Goal: Task Accomplishment & Management: Use online tool/utility

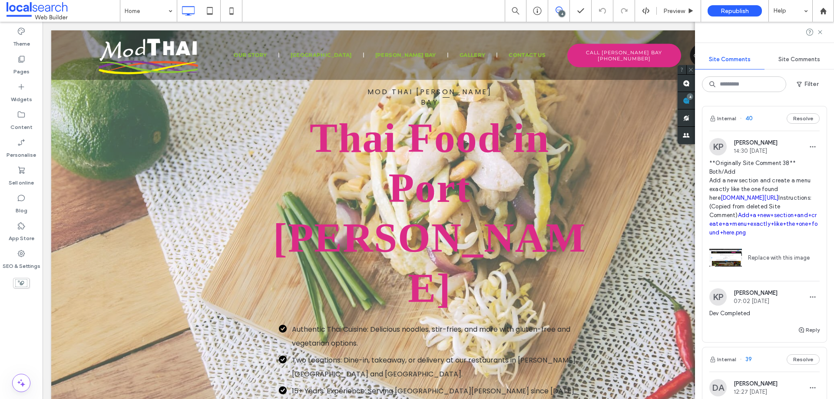
click at [753, 196] on link "rabybay.chopnchill.com.au/food" at bounding box center [749, 198] width 58 height 7
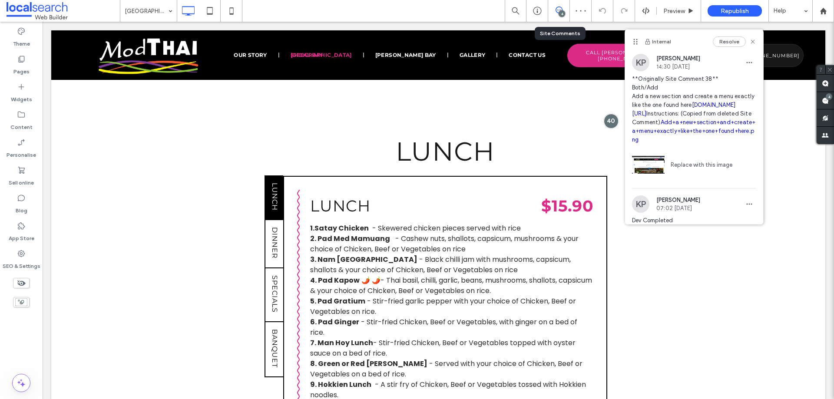
click at [557, 12] on icon at bounding box center [558, 10] width 7 height 7
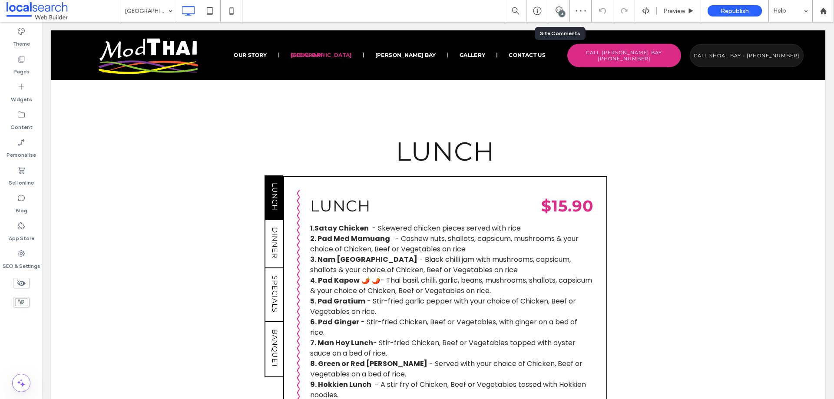
click at [558, 5] on div "4" at bounding box center [559, 11] width 22 height 22
click at [557, 11] on icon at bounding box center [558, 10] width 7 height 7
click at [825, 98] on div "4" at bounding box center [828, 96] width 7 height 7
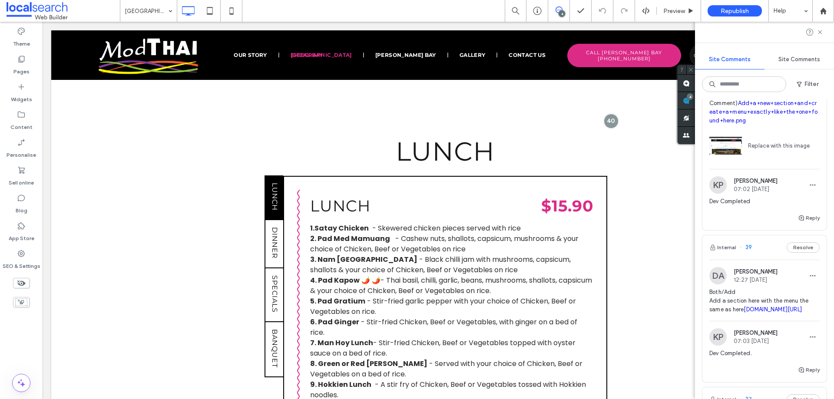
scroll to position [174, 0]
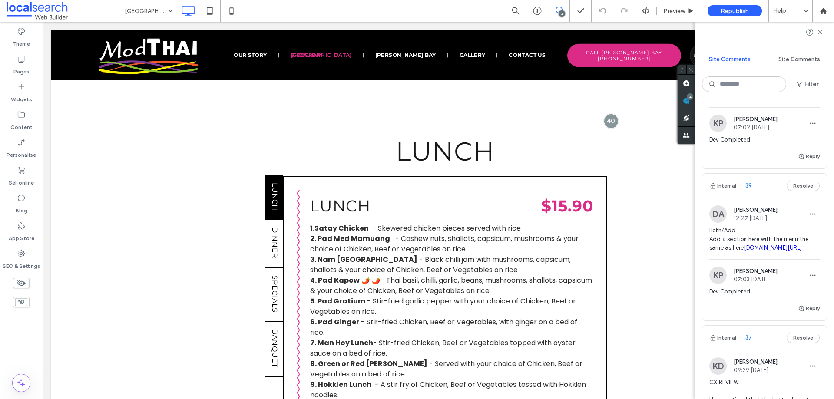
click at [757, 251] on link "rabybay.chopnchill.com.au/food" at bounding box center [772, 247] width 58 height 7
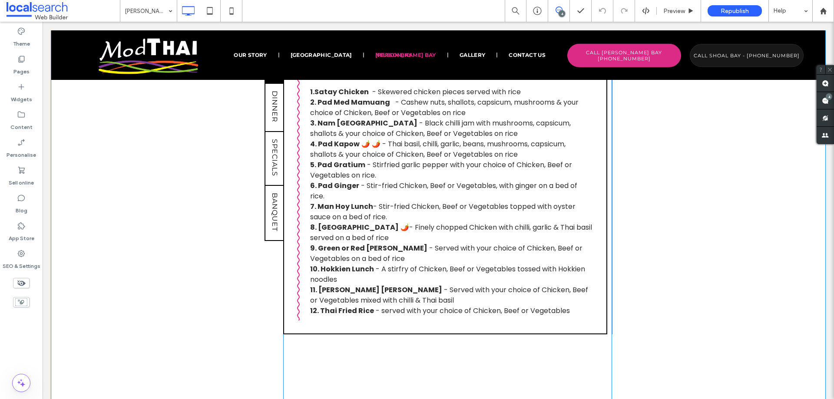
scroll to position [763, 0]
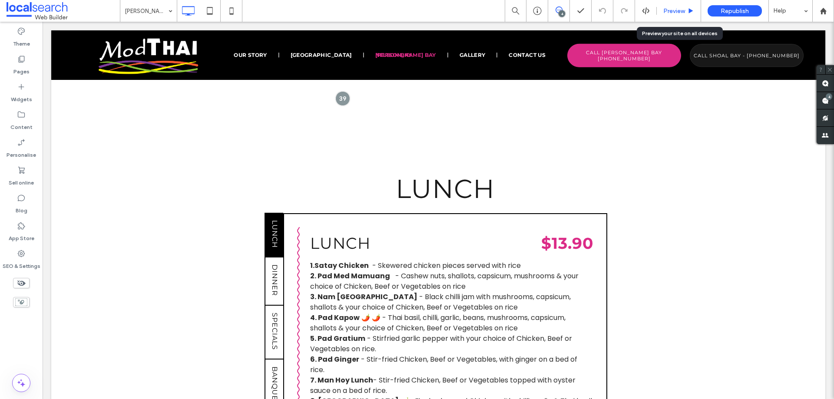
click at [678, 15] on div "Preview" at bounding box center [679, 11] width 44 height 22
click at [687, 13] on div "Preview" at bounding box center [679, 10] width 44 height 7
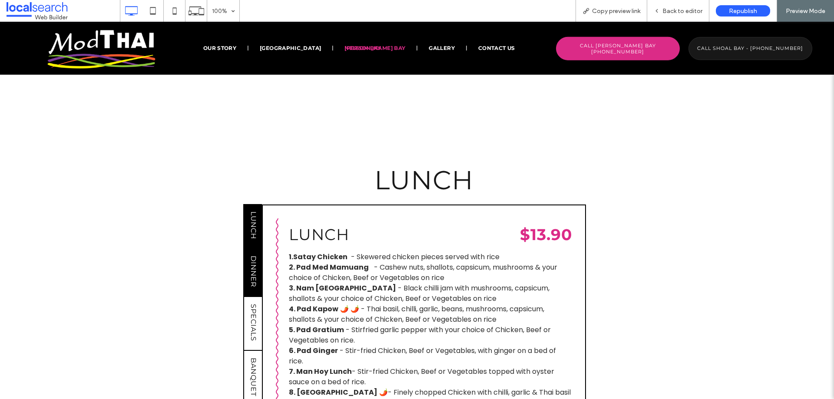
click at [251, 252] on span "DINNER" at bounding box center [253, 271] width 8 height 39
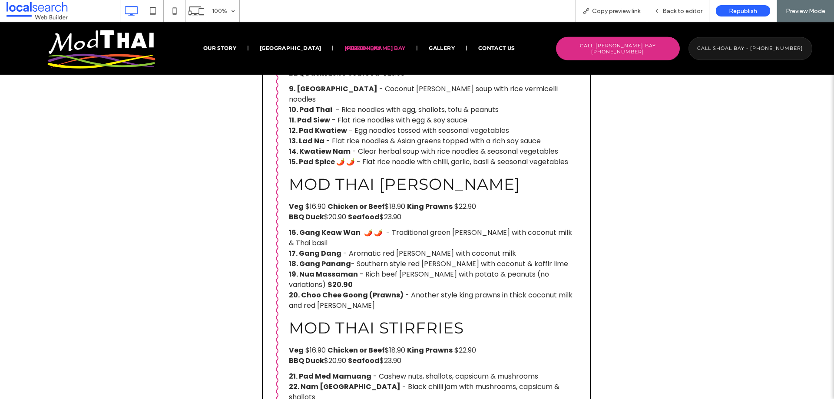
scroll to position [1110, 0]
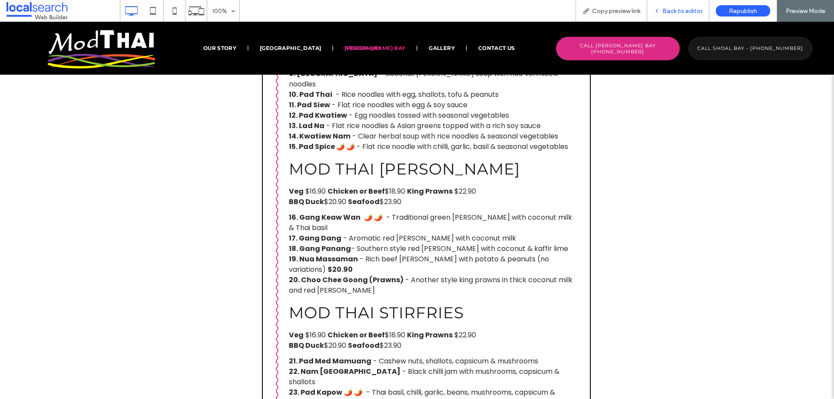
click at [689, 8] on span "Back to editor" at bounding box center [682, 10] width 40 height 7
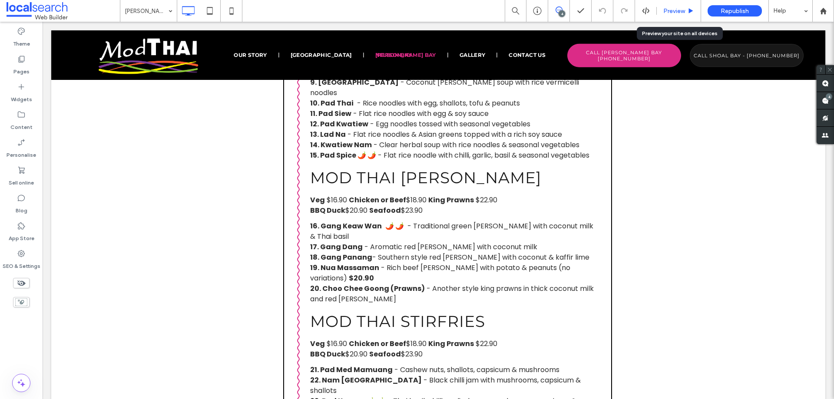
click at [674, 12] on span "Preview" at bounding box center [674, 10] width 22 height 7
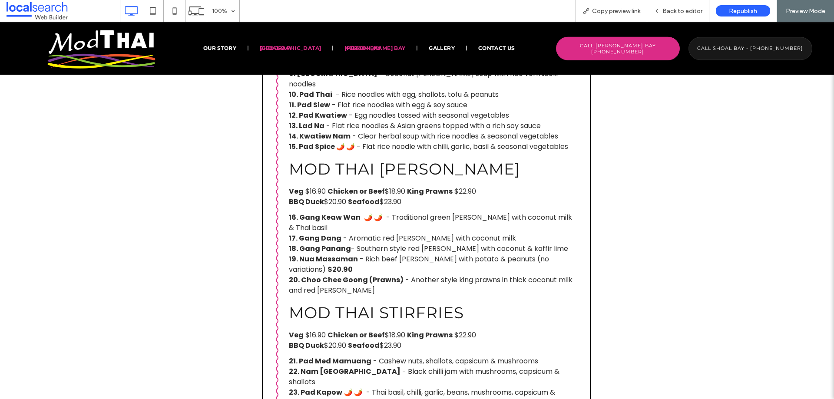
drag, startPoint x: 337, startPoint y: 47, endPoint x: 359, endPoint y: 93, distance: 51.5
click at [321, 47] on span "Shoal Bay" at bounding box center [290, 48] width 61 height 8
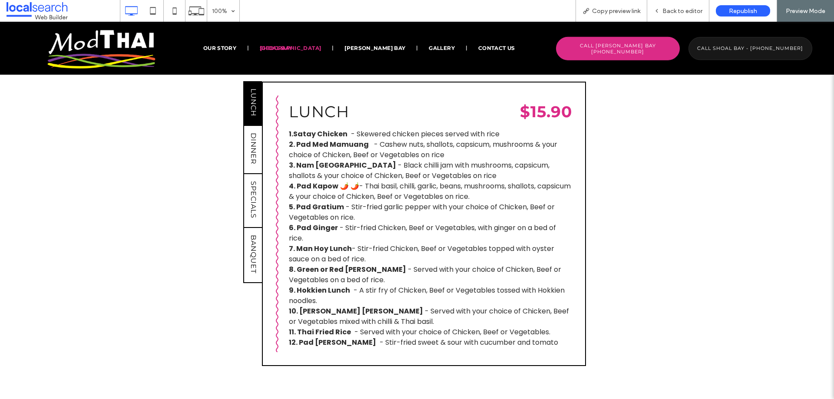
scroll to position [782, 0]
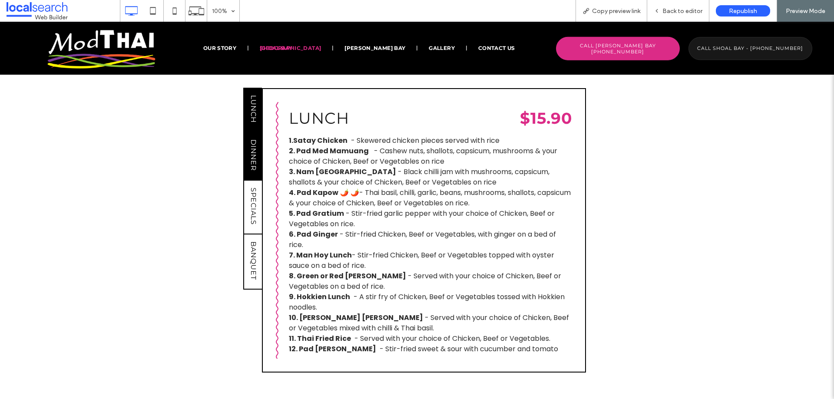
click at [255, 133] on link "DINNER" at bounding box center [252, 156] width 19 height 48
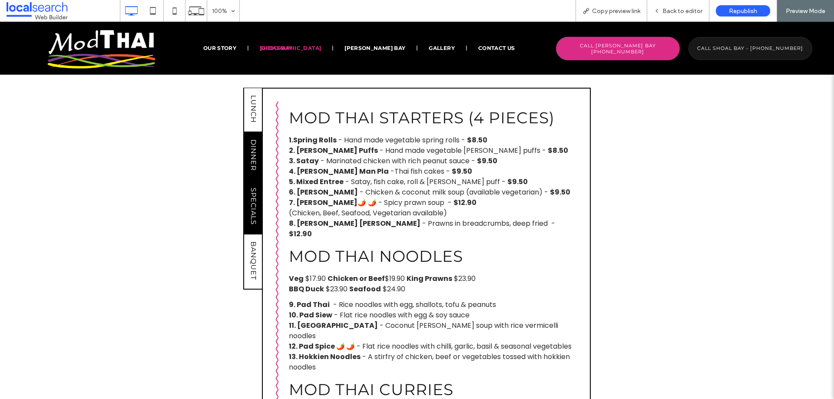
click at [249, 186] on span "SPECIALS" at bounding box center [253, 206] width 8 height 44
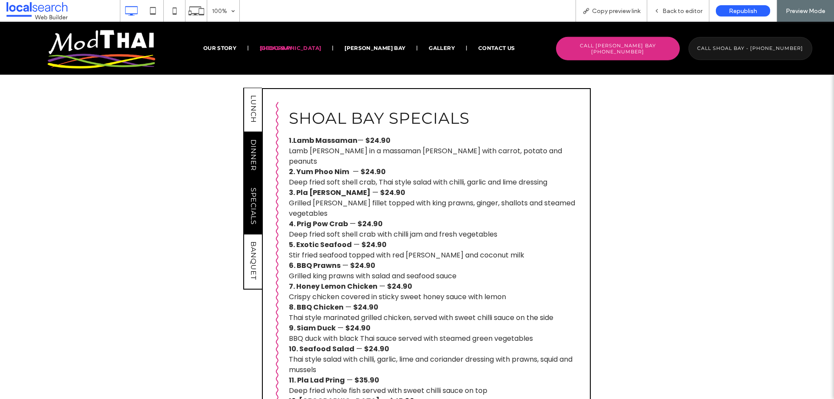
click at [251, 136] on span "DINNER" at bounding box center [253, 155] width 8 height 39
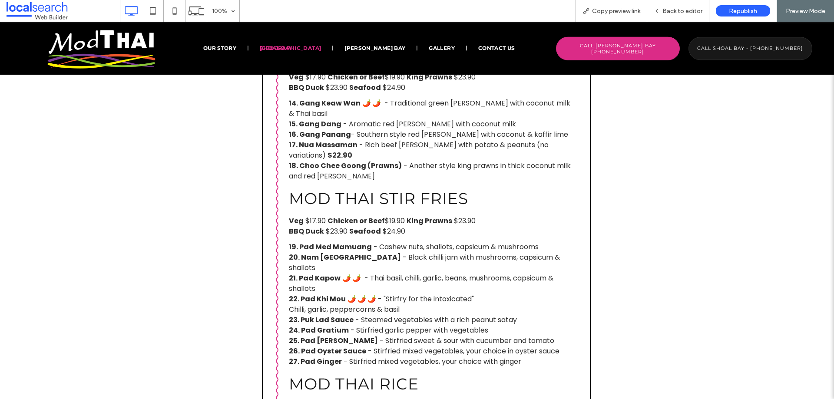
scroll to position [1086, 0]
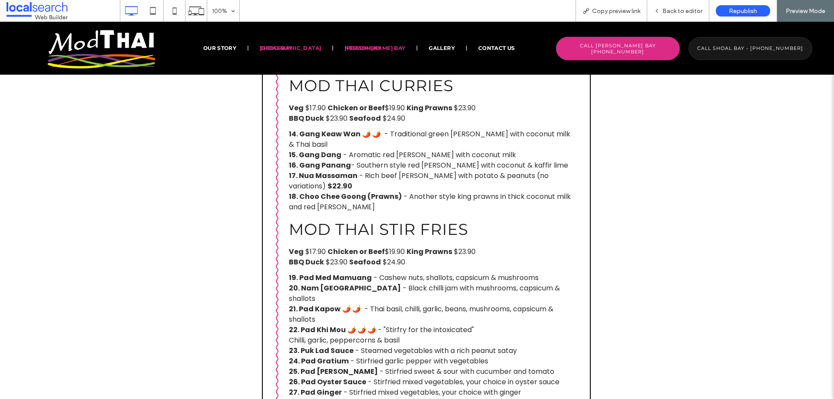
click at [380, 52] on span "Nelson Bay" at bounding box center [374, 48] width 61 height 8
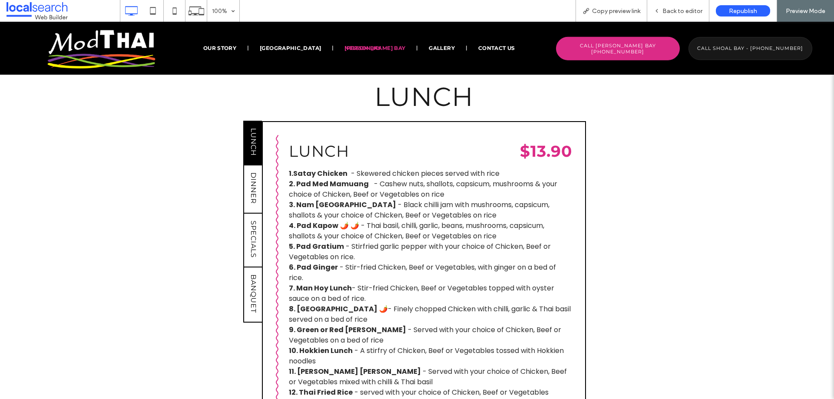
scroll to position [782, 0]
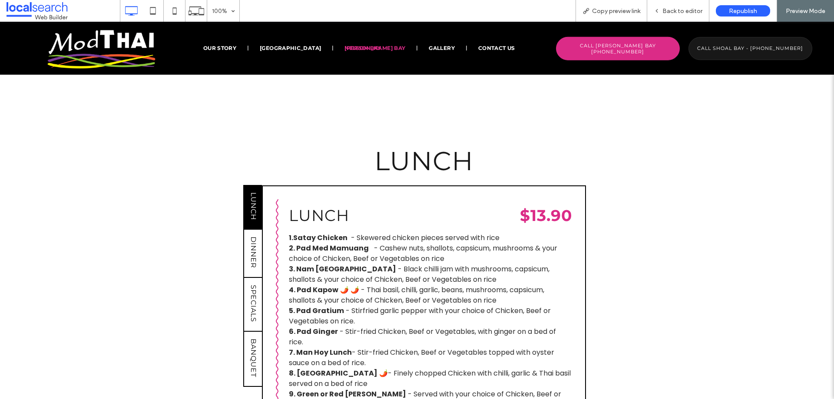
click at [262, 195] on div "Lunch $13.90 1.Satay Chicken - Skewered chicken pieces served with rice 2. Pad …" at bounding box center [424, 332] width 324 height 295
click at [249, 281] on span "SPECIALS" at bounding box center [253, 303] width 8 height 44
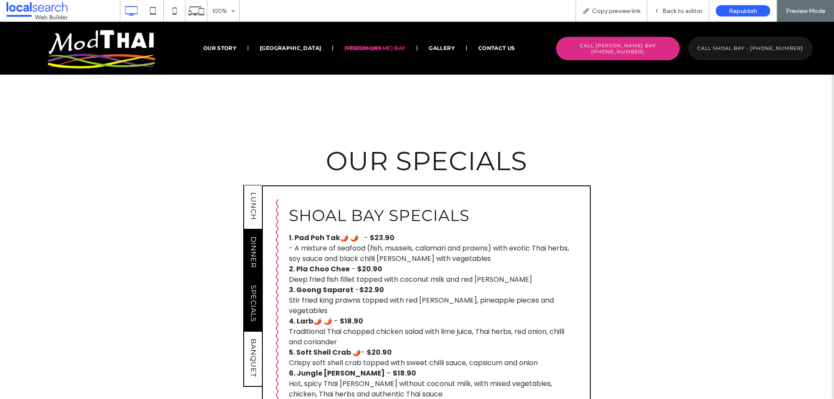
click at [249, 233] on span "DINNER" at bounding box center [253, 252] width 8 height 39
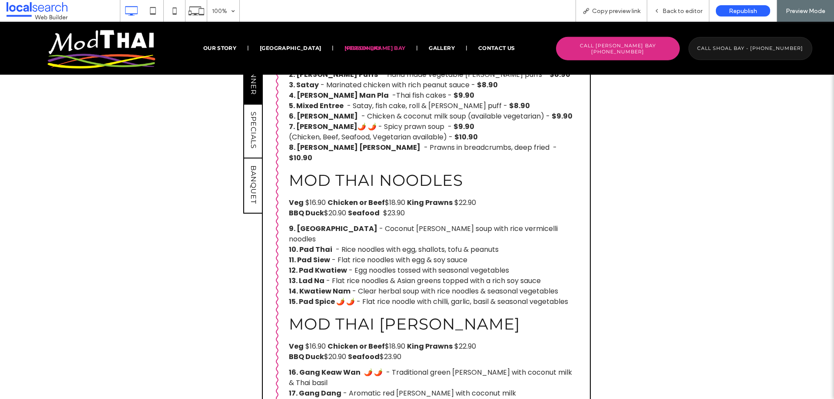
scroll to position [825, 0]
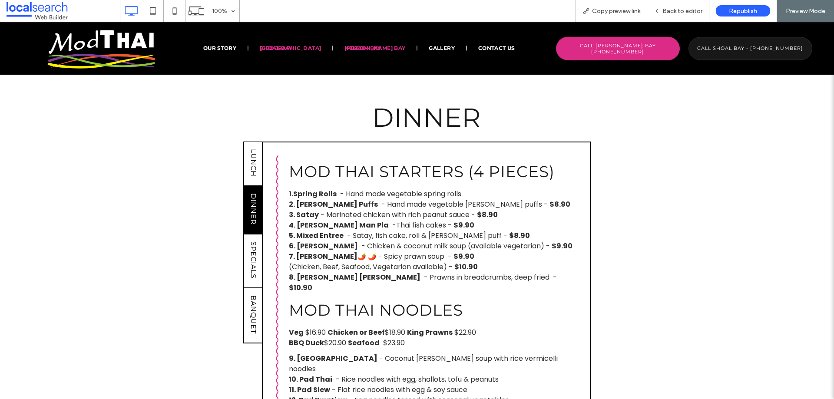
click at [321, 50] on span "Shoal Bay" at bounding box center [290, 48] width 61 height 8
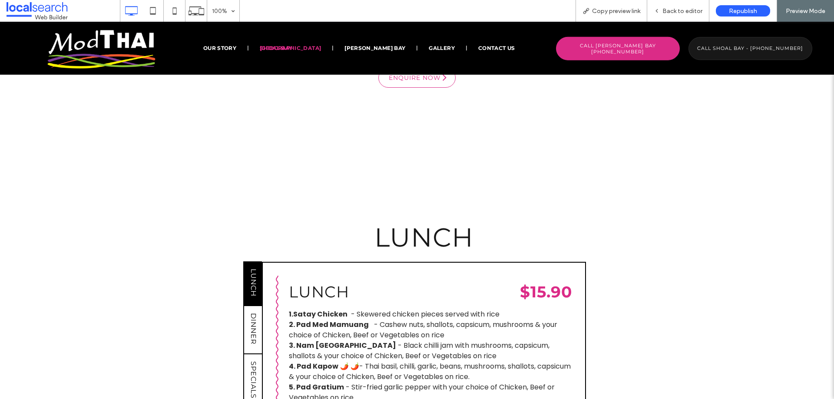
scroll to position [825, 0]
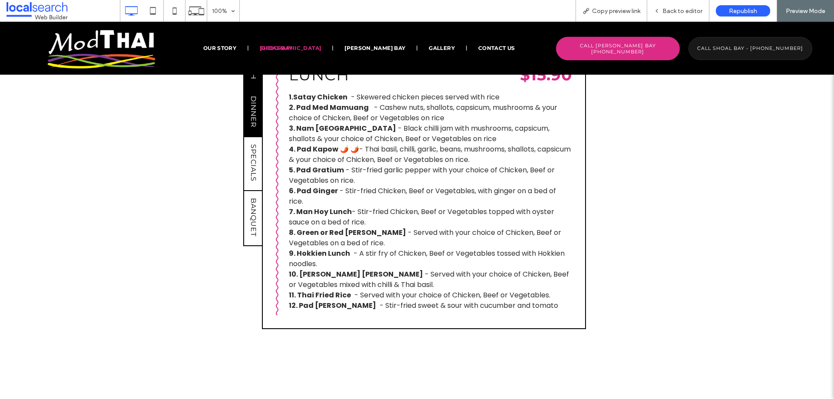
click at [252, 99] on span "DINNER" at bounding box center [253, 111] width 8 height 39
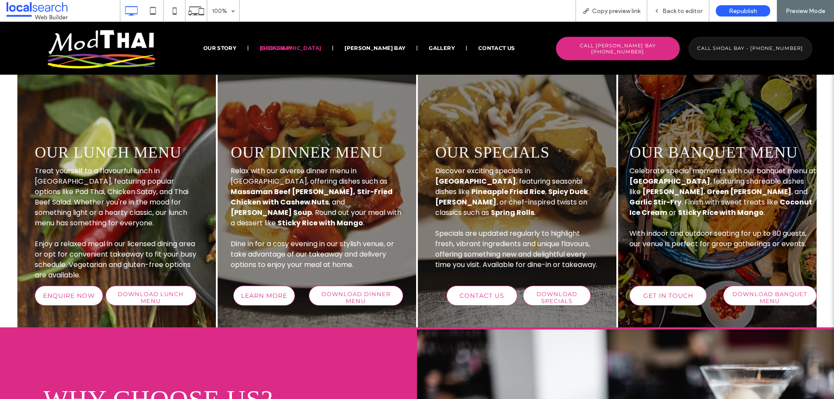
scroll to position [1737, 0]
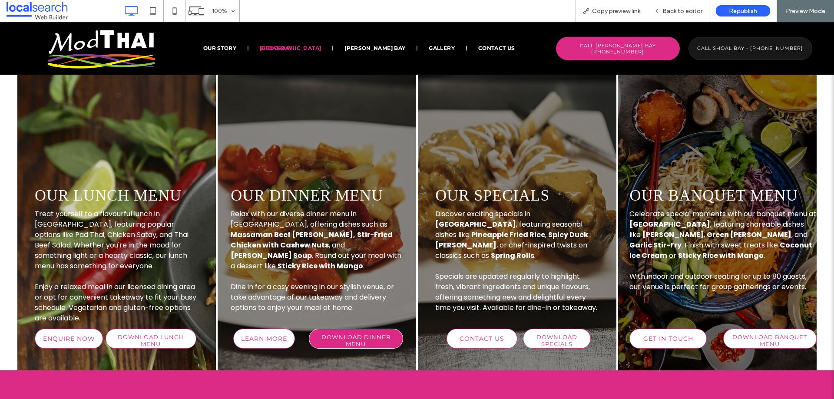
click at [376, 329] on span "Download Dinner Menu" at bounding box center [356, 340] width 92 height 23
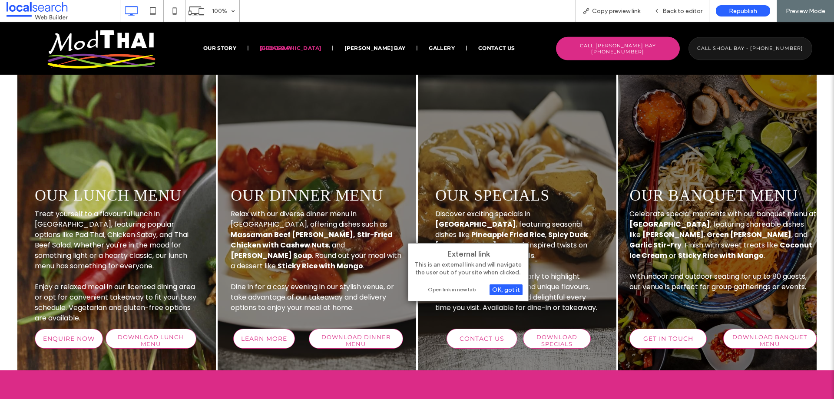
click at [465, 291] on div "Open link in new tab" at bounding box center [468, 289] width 109 height 9
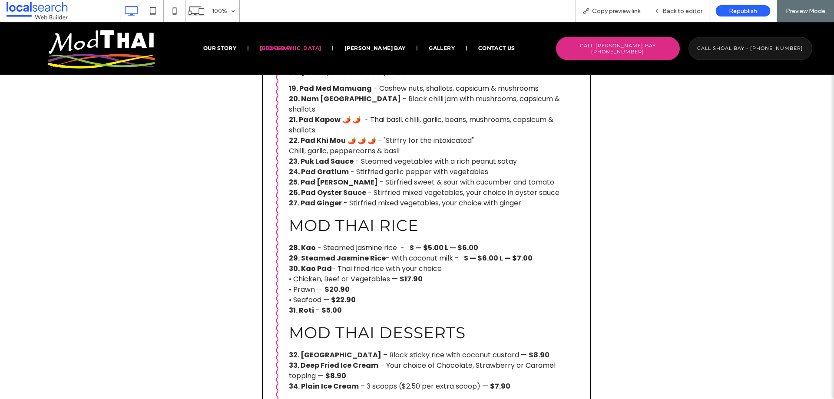
scroll to position [1259, 0]
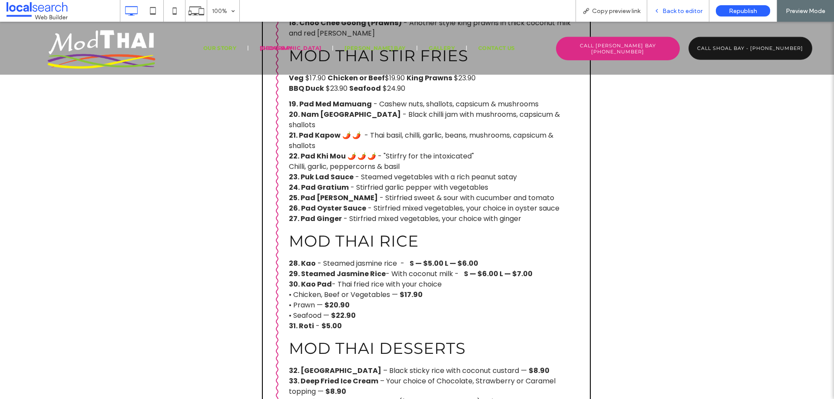
click at [666, 12] on span "Back to editor" at bounding box center [682, 10] width 40 height 7
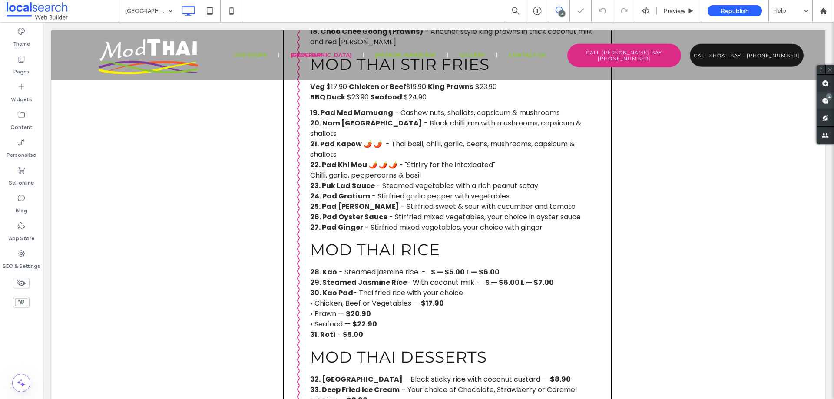
click at [828, 102] on use at bounding box center [825, 100] width 7 height 7
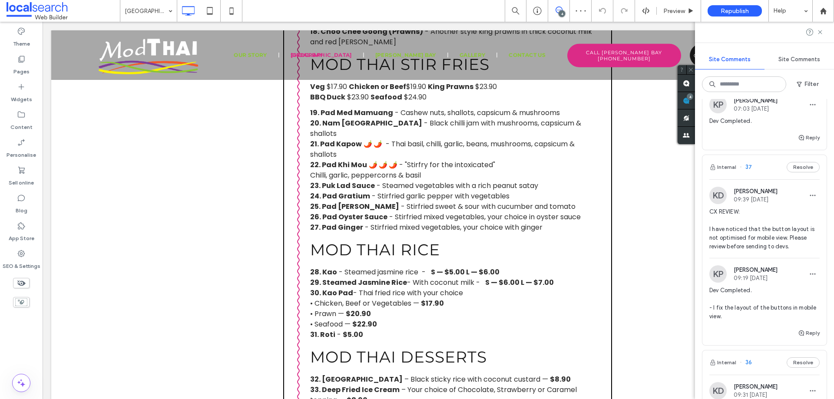
scroll to position [347, 0]
click at [760, 176] on div "Internal 37 Resolve" at bounding box center [764, 164] width 124 height 24
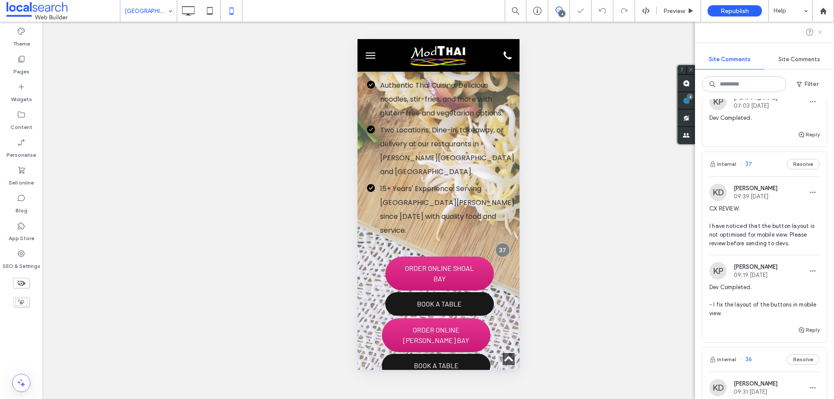
click at [819, 33] on use at bounding box center [820, 32] width 4 height 4
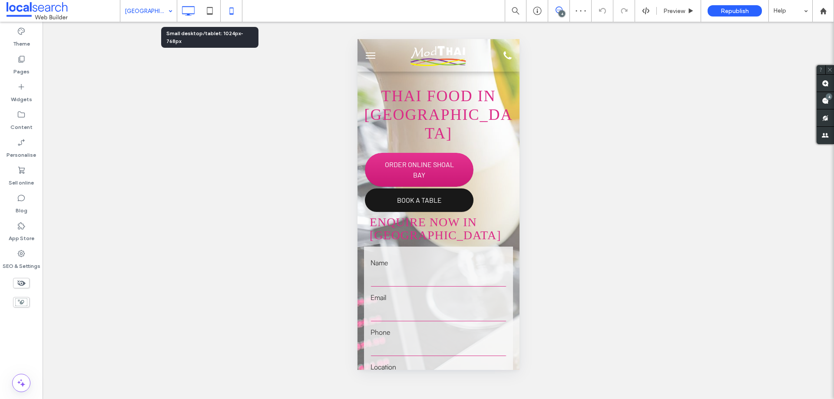
click at [195, 12] on icon at bounding box center [187, 10] width 17 height 17
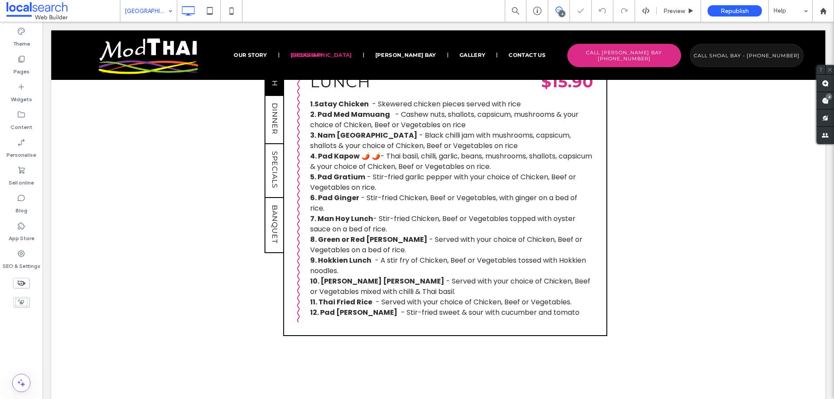
scroll to position [825, 0]
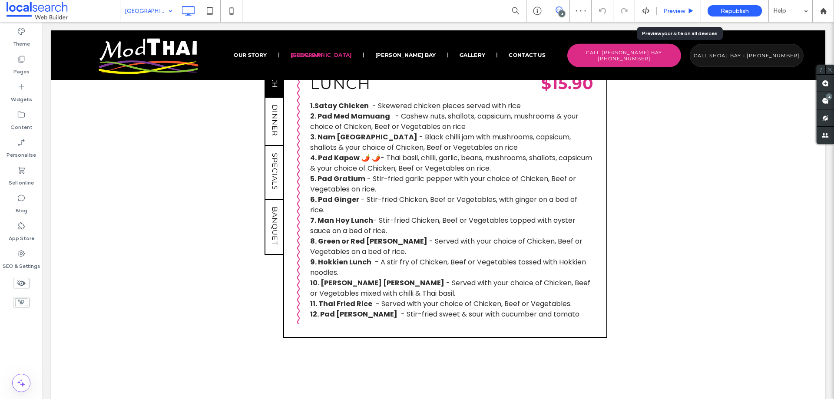
click at [687, 11] on div "Preview" at bounding box center [679, 10] width 44 height 7
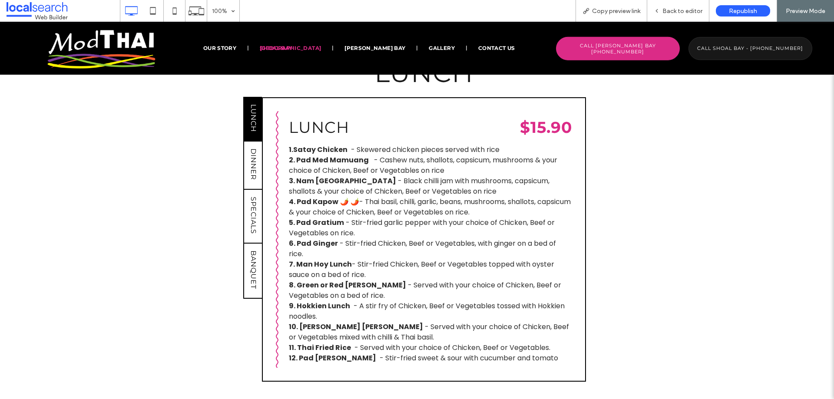
scroll to position [651, 0]
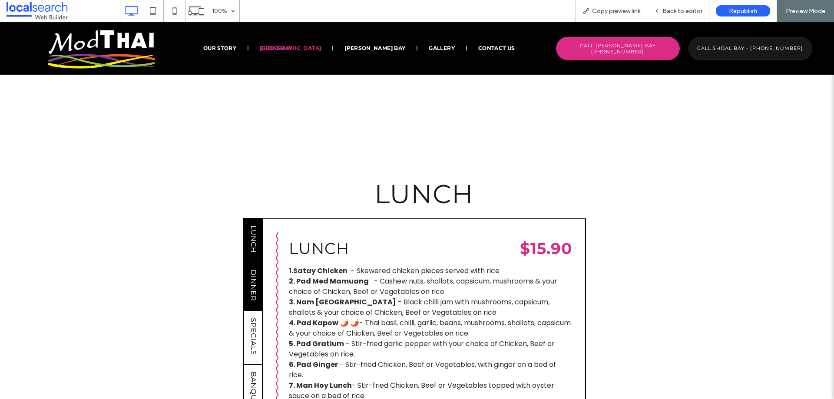
click at [249, 266] on span "DINNER" at bounding box center [253, 285] width 8 height 39
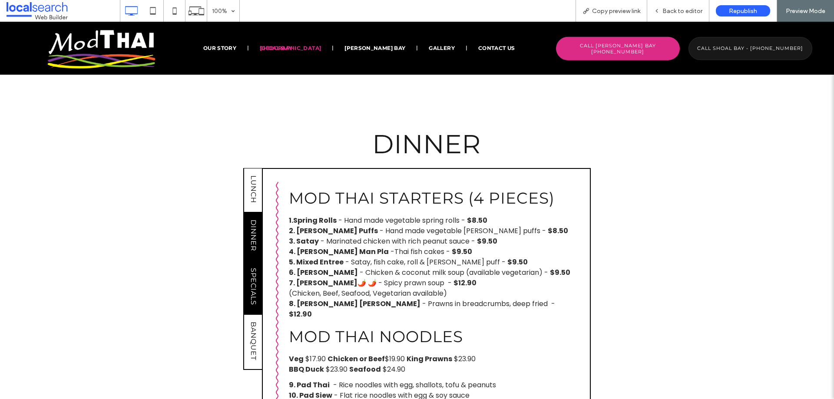
scroll to position [738, 0]
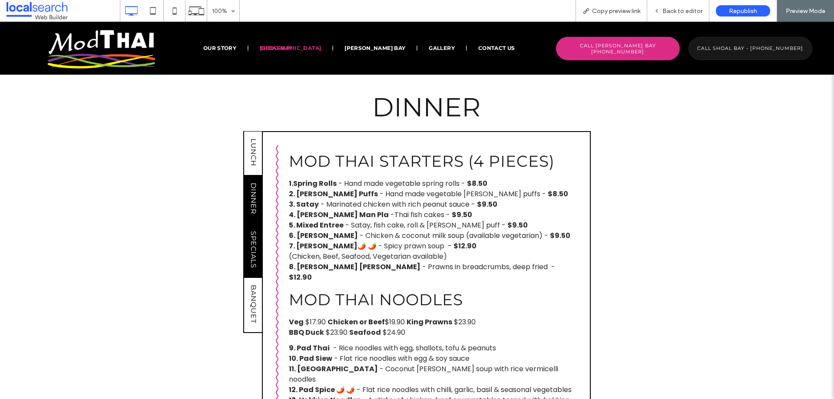
click at [249, 228] on span "SPECIALS" at bounding box center [253, 250] width 8 height 44
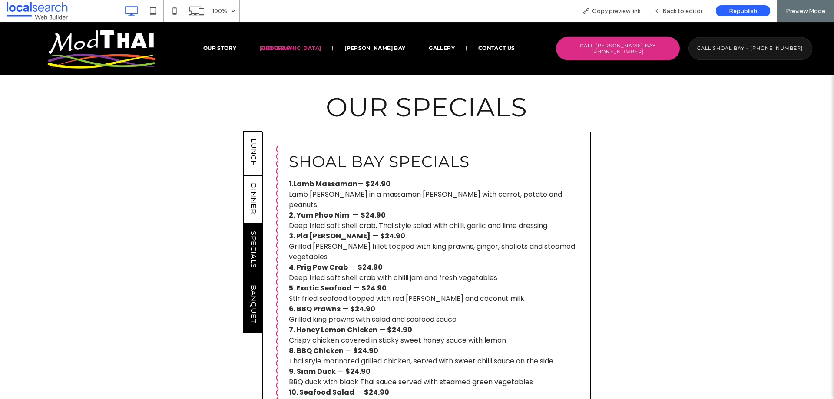
scroll to position [782, 0]
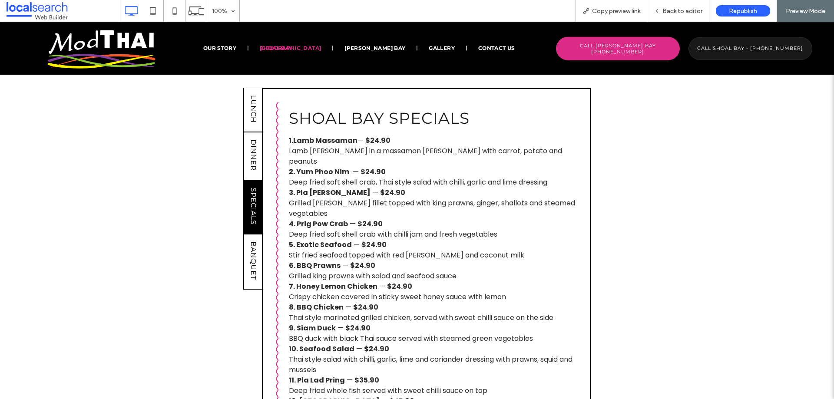
click at [262, 134] on div "Shoal Bay Specials 1.Lamb Massaman — $24.90 Lamb shanks in a massaman curry wit…" at bounding box center [426, 261] width 329 height 347
click at [252, 136] on span "DINNER" at bounding box center [253, 155] width 8 height 39
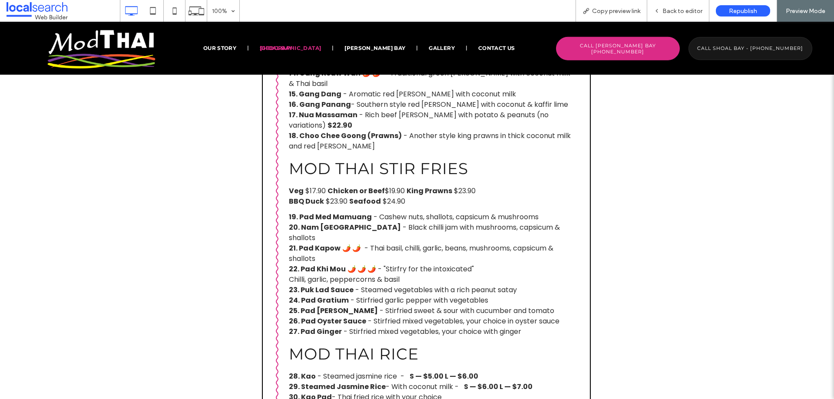
scroll to position [1129, 0]
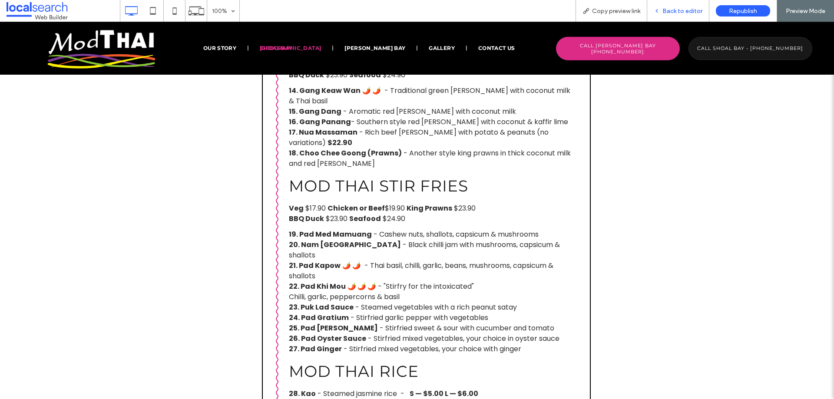
click at [680, 13] on span "Back to editor" at bounding box center [682, 10] width 40 height 7
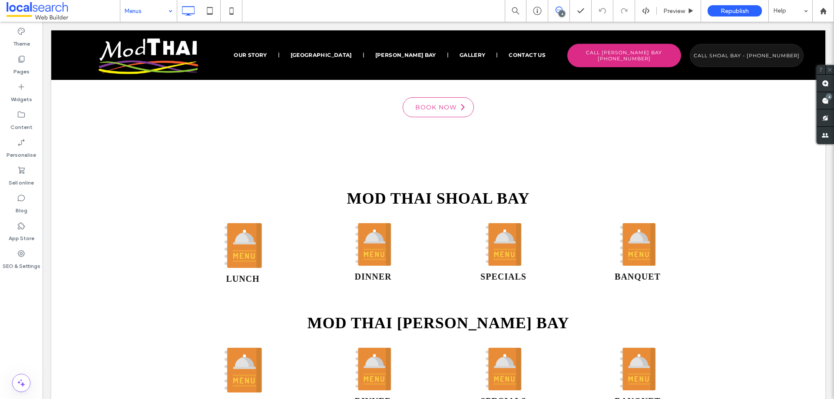
scroll to position [1086, 0]
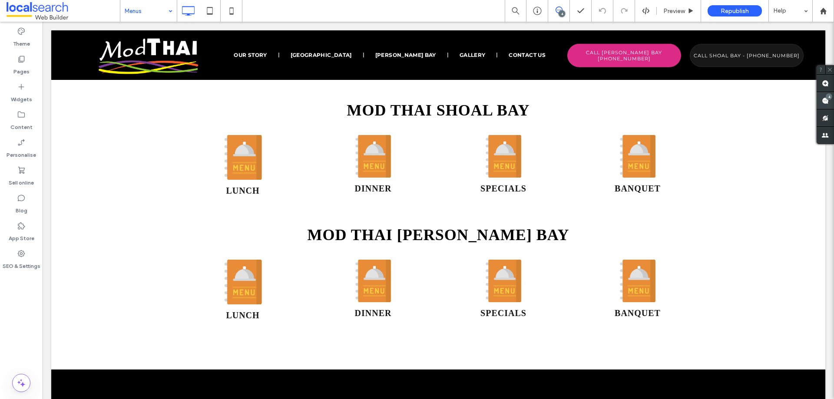
click at [824, 101] on use at bounding box center [825, 100] width 7 height 7
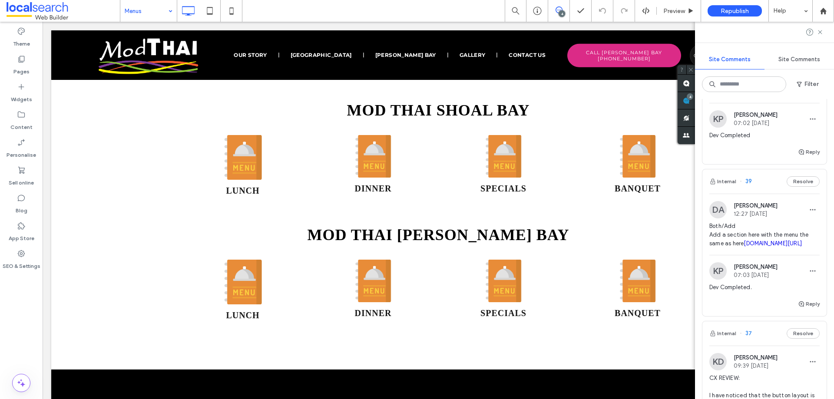
scroll to position [130, 0]
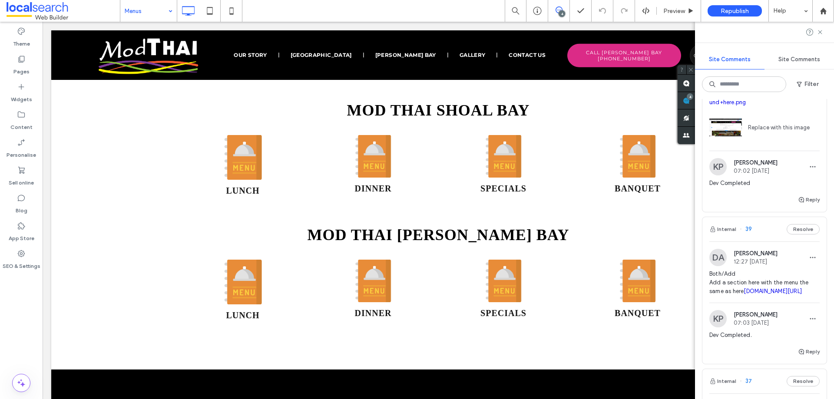
click at [763, 241] on div "Internal 39 Resolve" at bounding box center [764, 229] width 124 height 24
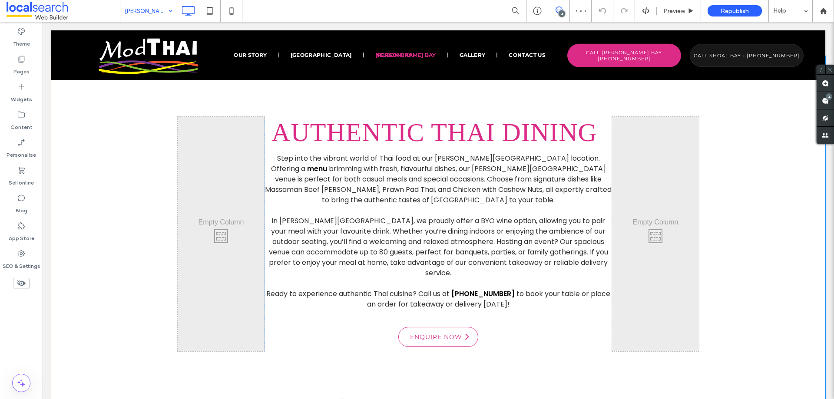
scroll to position [545, 0]
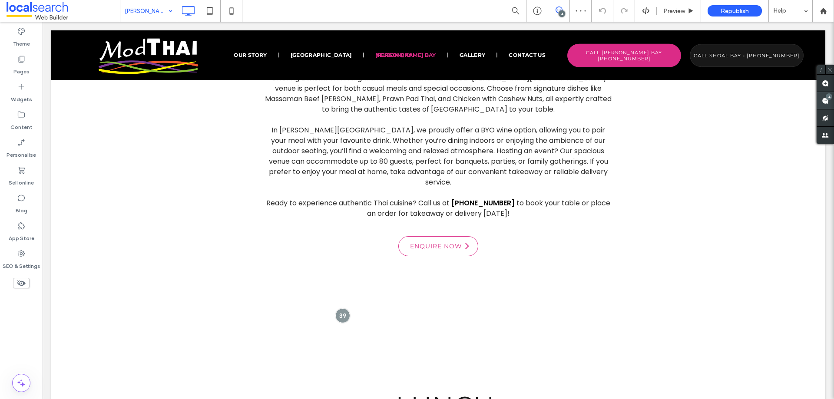
click at [829, 99] on div "4" at bounding box center [824, 100] width 17 height 17
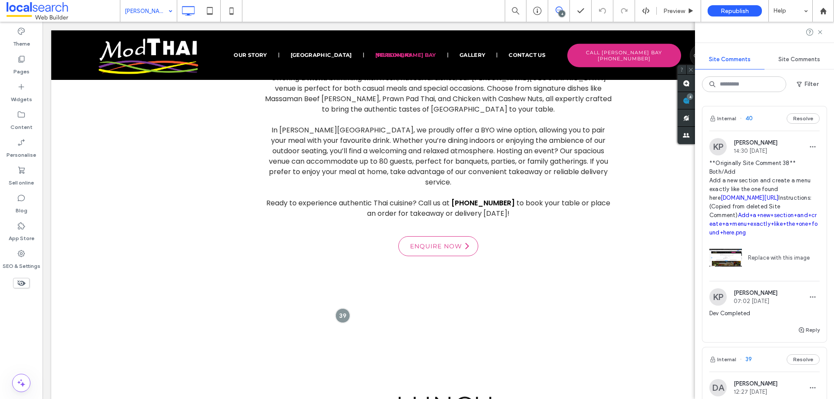
click at [760, 121] on div "Internal 40 Resolve" at bounding box center [764, 118] width 124 height 24
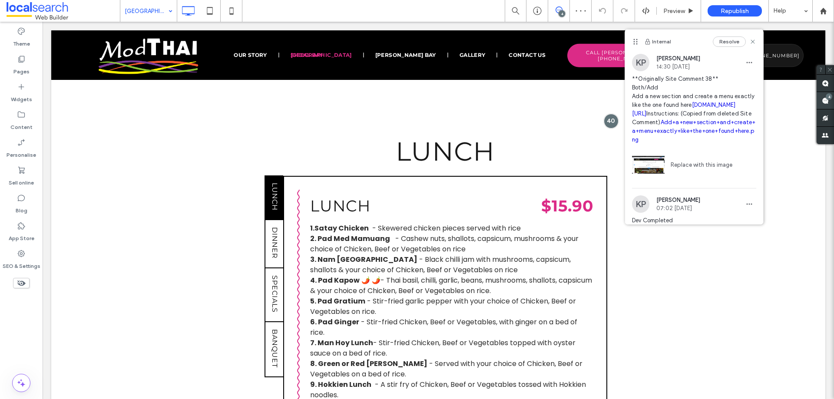
click at [829, 99] on div "4" at bounding box center [828, 96] width 7 height 7
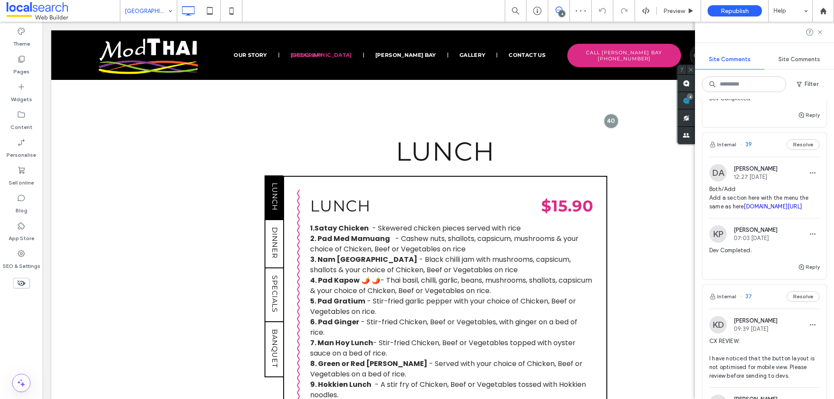
scroll to position [217, 0]
click at [759, 155] on div "Internal 39 Resolve" at bounding box center [764, 142] width 124 height 24
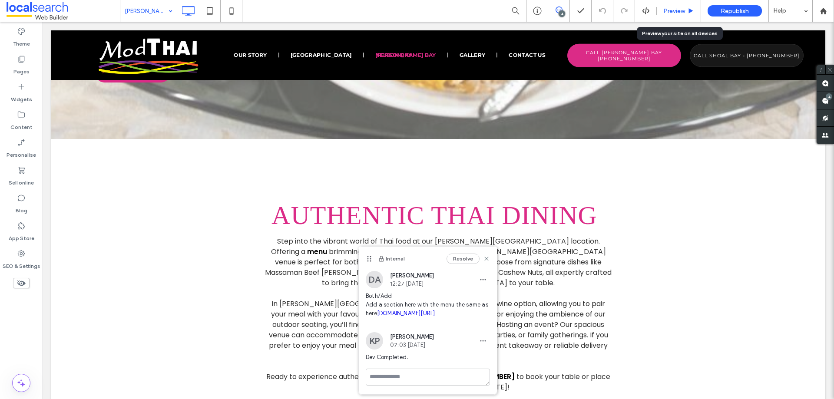
click at [670, 12] on span "Preview" at bounding box center [674, 10] width 22 height 7
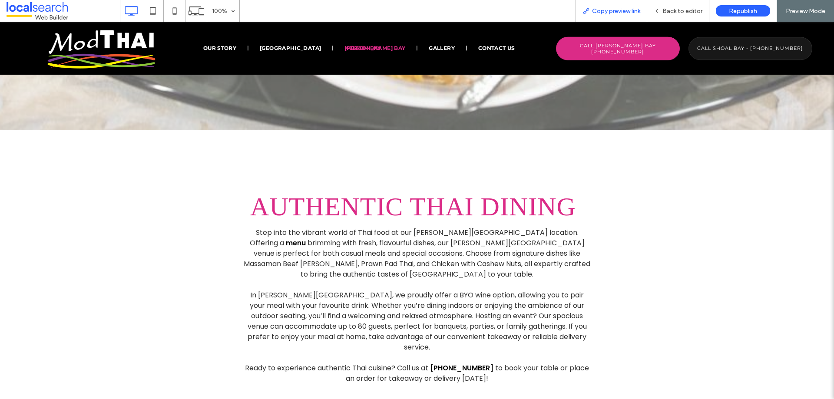
click at [616, 8] on span "Copy preview link" at bounding box center [616, 10] width 48 height 7
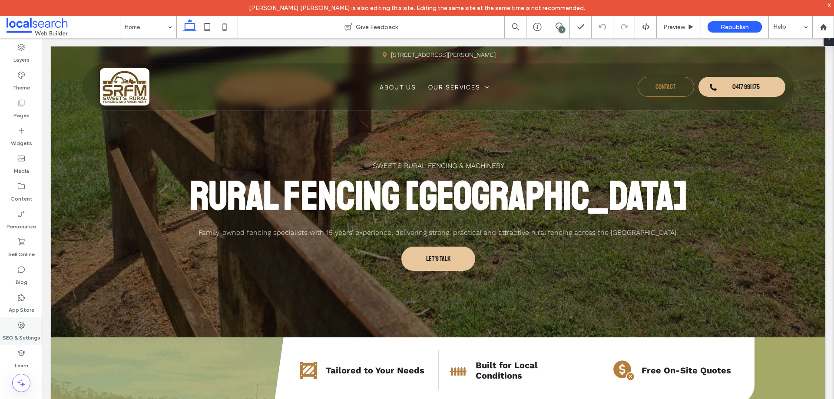
click at [27, 327] on div "SEO & Settings" at bounding box center [21, 331] width 43 height 28
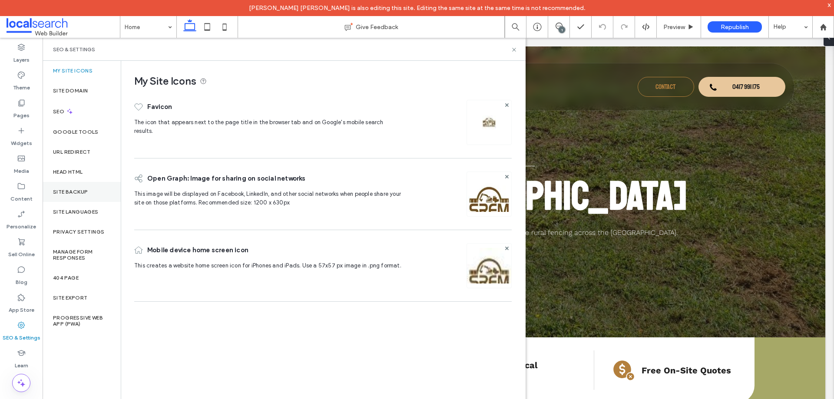
click at [84, 195] on div "Site Backup" at bounding box center [82, 192] width 78 height 20
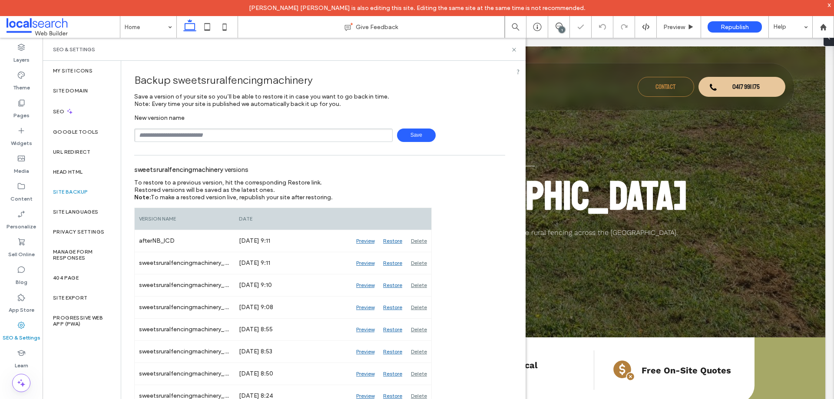
click at [232, 133] on input "text" at bounding box center [263, 135] width 258 height 13
type input "**********"
click at [416, 137] on span "Save" at bounding box center [416, 135] width 39 height 13
click at [464, 56] on div "SEO & Settings" at bounding box center [284, 49] width 483 height 23
click at [510, 50] on div "SEO & Settings" at bounding box center [284, 49] width 462 height 7
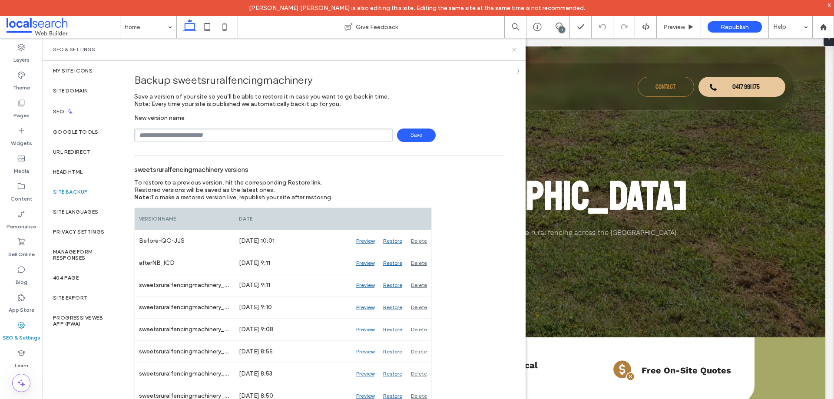
click at [512, 49] on icon at bounding box center [514, 49] width 7 height 7
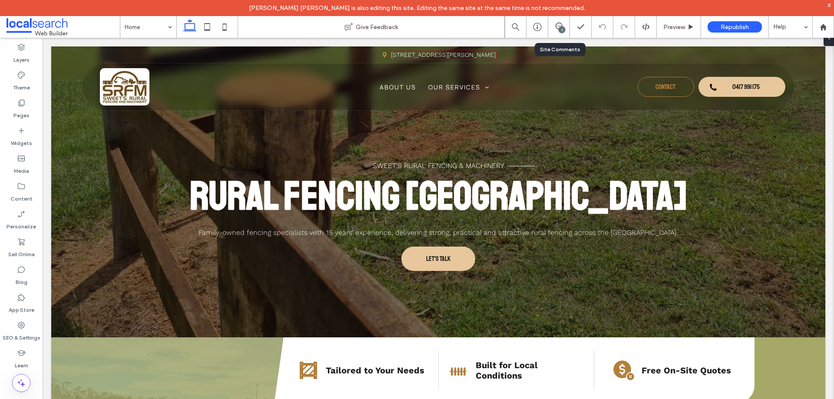
click at [558, 22] on div "1" at bounding box center [559, 27] width 22 height 22
click at [558, 25] on icon at bounding box center [558, 26] width 7 height 7
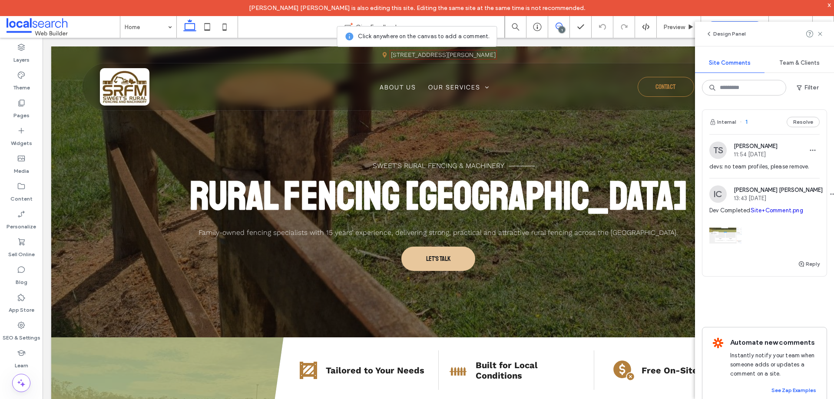
click at [763, 122] on div "Internal 1 Resolve" at bounding box center [764, 122] width 124 height 24
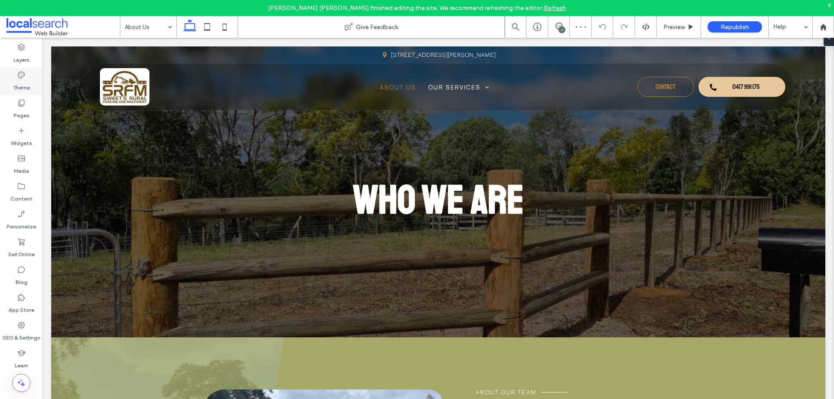
click at [23, 78] on icon at bounding box center [21, 75] width 9 height 9
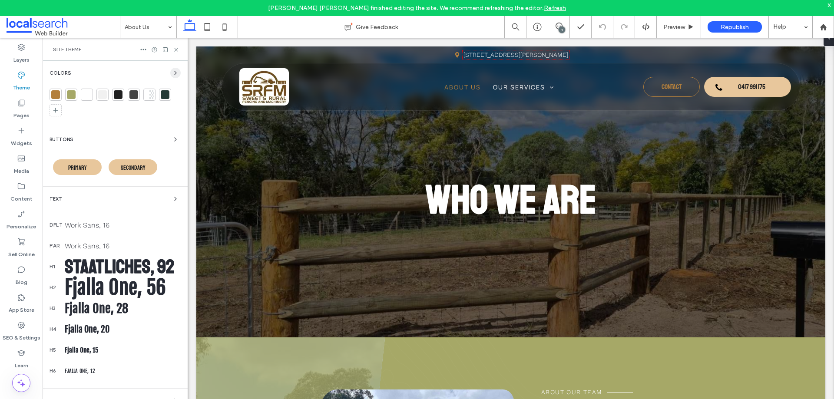
click at [174, 73] on icon "button" at bounding box center [175, 72] width 7 height 7
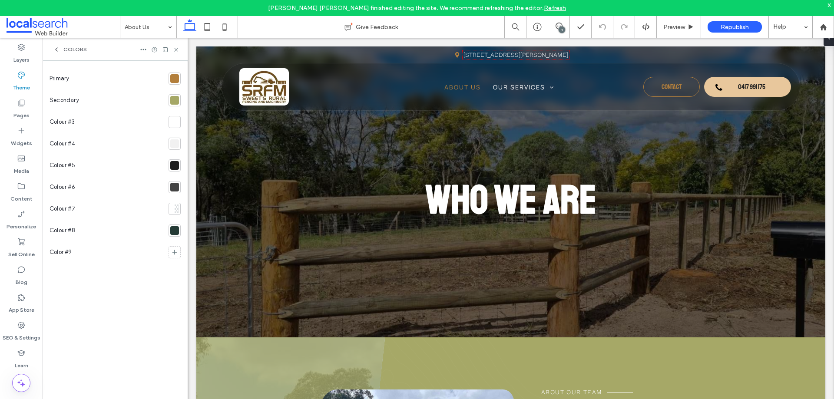
click at [174, 79] on div at bounding box center [174, 78] width 9 height 9
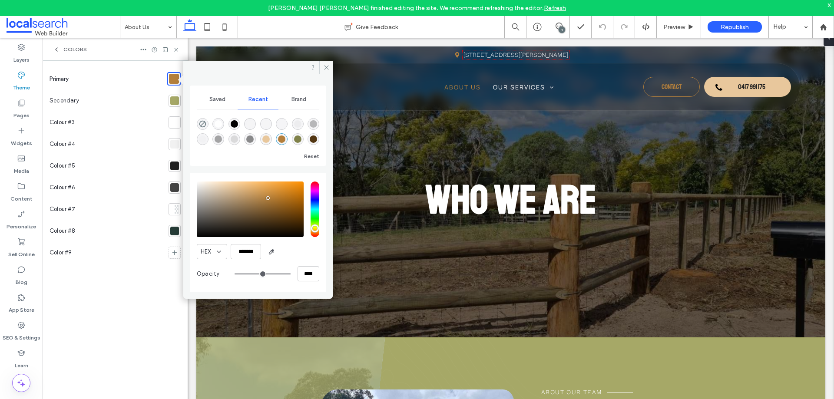
click at [180, 104] on div at bounding box center [174, 101] width 12 height 12
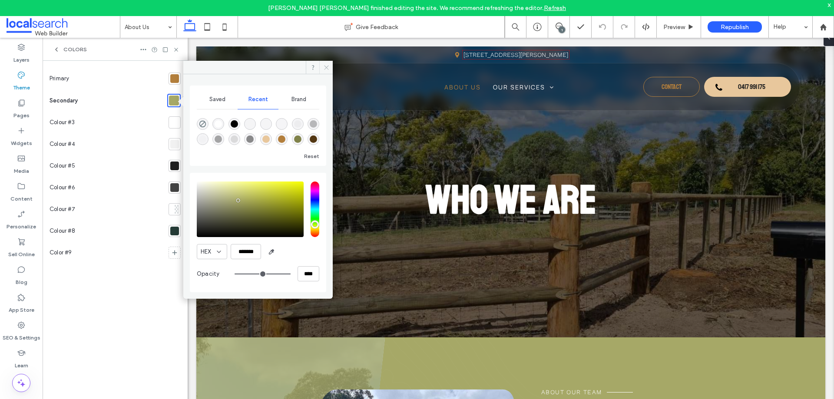
click at [324, 68] on icon at bounding box center [326, 67] width 7 height 7
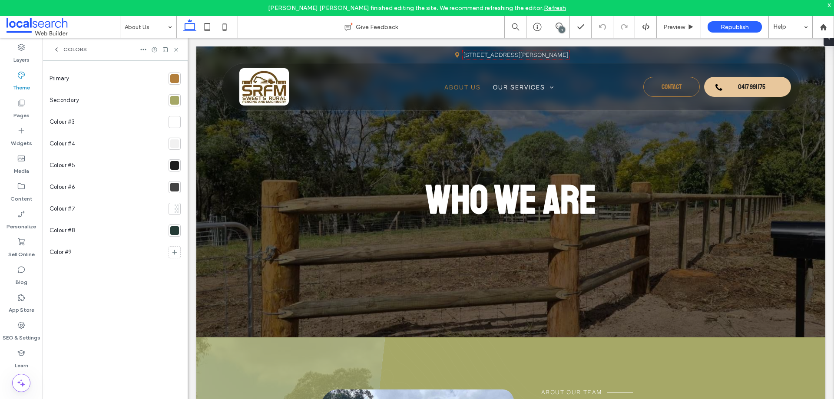
click at [70, 46] on span "Colors" at bounding box center [74, 49] width 23 height 7
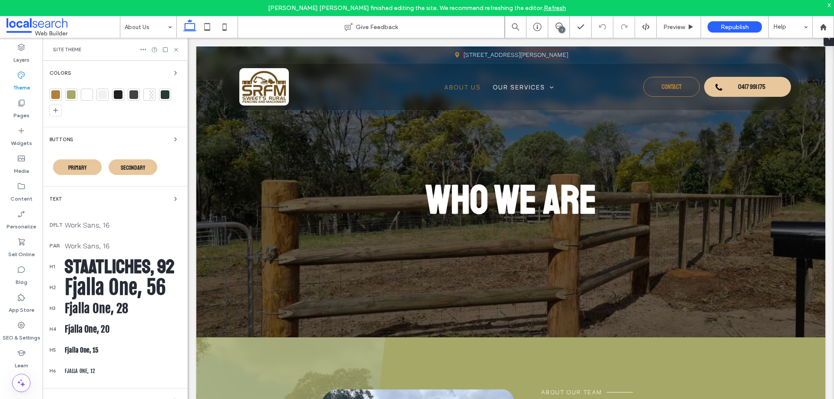
click at [73, 200] on div "Text" at bounding box center [115, 199] width 131 height 10
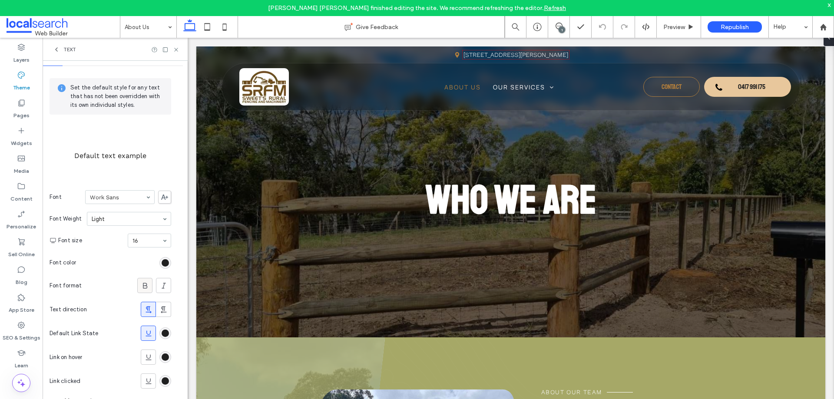
scroll to position [33, 0]
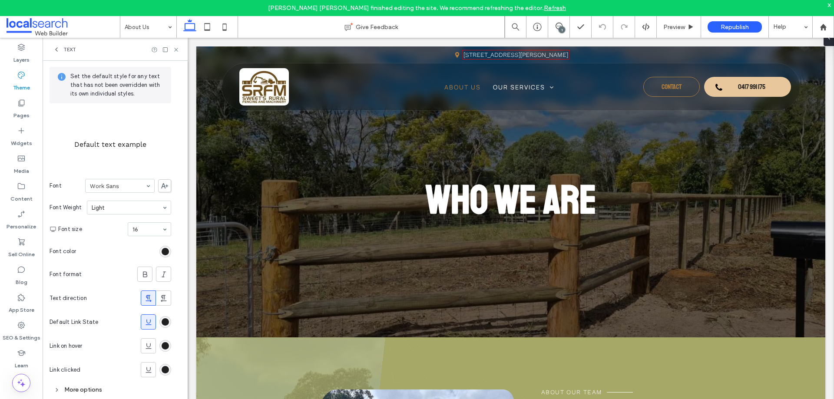
drag, startPoint x: 70, startPoint y: 50, endPoint x: 79, endPoint y: 53, distance: 9.1
click at [70, 50] on span "Text" at bounding box center [69, 49] width 13 height 7
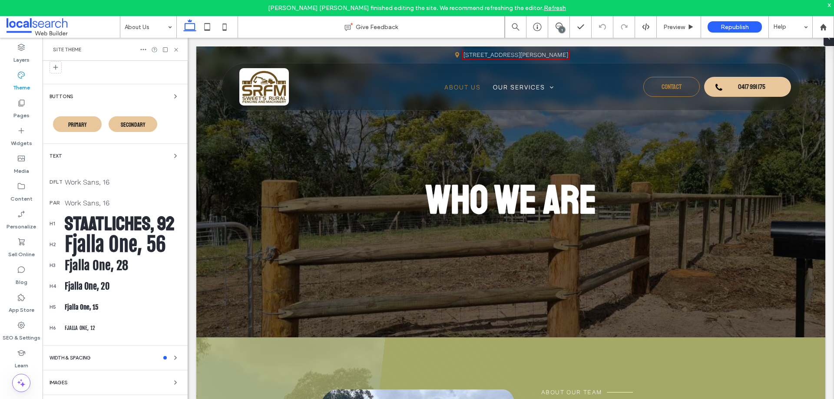
scroll to position [48, 0]
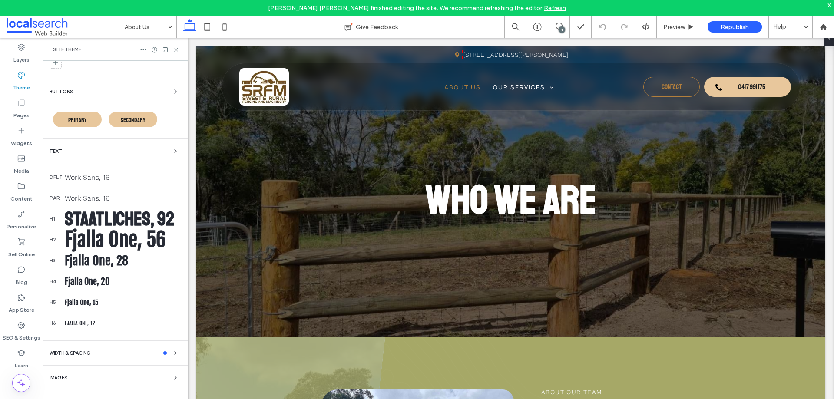
click at [157, 91] on div "Buttons" at bounding box center [115, 91] width 131 height 10
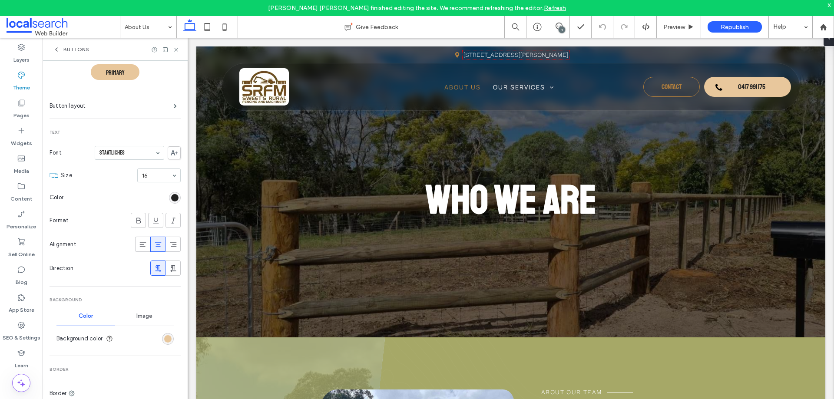
click at [69, 49] on span "Buttons" at bounding box center [76, 49] width 26 height 7
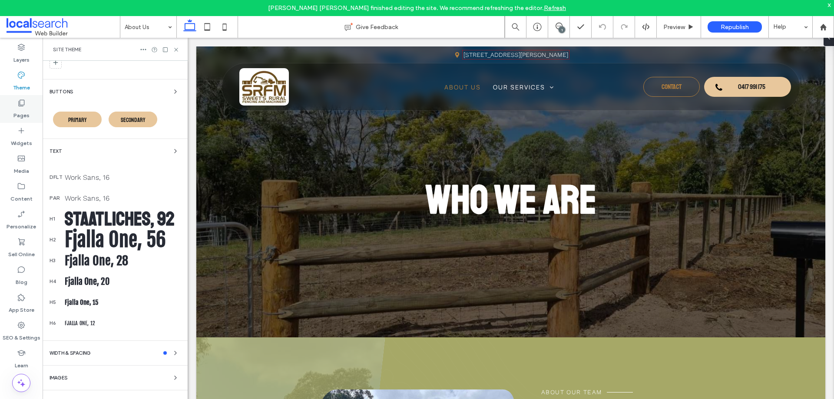
click at [25, 101] on icon at bounding box center [21, 103] width 9 height 9
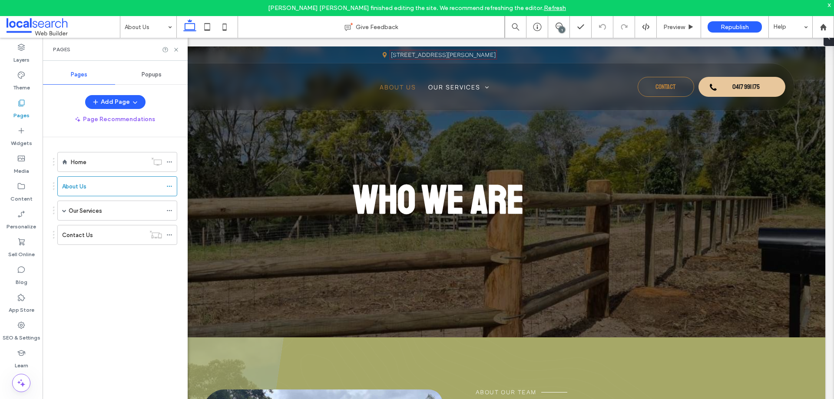
click at [158, 77] on span "Popups" at bounding box center [152, 74] width 20 height 7
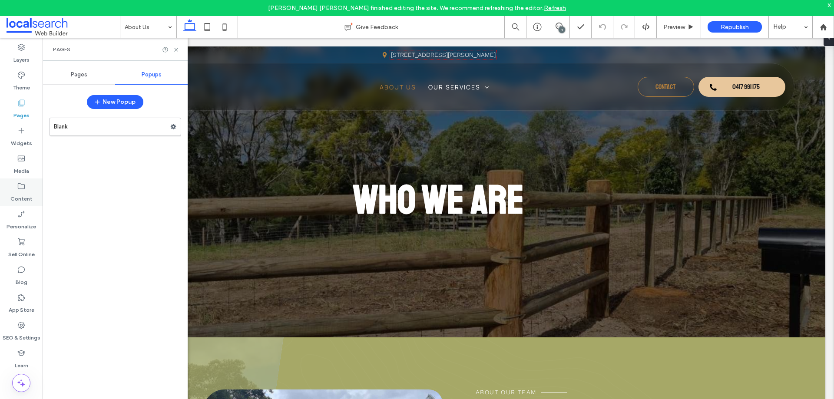
click at [24, 193] on label "Content" at bounding box center [21, 197] width 22 height 12
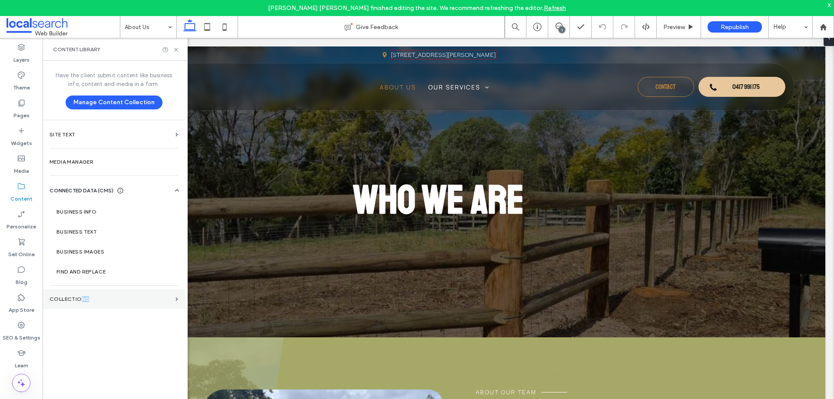
click at [83, 297] on label "Collections" at bounding box center [111, 299] width 122 height 6
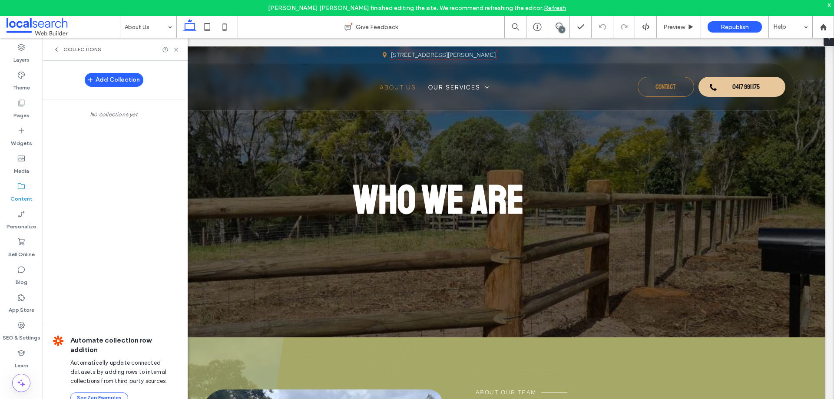
click at [88, 48] on span "Collections" at bounding box center [82, 49] width 38 height 7
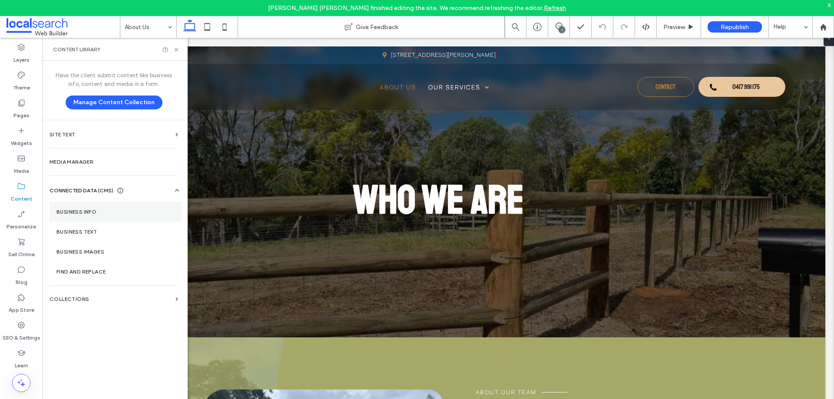
click at [109, 216] on section "Business Info" at bounding box center [116, 212] width 132 height 20
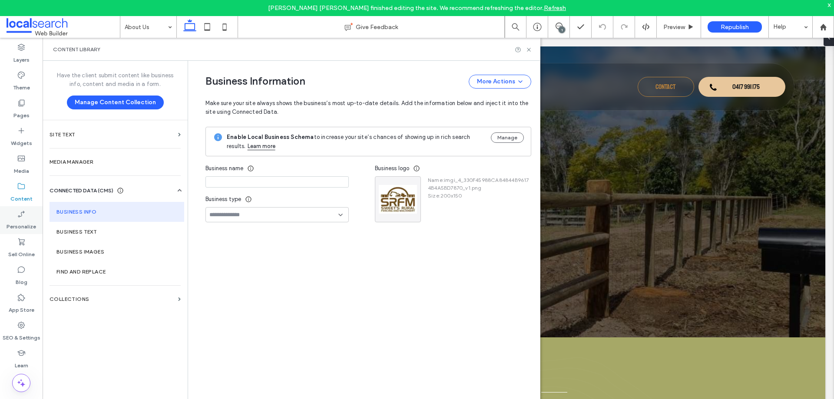
type input "**********"
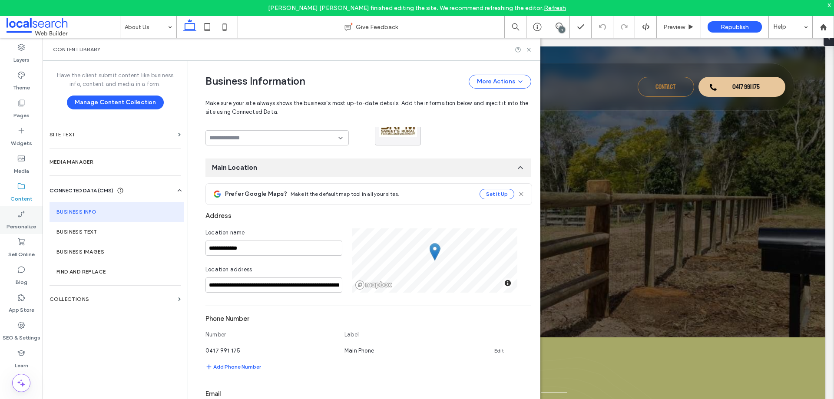
scroll to position [77, 0]
drag, startPoint x: 285, startPoint y: 53, endPoint x: 290, endPoint y: 68, distance: 16.1
click at [285, 53] on div "Content Library" at bounding box center [291, 49] width 477 height 7
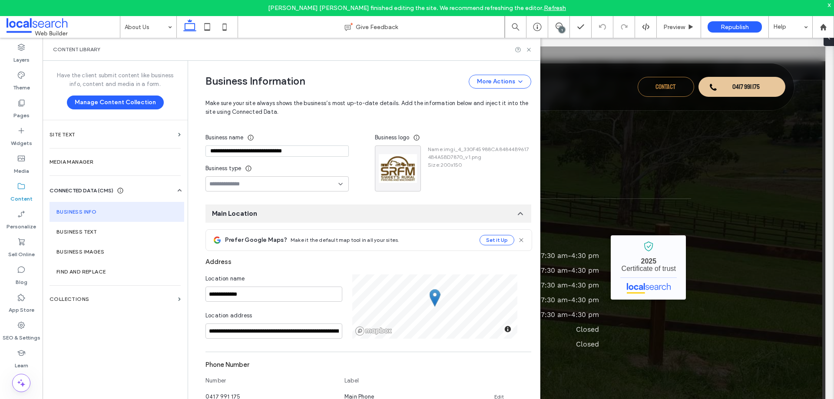
scroll to position [0, 0]
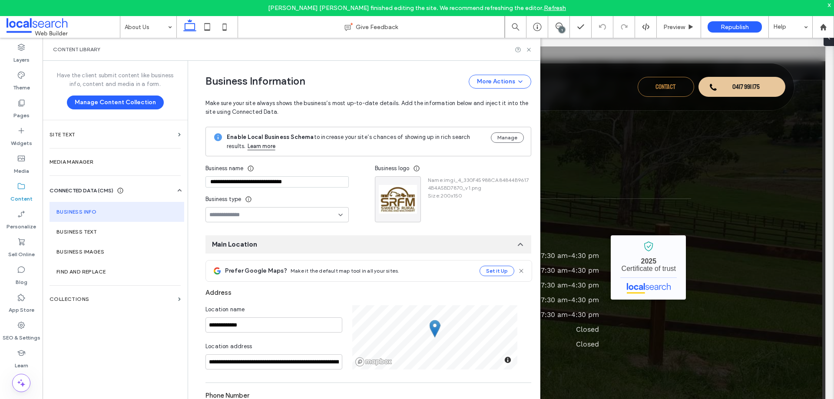
click at [403, 46] on div "Content Library" at bounding box center [292, 49] width 498 height 23
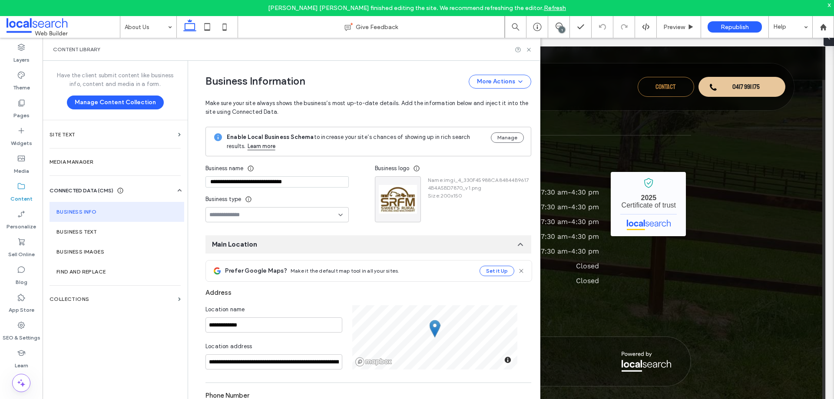
click at [407, 53] on div "Content Library" at bounding box center [292, 49] width 498 height 23
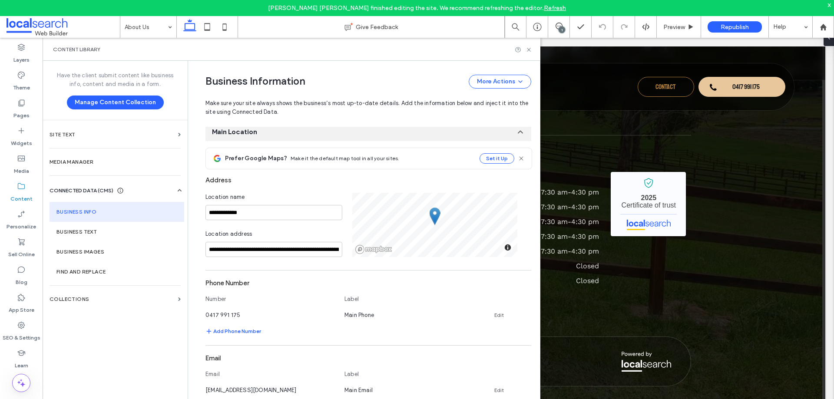
scroll to position [174, 0]
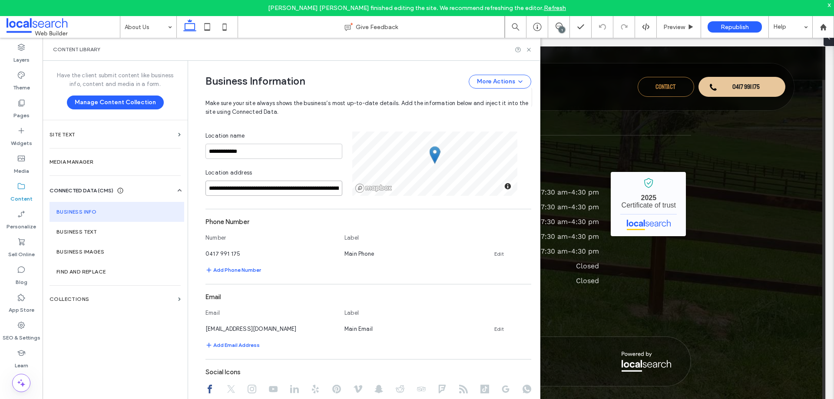
click at [246, 188] on input "**********" at bounding box center [273, 188] width 137 height 15
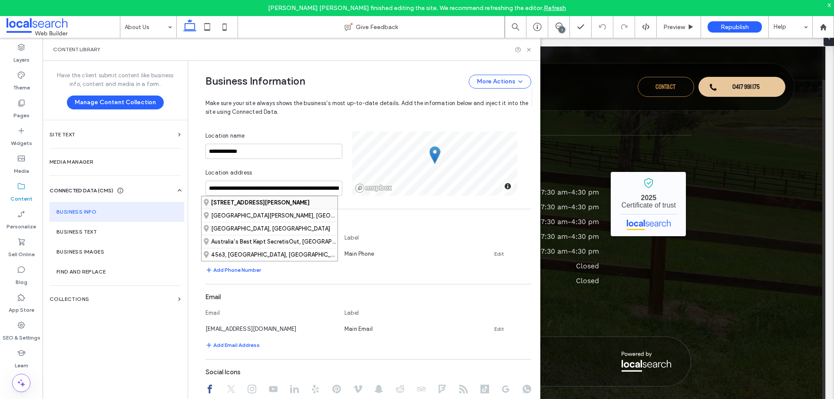
click at [254, 201] on strong "33 White Wood Court, Lake Macdonald Queensland 4563, Australia" at bounding box center [260, 202] width 99 height 7
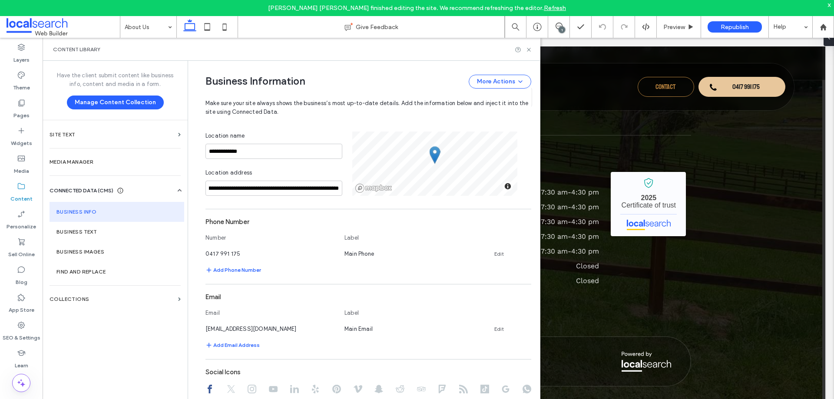
scroll to position [0, 0]
click at [457, 48] on div "Content Library" at bounding box center [291, 49] width 477 height 7
click at [459, 46] on div "Content Library" at bounding box center [291, 49] width 477 height 7
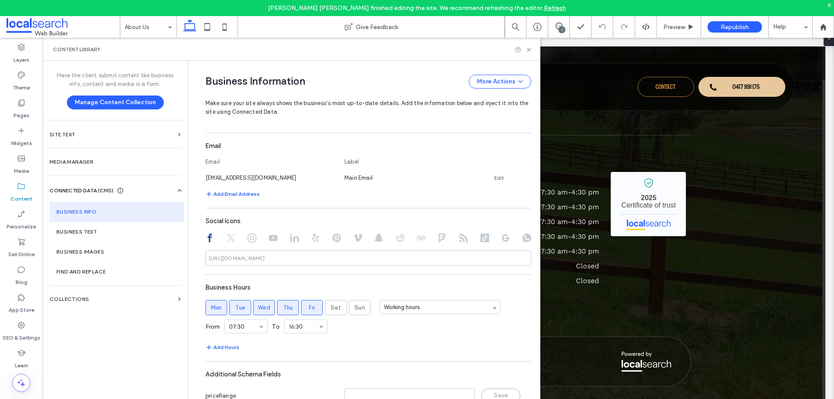
scroll to position [349, 0]
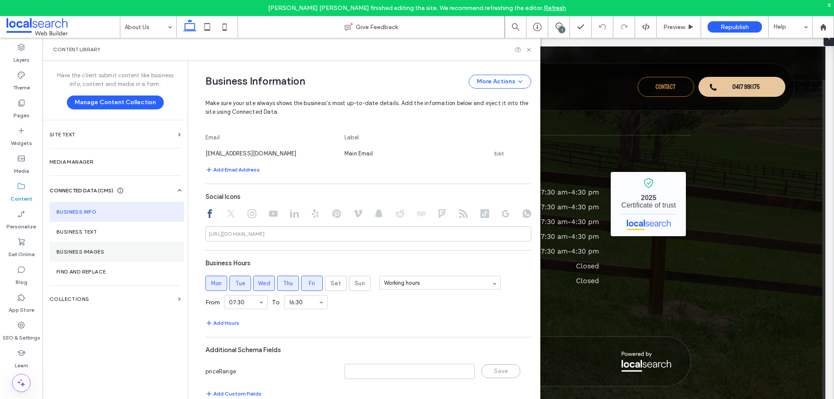
drag, startPoint x: 102, startPoint y: 297, endPoint x: 224, endPoint y: 249, distance: 130.2
click at [102, 297] on label "Collections" at bounding box center [112, 299] width 125 height 6
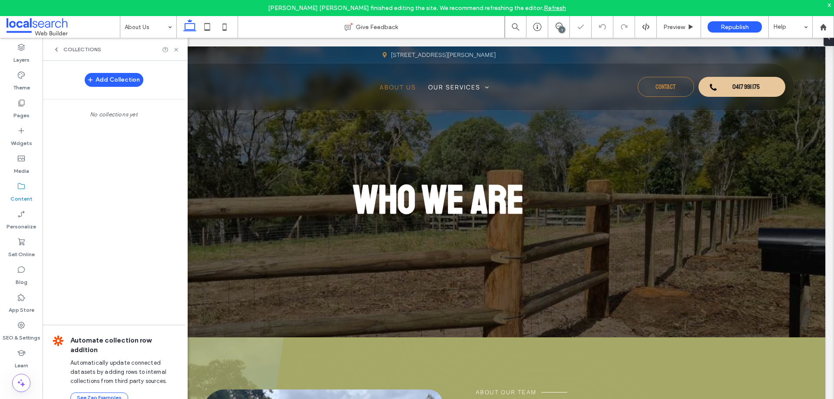
scroll to position [0, 0]
click at [178, 51] on icon at bounding box center [176, 49] width 7 height 7
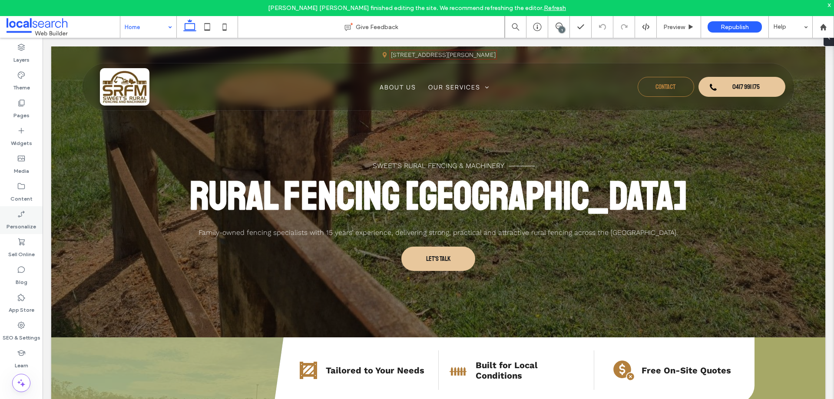
click at [28, 231] on div "Personalize" at bounding box center [21, 220] width 43 height 28
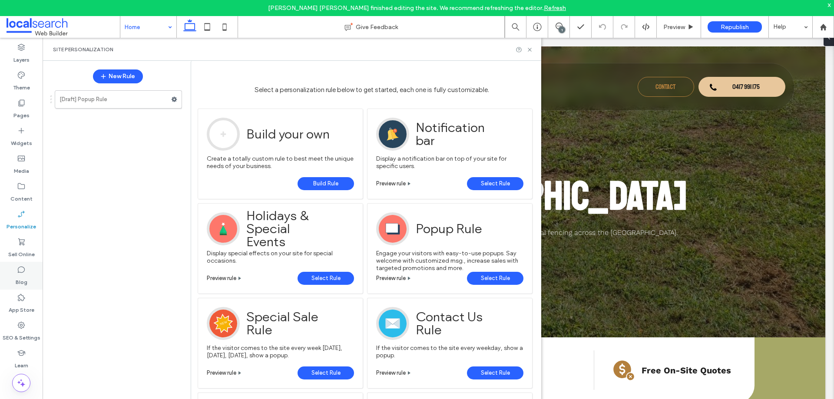
click at [30, 275] on div "Blog" at bounding box center [21, 276] width 43 height 28
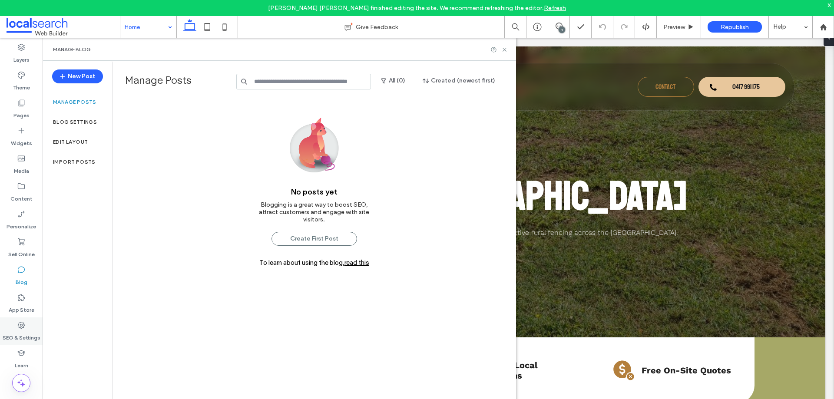
click at [19, 321] on icon at bounding box center [21, 325] width 9 height 9
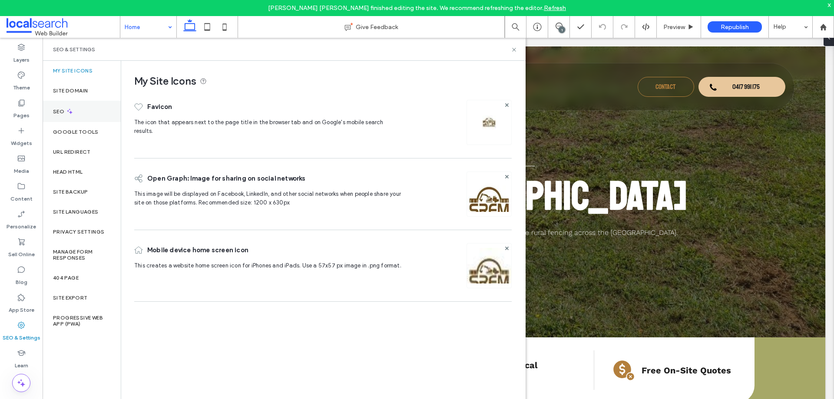
click at [81, 112] on div "SEO" at bounding box center [82, 111] width 78 height 21
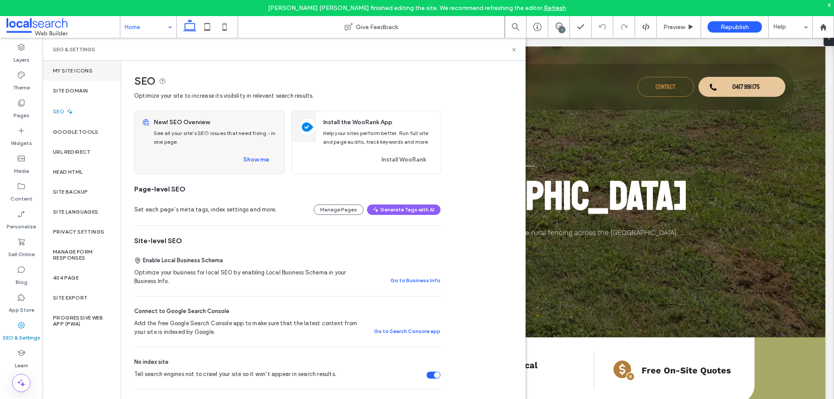
click at [75, 73] on label "My Site Icons" at bounding box center [73, 71] width 40 height 6
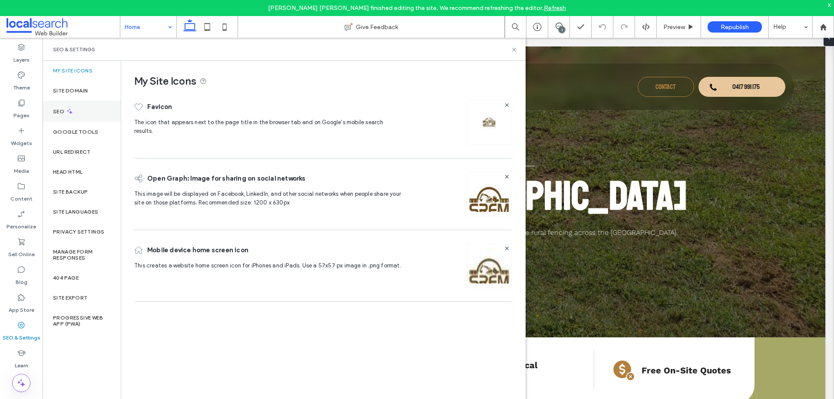
click at [80, 109] on div "SEO" at bounding box center [82, 111] width 78 height 21
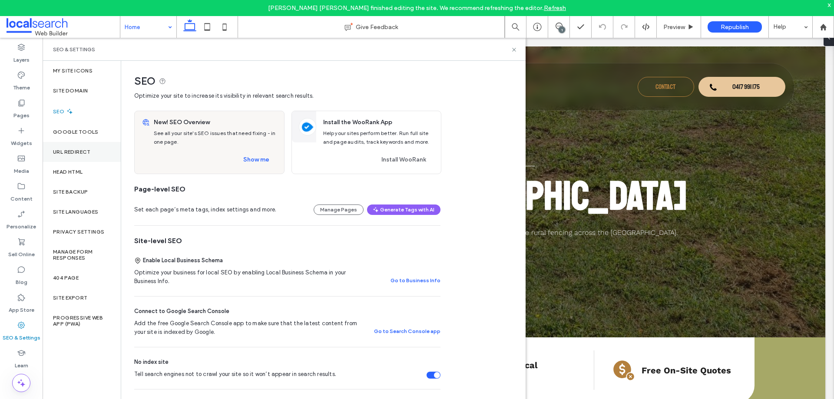
click at [89, 154] on label "URL Redirect" at bounding box center [72, 152] width 38 height 6
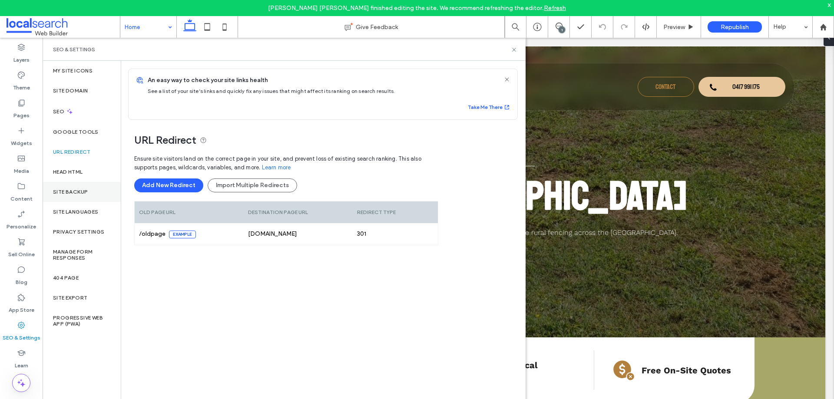
drag, startPoint x: 83, startPoint y: 179, endPoint x: 106, endPoint y: 191, distance: 26.2
click at [83, 179] on div "Head HTML" at bounding box center [82, 172] width 78 height 20
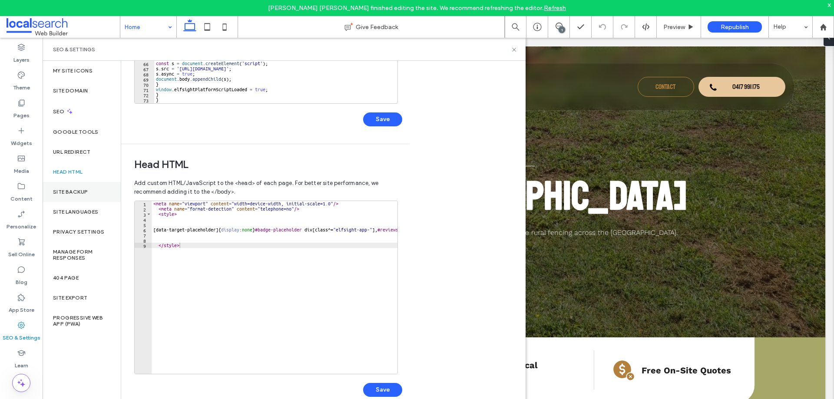
click at [81, 193] on label "Site Backup" at bounding box center [70, 192] width 35 height 6
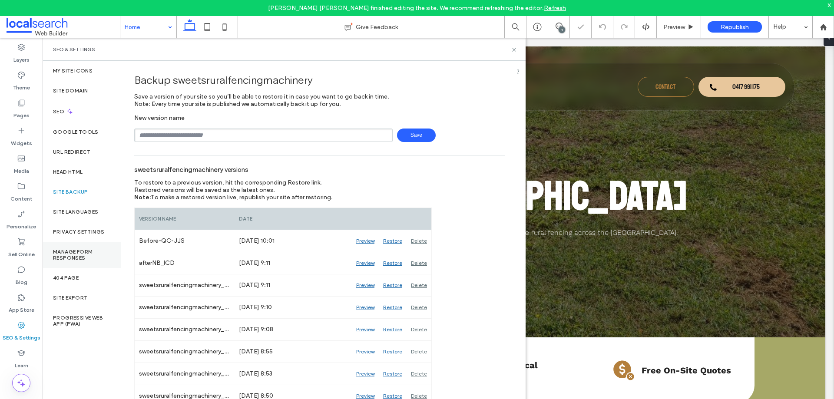
click at [90, 253] on label "Manage Form Responses" at bounding box center [81, 255] width 57 height 12
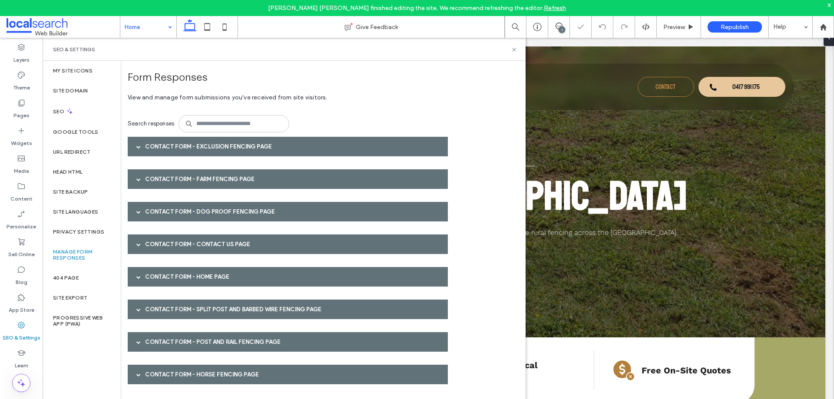
click at [248, 144] on div "Contact Form - Exclusion Fencing page" at bounding box center [288, 147] width 320 height 20
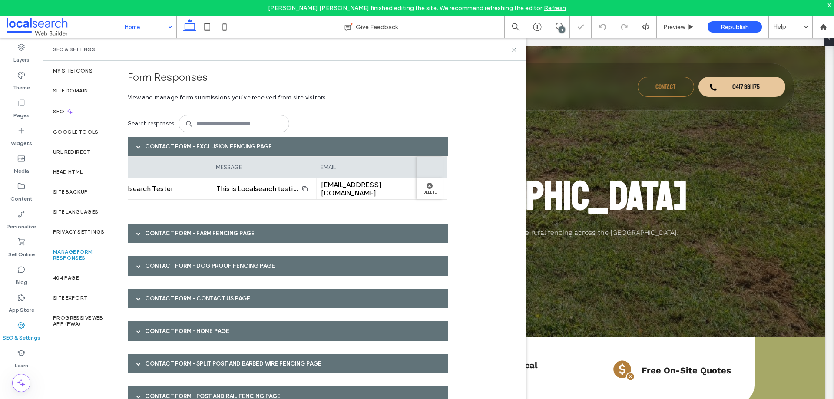
scroll to position [37, 0]
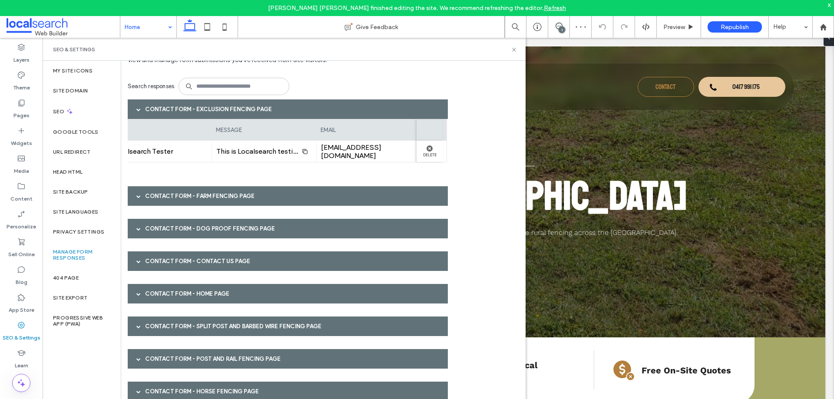
click at [244, 264] on div "Contact Form - Contact Us page" at bounding box center [288, 261] width 320 height 20
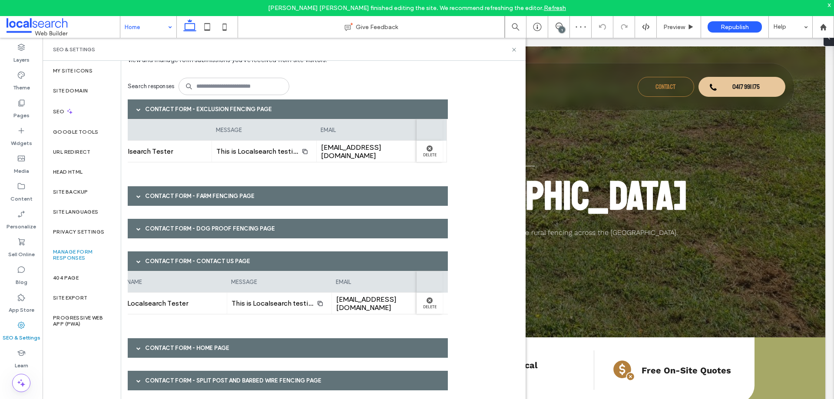
scroll to position [0, 215]
click at [21, 385] on use at bounding box center [21, 383] width 8 height 8
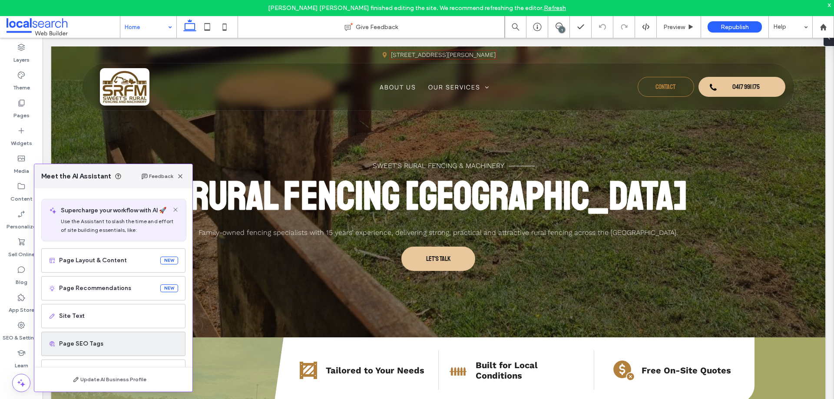
click at [128, 341] on span "Page SEO Tags" at bounding box center [118, 344] width 119 height 9
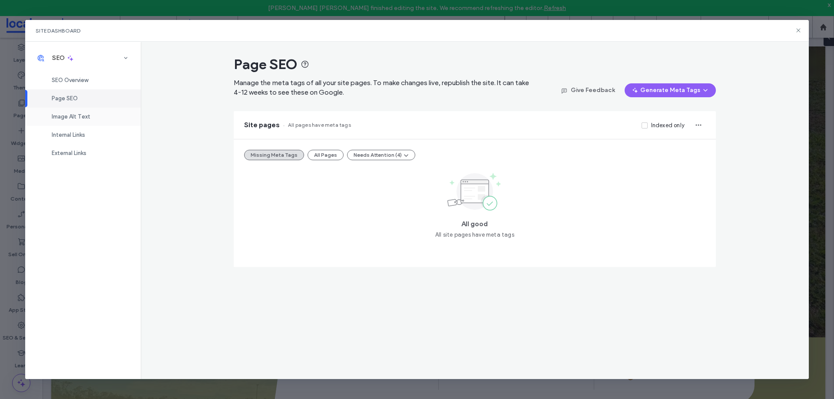
click at [98, 117] on div "Image Alt Text" at bounding box center [83, 117] width 116 height 18
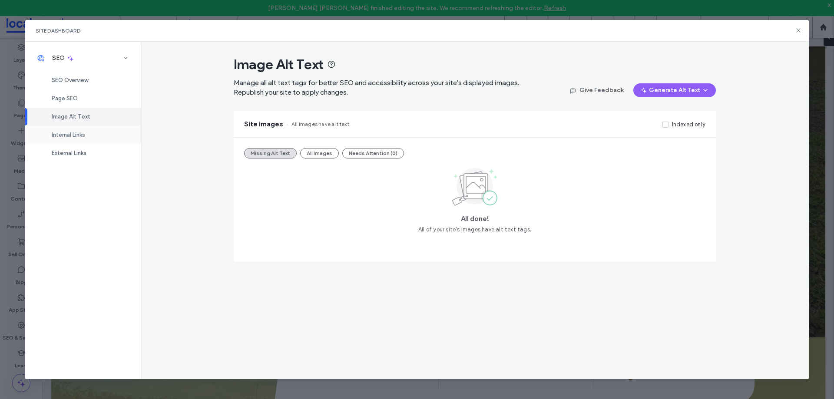
click at [85, 134] on span "Internal Links" at bounding box center [68, 135] width 33 height 7
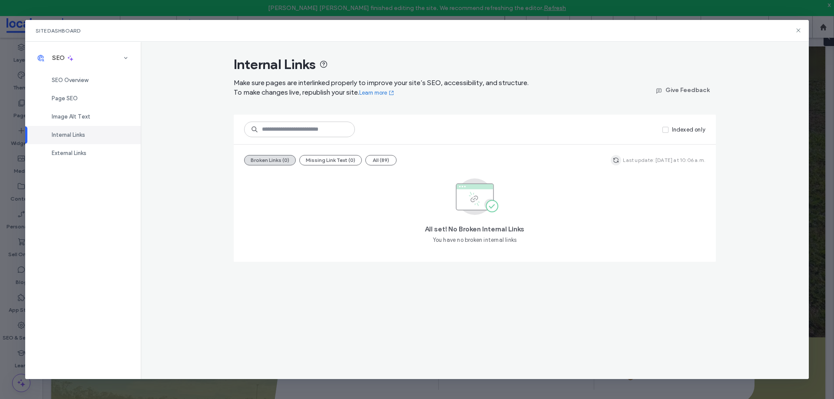
click at [619, 163] on icon "button" at bounding box center [615, 160] width 7 height 7
click at [90, 156] on div "External Links" at bounding box center [83, 153] width 116 height 18
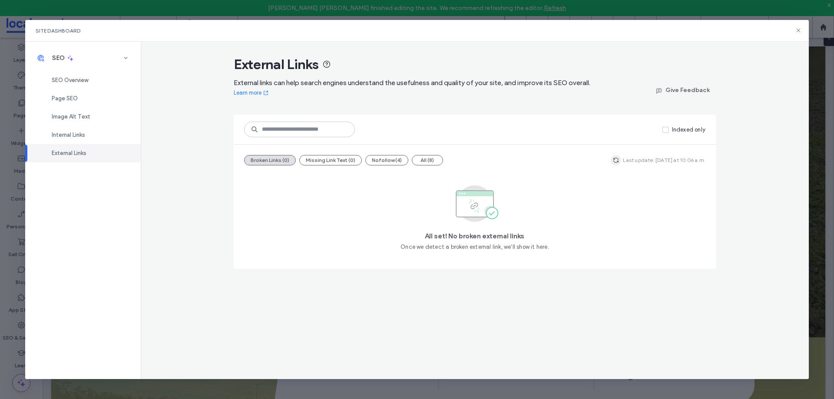
click at [618, 158] on use "button" at bounding box center [615, 160] width 5 height 5
click at [99, 137] on div "Internal Links" at bounding box center [83, 135] width 116 height 18
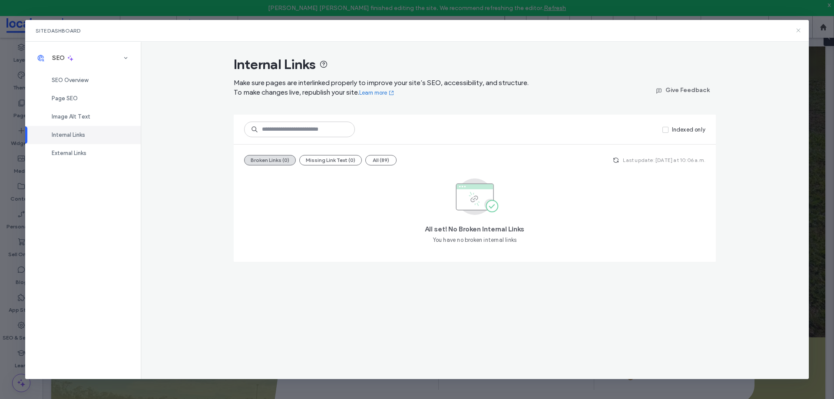
click at [797, 30] on icon at bounding box center [798, 30] width 7 height 7
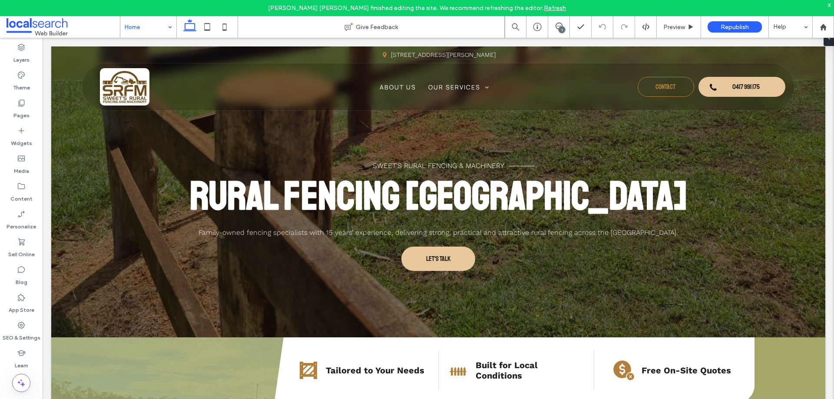
click at [544, 8] on link "Refresh" at bounding box center [555, 7] width 22 height 7
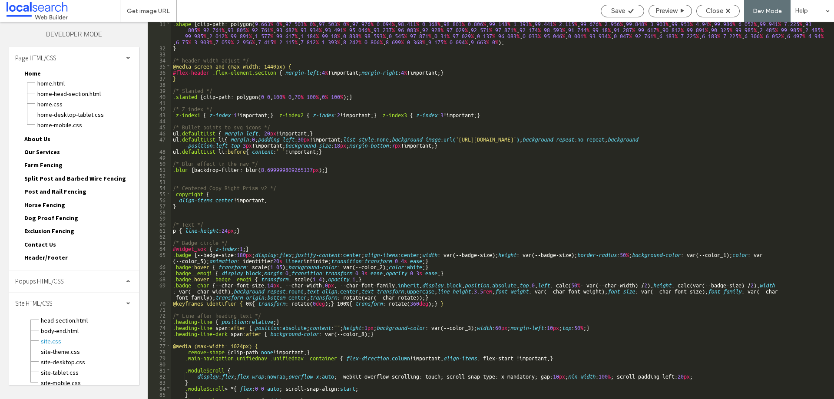
scroll to position [208, 0]
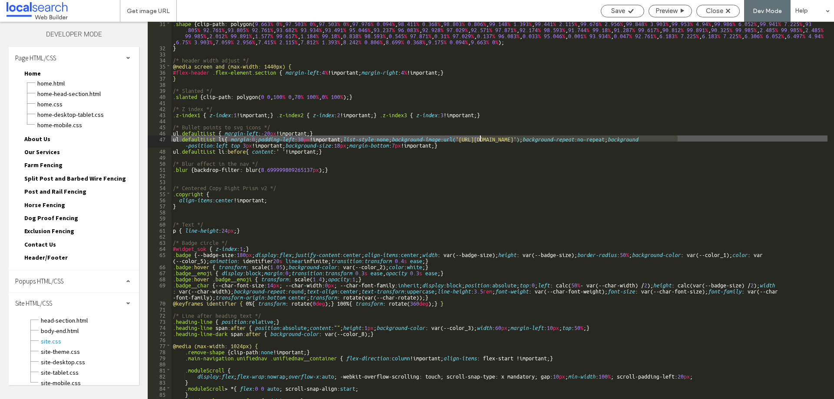
drag, startPoint x: 678, startPoint y: 138, endPoint x: 480, endPoint y: 140, distance: 197.6
click at [480, 140] on div ".shape { clip-path: polygon( 9.663 % 0 % , 97.503 % 0 % , 97.503 % 0 % , 97.976…" at bounding box center [499, 224] width 656 height 408
click at [718, 10] on span "Close" at bounding box center [714, 11] width 17 height 8
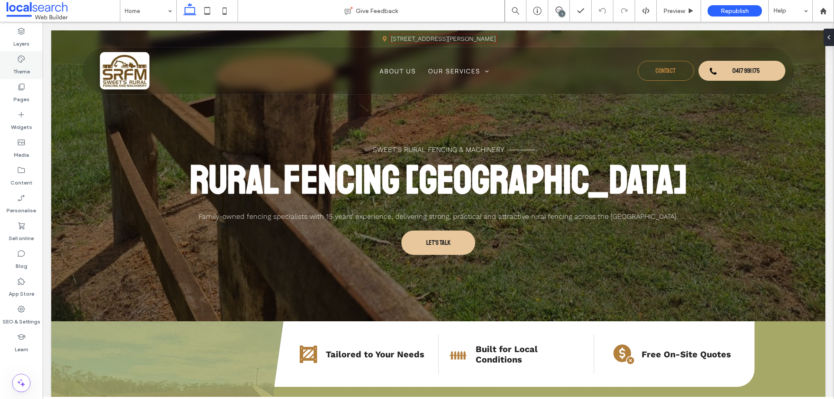
click at [21, 67] on label "Theme" at bounding box center [21, 69] width 17 height 12
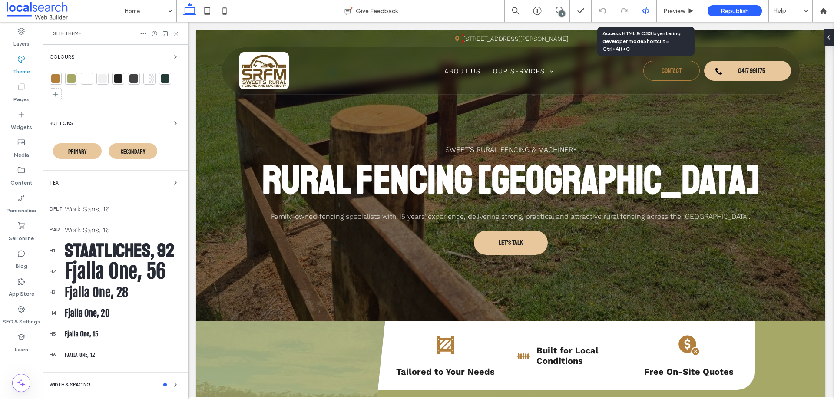
click at [645, 10] on icon at bounding box center [646, 11] width 8 height 8
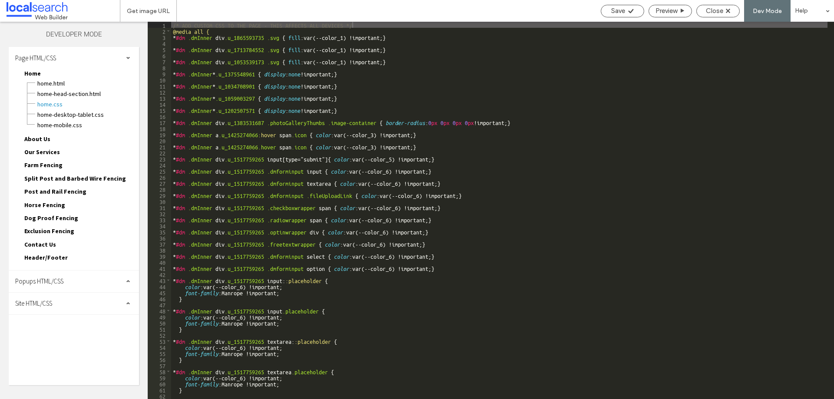
click at [67, 308] on div "Site HTML/CSS" at bounding box center [74, 304] width 130 height 22
click at [60, 340] on span "site.css" at bounding box center [89, 341] width 99 height 9
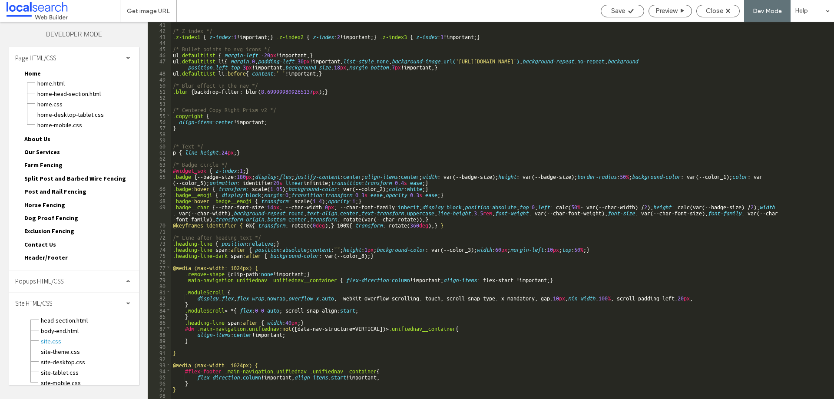
scroll to position [383, 0]
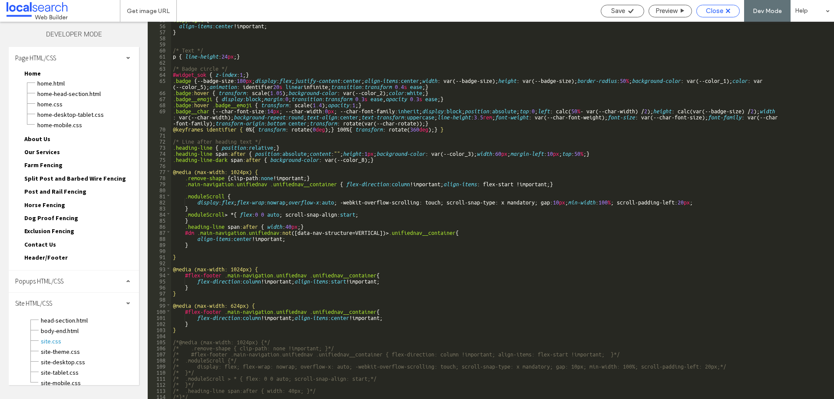
click at [718, 13] on span "Close" at bounding box center [714, 11] width 17 height 8
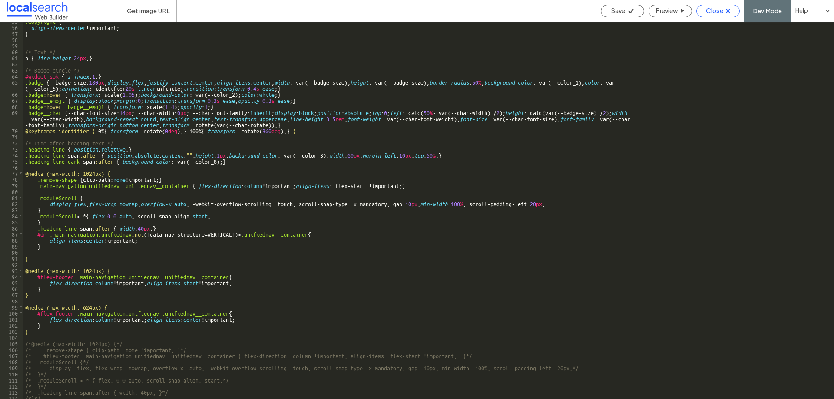
scroll to position [381, 0]
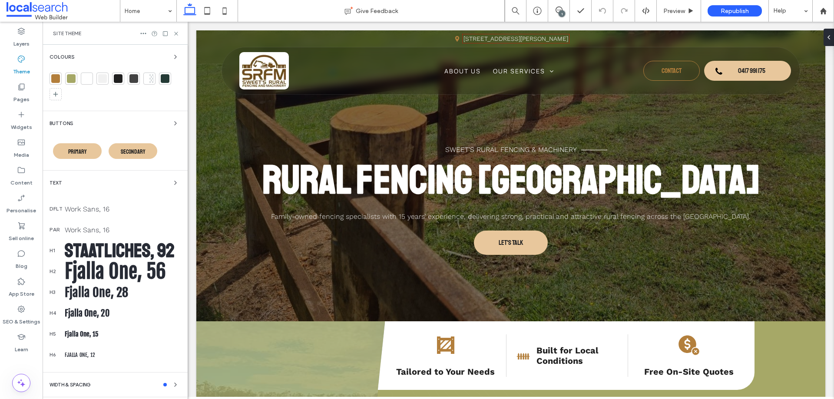
click at [175, 37] on div "Site Theme" at bounding box center [115, 33] width 145 height 23
drag, startPoint x: 175, startPoint y: 34, endPoint x: 59, endPoint y: 15, distance: 117.6
click at [175, 34] on use at bounding box center [175, 33] width 3 height 3
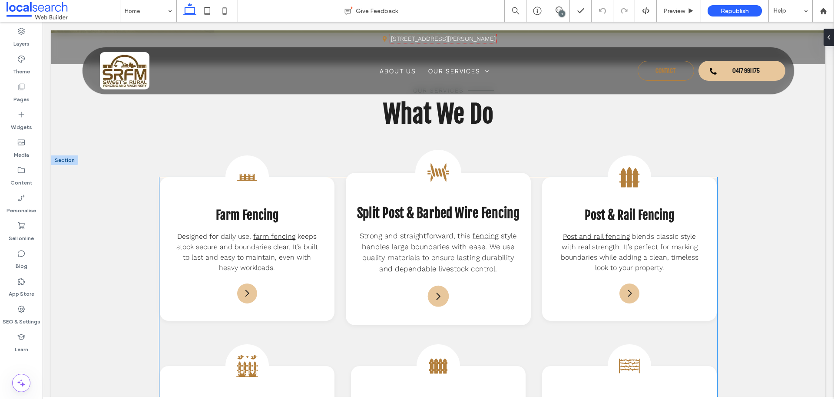
scroll to position [782, 0]
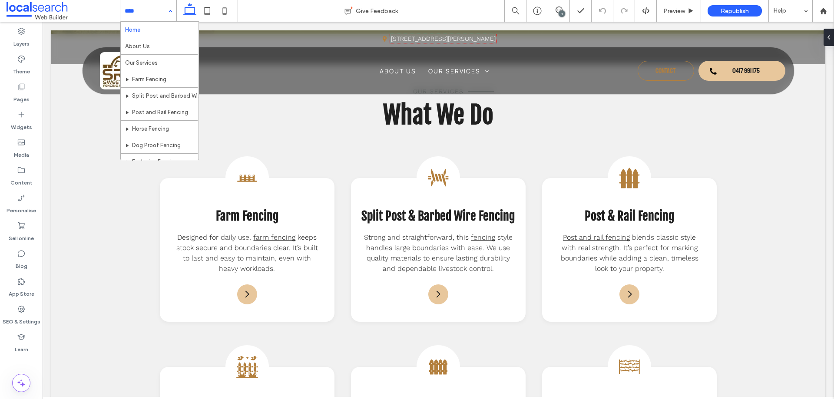
click at [171, 12] on div "Home About Us Our Services Farm Fencing Split Post and Barbed Wire Fencing Post…" at bounding box center [148, 11] width 56 height 22
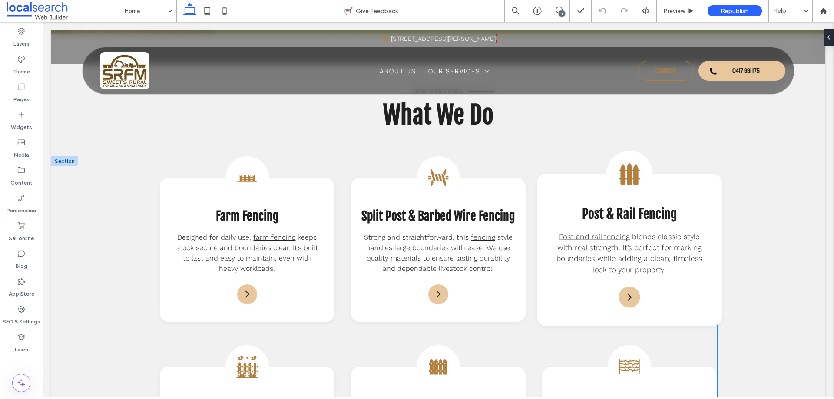
scroll to position [955, 0]
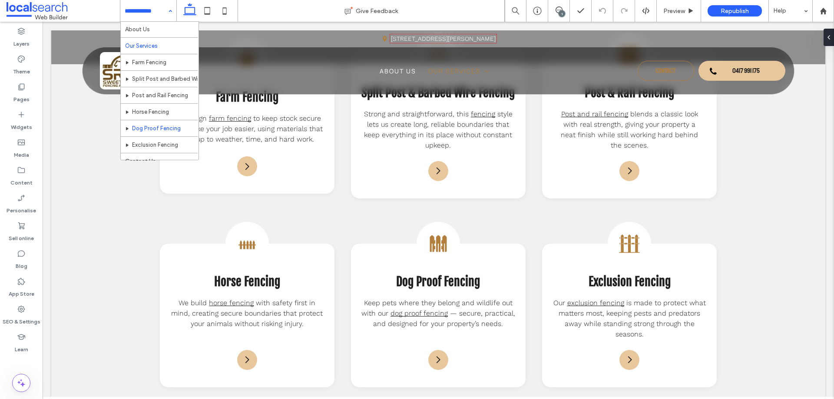
scroll to position [26, 0]
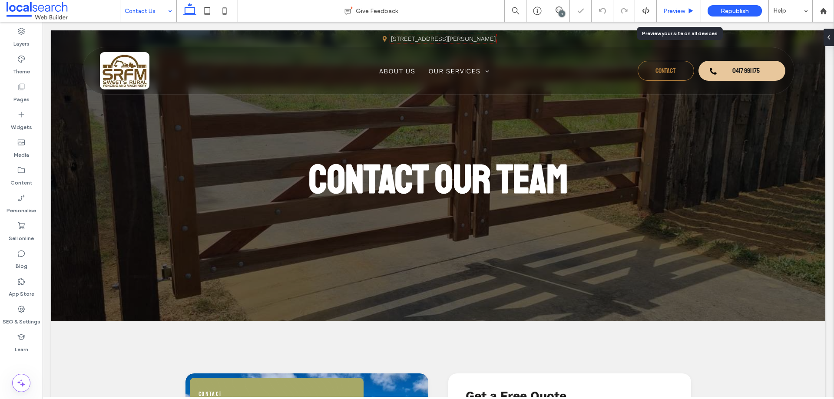
click at [687, 8] on div "Preview" at bounding box center [679, 10] width 44 height 7
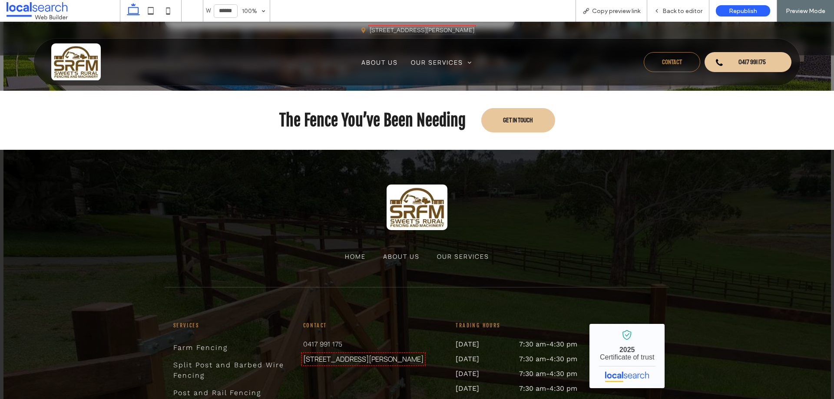
scroll to position [1227, 0]
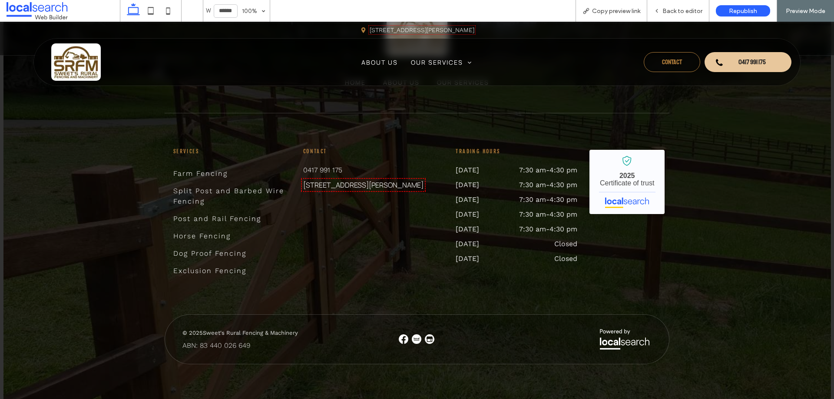
click at [425, 338] on img at bounding box center [430, 339] width 10 height 10
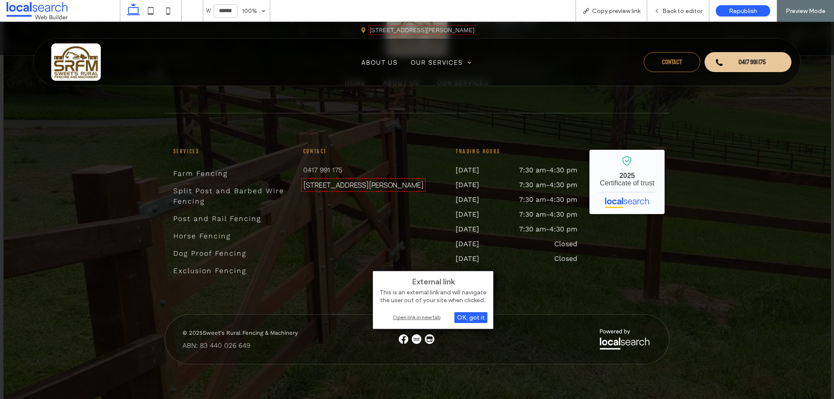
drag, startPoint x: 432, startPoint y: 316, endPoint x: 415, endPoint y: 314, distance: 17.6
click at [432, 316] on div "Open link in new tab" at bounding box center [433, 317] width 109 height 9
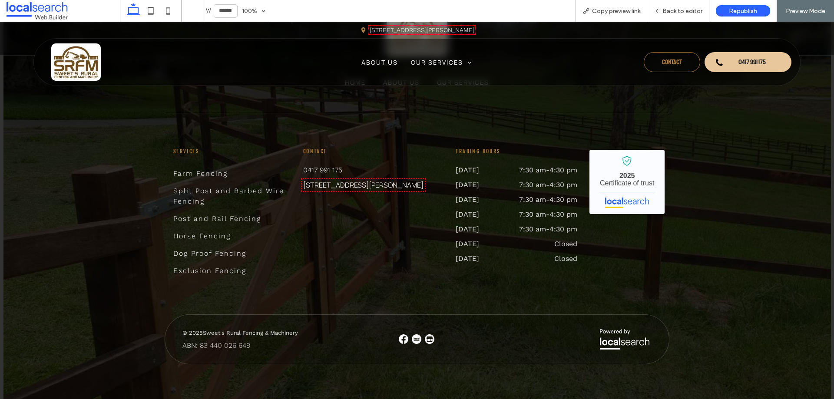
click at [412, 337] on img at bounding box center [417, 339] width 10 height 10
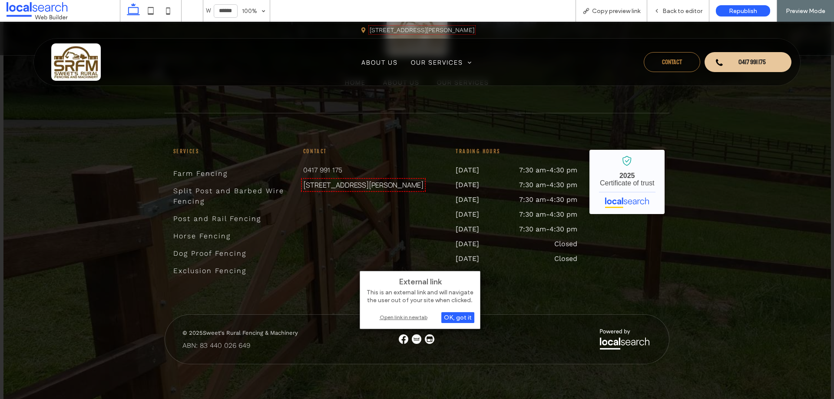
click at [409, 317] on div "Open link in new tab" at bounding box center [420, 317] width 109 height 9
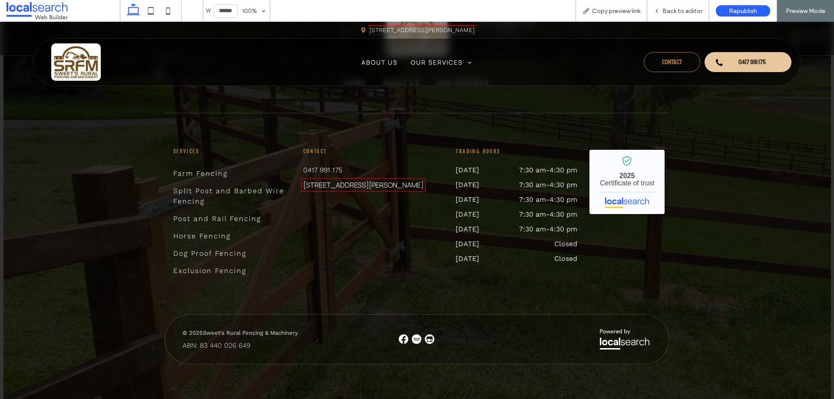
click at [401, 339] on img at bounding box center [404, 339] width 10 height 10
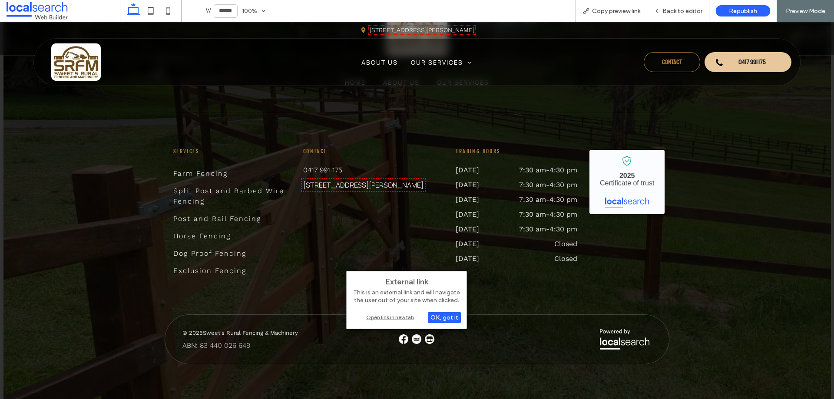
click at [402, 317] on div "Open link in new tab" at bounding box center [406, 317] width 109 height 9
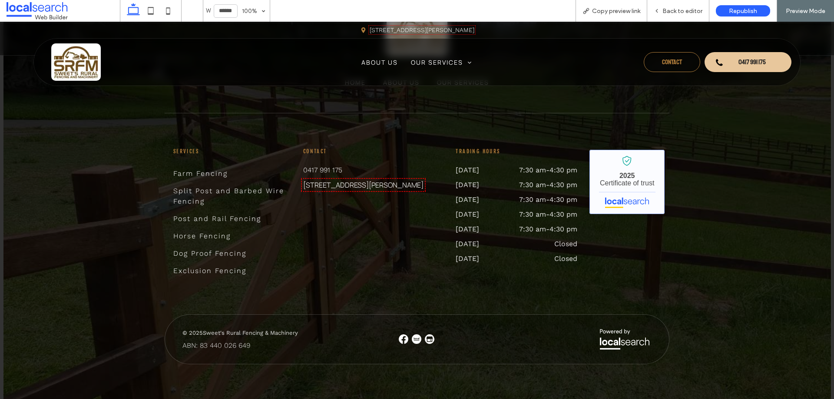
drag, startPoint x: 626, startPoint y: 204, endPoint x: 633, endPoint y: 210, distance: 8.9
click at [626, 203] on link "Sweet's Rural Fencing & Machinery - Localsearch verified business" at bounding box center [626, 182] width 75 height 64
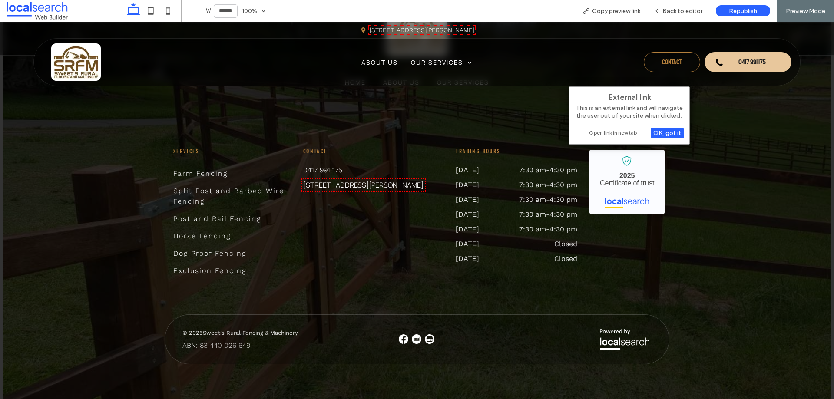
click at [613, 131] on div "Open link in new tab" at bounding box center [629, 132] width 109 height 9
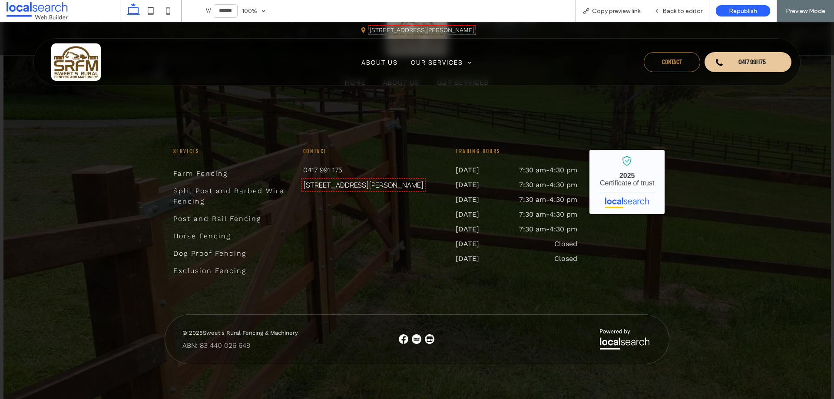
click at [60, 313] on div "Home About Us Our Services Services Farm Fencing Split Post and Barbed Wire Fen…" at bounding box center [417, 187] width 834 height 423
click at [365, 185] on link "[STREET_ADDRESS][PERSON_NAME]" at bounding box center [363, 185] width 120 height 10
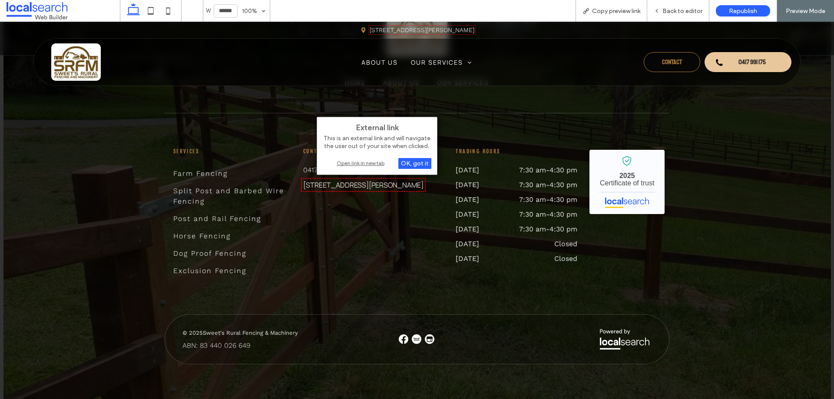
click at [371, 163] on div "Open link in new tab" at bounding box center [377, 162] width 109 height 9
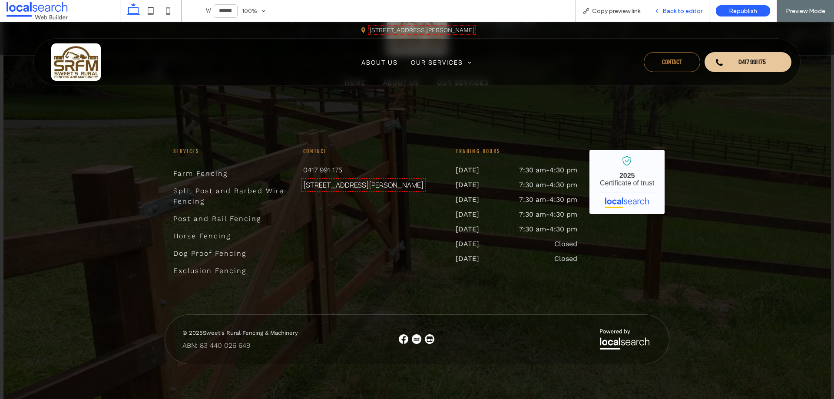
click at [697, 10] on span "Back to editor" at bounding box center [682, 10] width 40 height 7
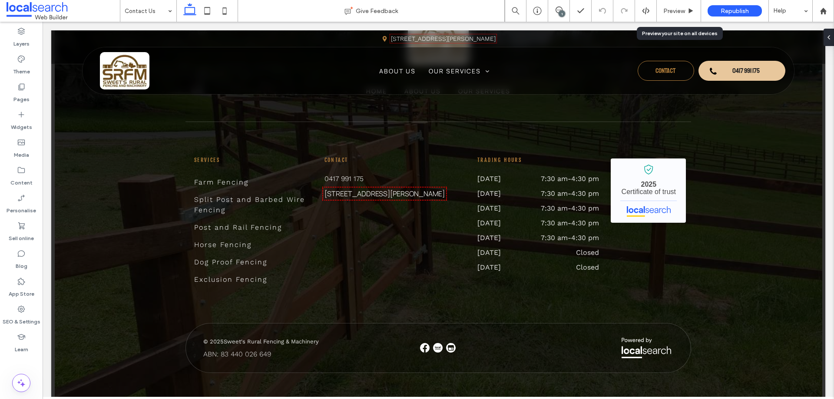
click at [697, 10] on div "Preview" at bounding box center [679, 10] width 44 height 7
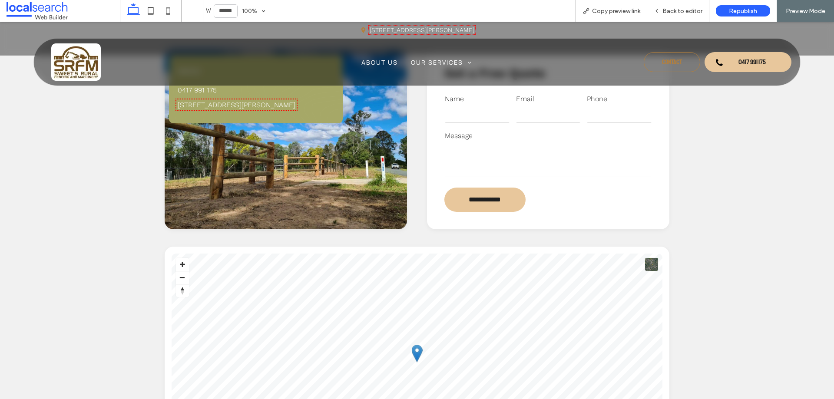
scroll to position [185, 0]
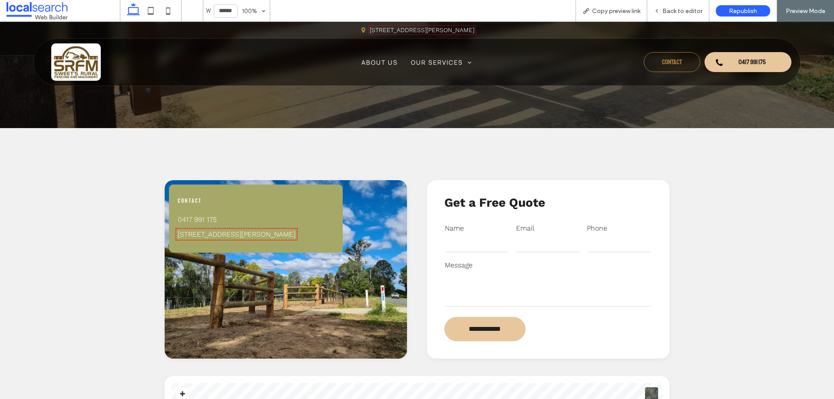
click at [274, 233] on link "[STREET_ADDRESS][PERSON_NAME]" at bounding box center [237, 234] width 118 height 8
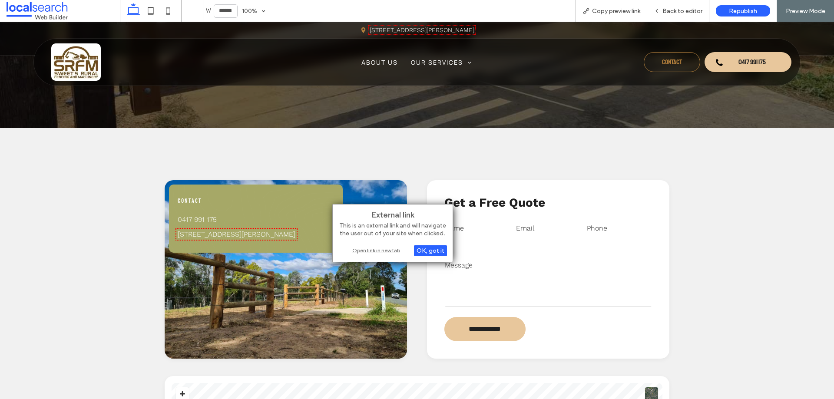
click at [373, 248] on div "Open link in new tab" at bounding box center [392, 250] width 109 height 9
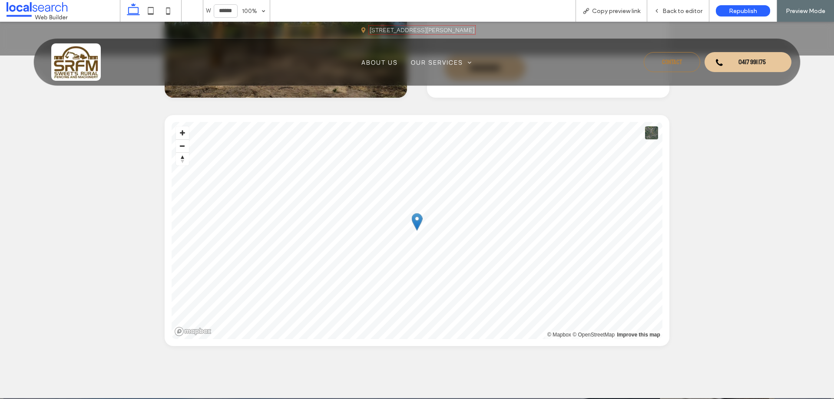
scroll to position [445, 0]
click at [664, 7] on span "Back to editor" at bounding box center [682, 10] width 40 height 7
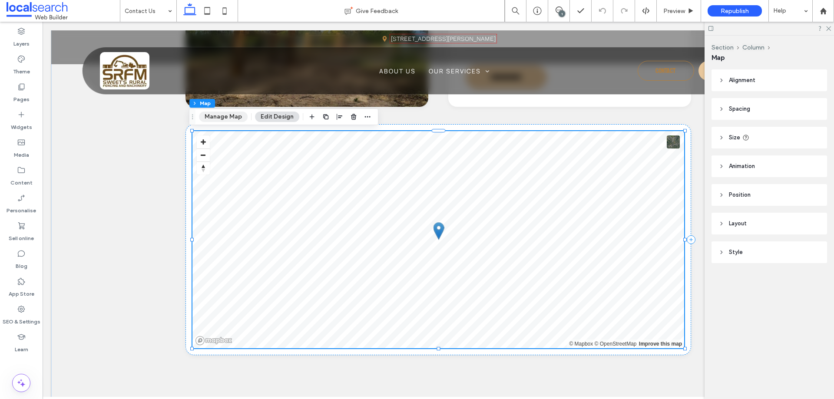
click at [235, 119] on button "Manage Map" at bounding box center [223, 117] width 49 height 10
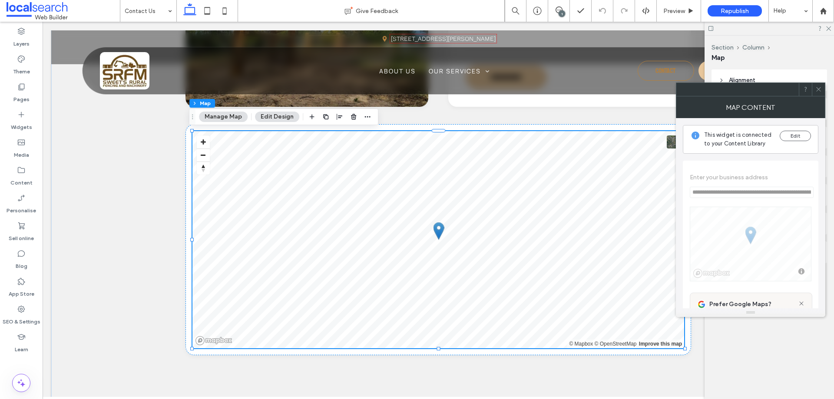
click at [817, 93] on span at bounding box center [818, 89] width 7 height 13
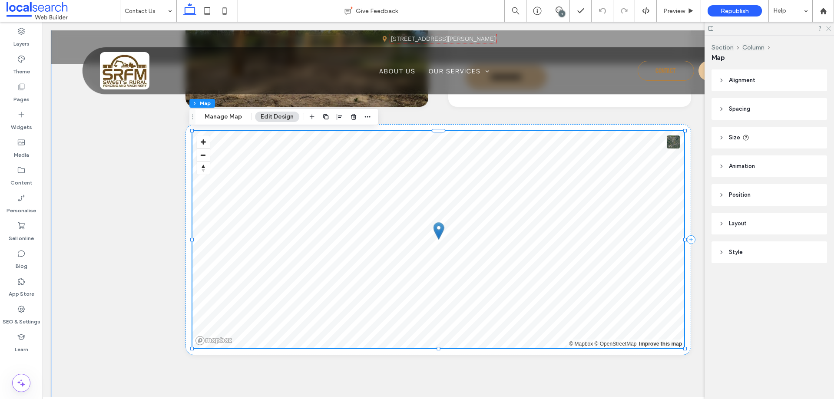
click at [829, 29] on use at bounding box center [828, 28] width 5 height 5
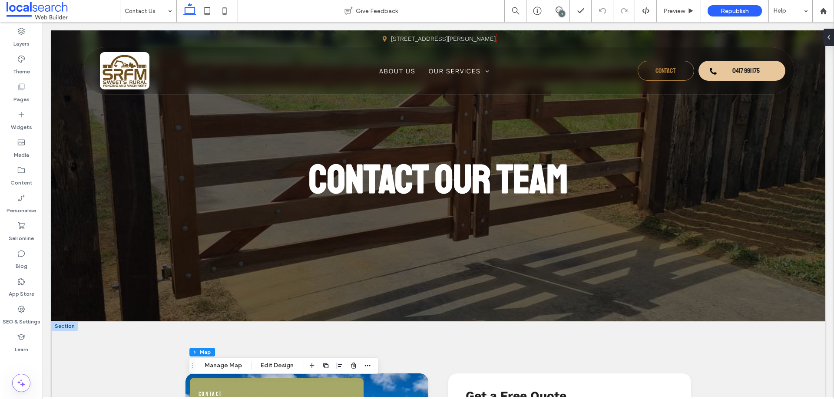
click at [165, 9] on div "Contact Us" at bounding box center [148, 11] width 56 height 22
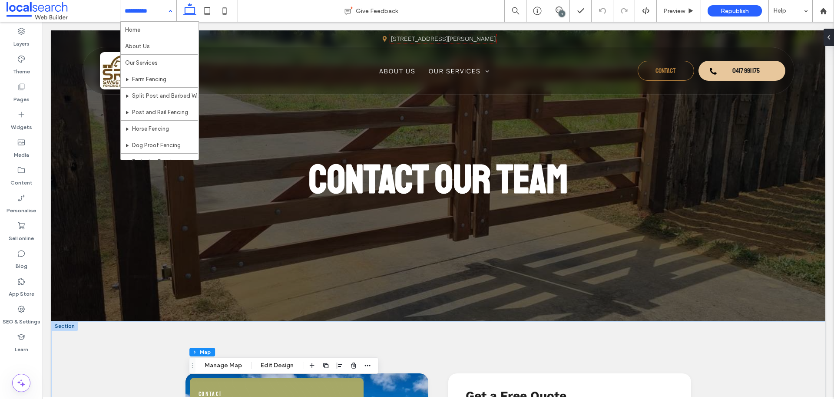
click at [171, 11] on div "Home About Us Our Services Farm Fencing Split Post and Barbed Wire Fencing Post…" at bounding box center [148, 11] width 56 height 22
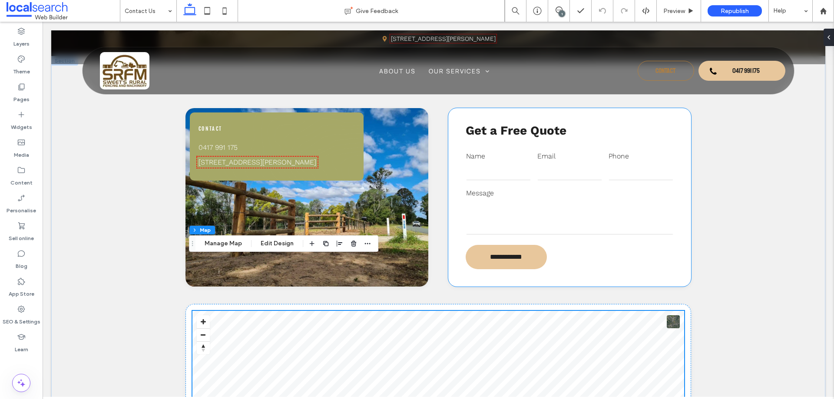
scroll to position [261, 0]
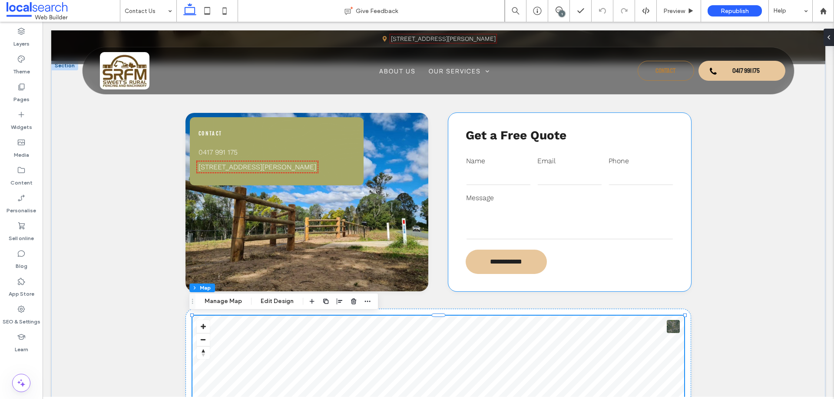
click at [584, 198] on label "Message" at bounding box center [569, 198] width 207 height 10
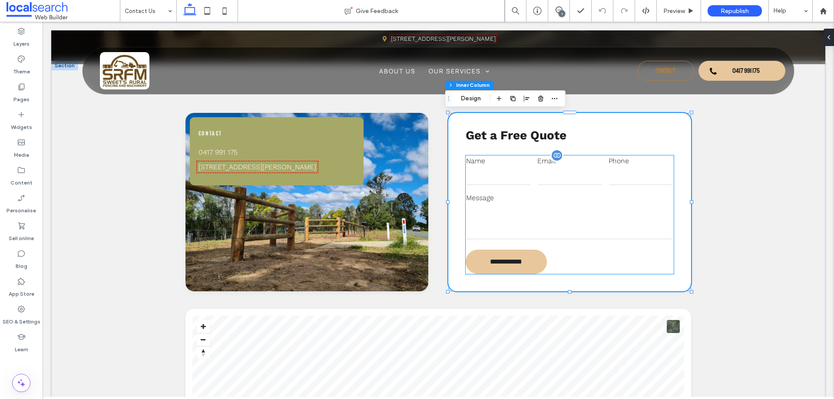
click at [605, 176] on div "Phone" at bounding box center [640, 171] width 71 height 37
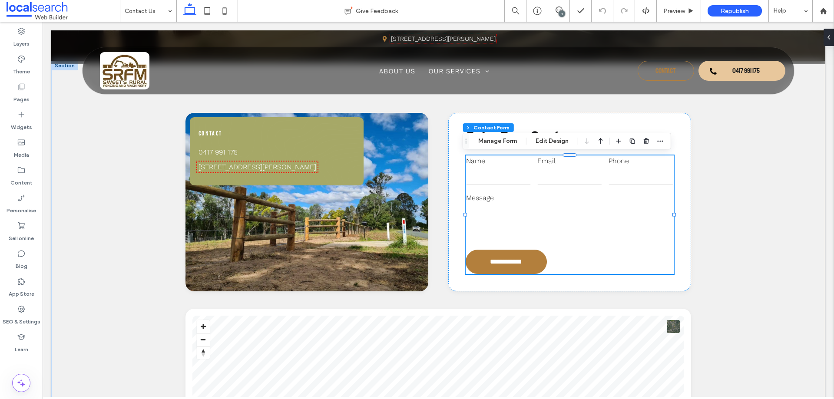
type input "*"
type input "***"
type input "*"
type input "***"
click at [661, 142] on icon "button" at bounding box center [660, 141] width 7 height 7
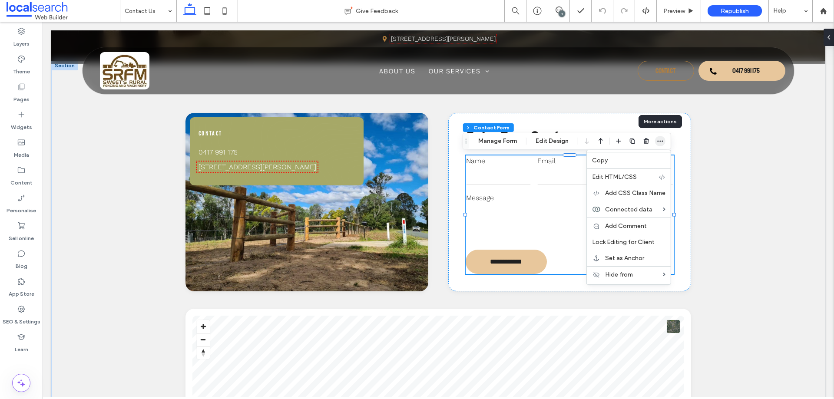
click at [661, 142] on icon "button" at bounding box center [660, 141] width 7 height 7
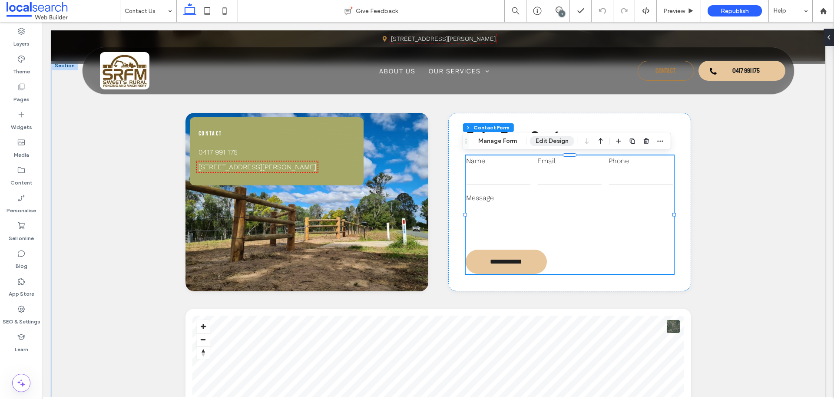
click at [547, 142] on button "Edit Design" at bounding box center [552, 141] width 44 height 10
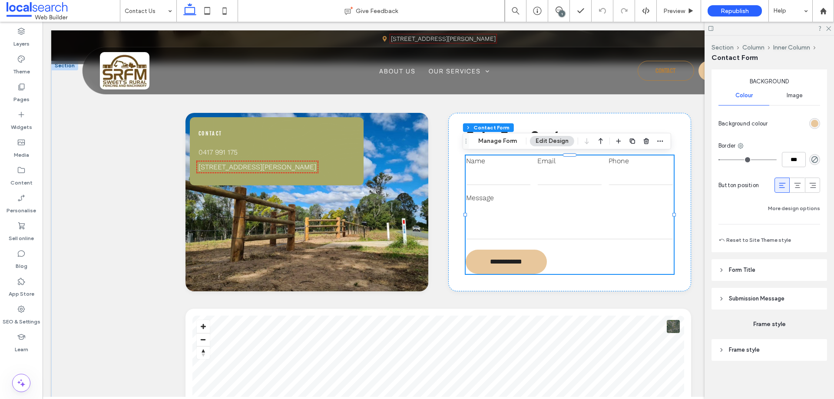
click at [762, 304] on header "Submission Message" at bounding box center [769, 299] width 116 height 22
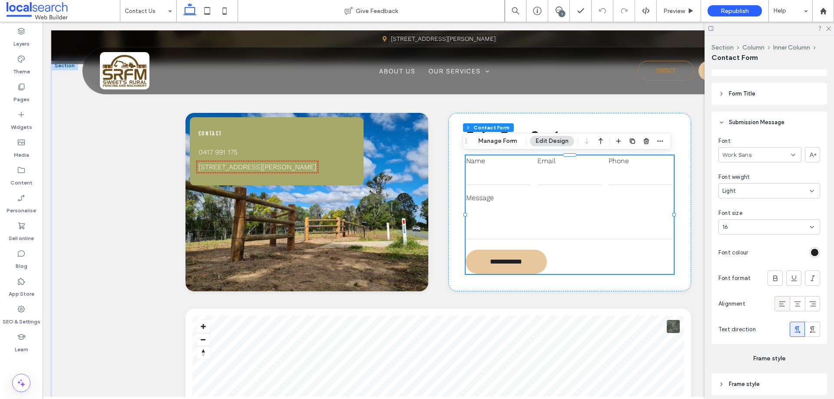
scroll to position [882, 0]
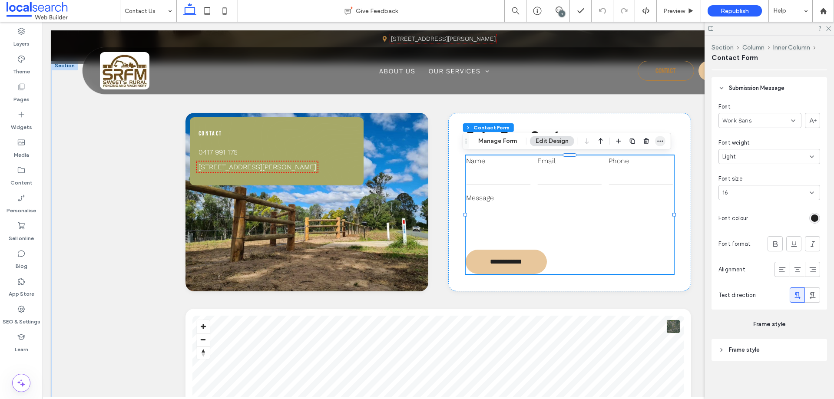
click at [660, 143] on icon "button" at bounding box center [660, 141] width 7 height 7
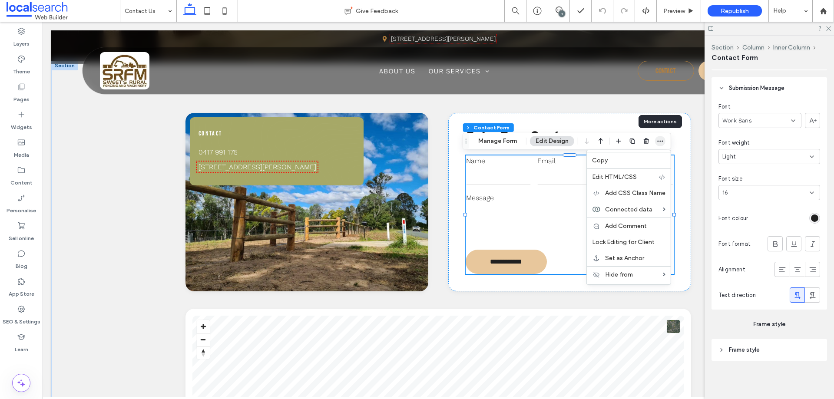
drag, startPoint x: 660, startPoint y: 143, endPoint x: 520, endPoint y: 159, distance: 140.3
click at [660, 143] on icon "button" at bounding box center [660, 141] width 7 height 7
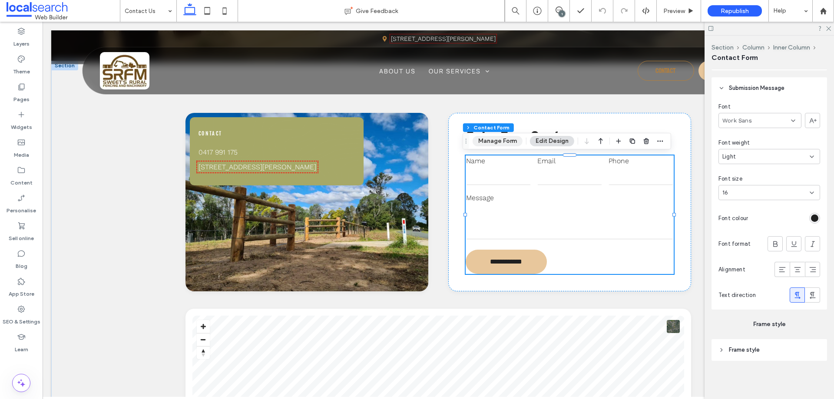
drag, startPoint x: 491, startPoint y: 135, endPoint x: 514, endPoint y: 149, distance: 26.7
click at [506, 145] on button "Manage Form" at bounding box center [497, 141] width 50 height 10
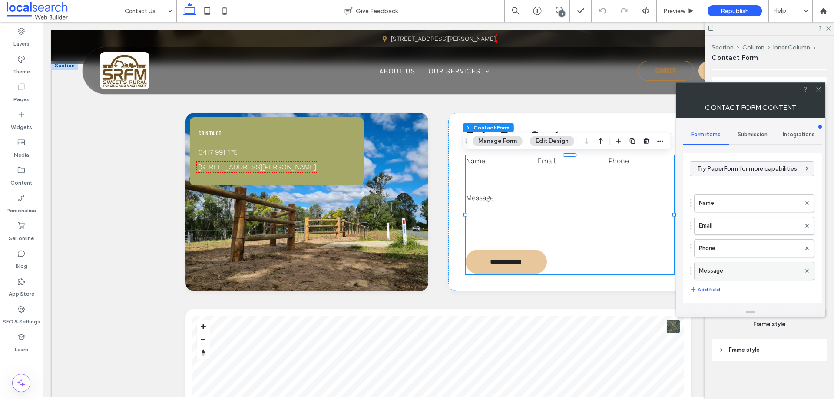
click at [731, 267] on label "Message" at bounding box center [750, 270] width 102 height 17
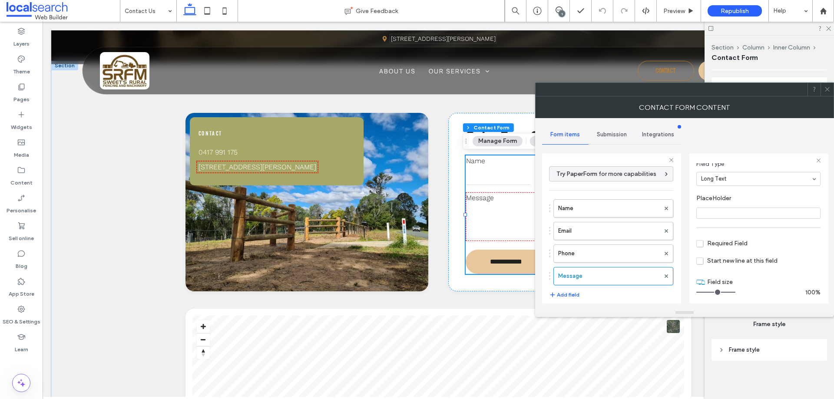
scroll to position [61, 0]
click at [620, 249] on label "Phone" at bounding box center [609, 253] width 102 height 17
type input "*"
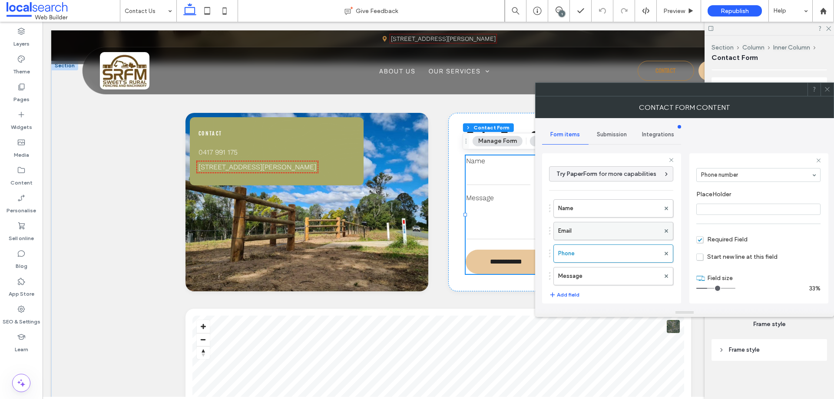
click at [614, 232] on label "Email" at bounding box center [609, 230] width 102 height 17
click at [610, 215] on label "Name" at bounding box center [609, 208] width 102 height 17
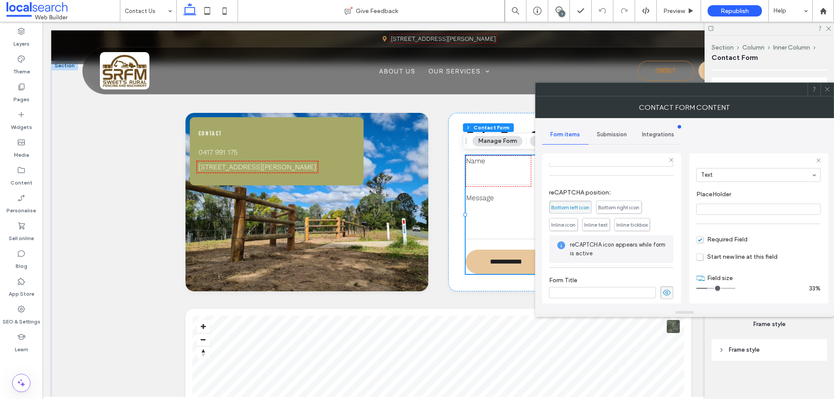
scroll to position [181, 0]
click at [614, 140] on div "Submission" at bounding box center [611, 134] width 46 height 19
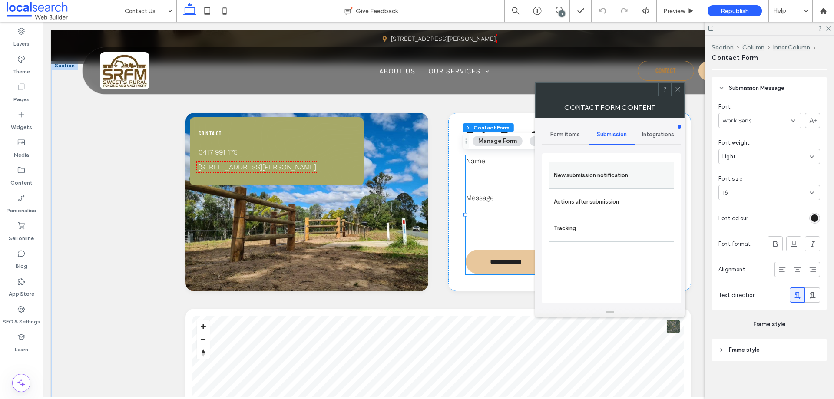
click at [618, 173] on label "New submission notification" at bounding box center [612, 175] width 116 height 17
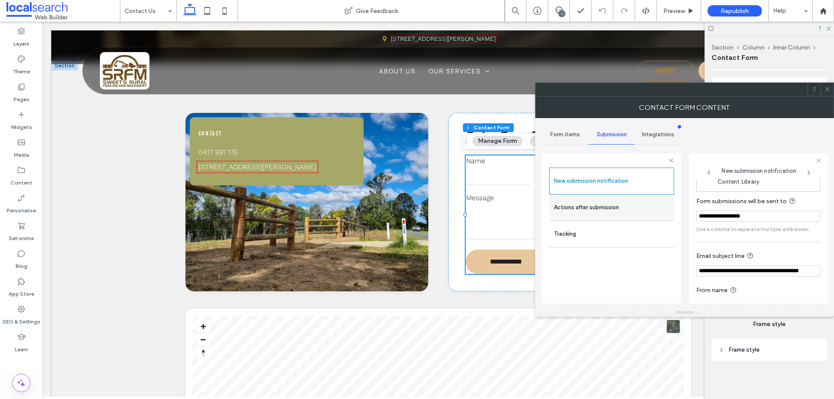
scroll to position [45, 0]
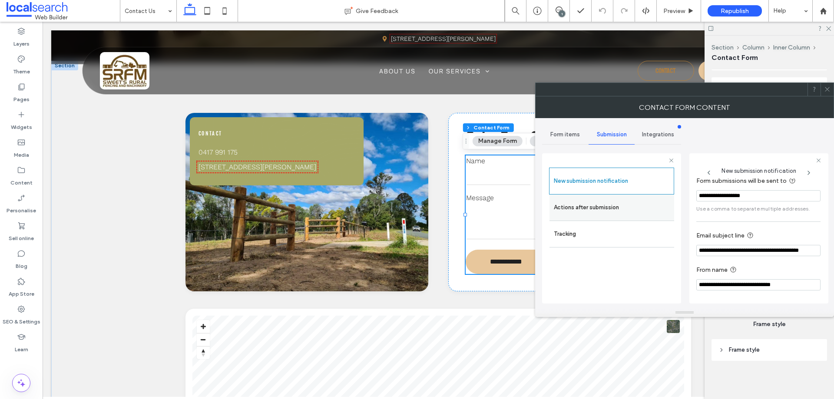
click at [640, 210] on label "Actions after submission" at bounding box center [612, 207] width 116 height 17
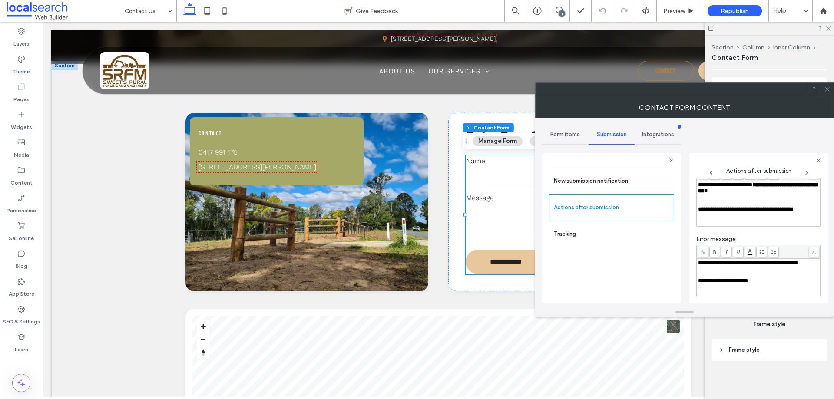
click at [743, 200] on div "Rich Text Editor" at bounding box center [758, 197] width 121 height 6
click at [687, 210] on div "**********" at bounding box center [684, 213] width 285 height 190
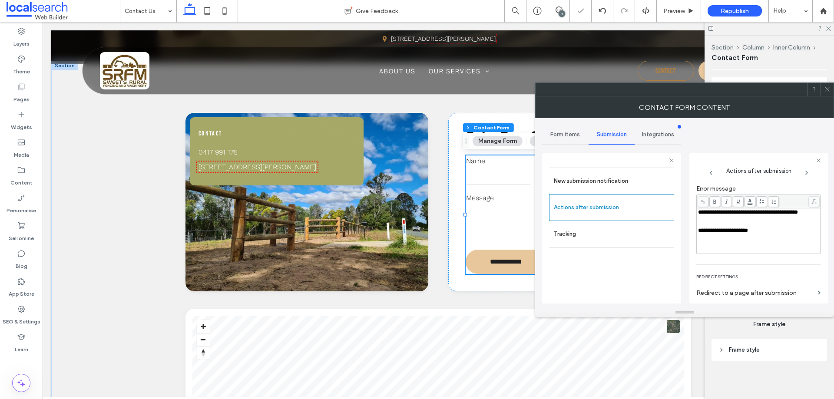
scroll to position [150, 0]
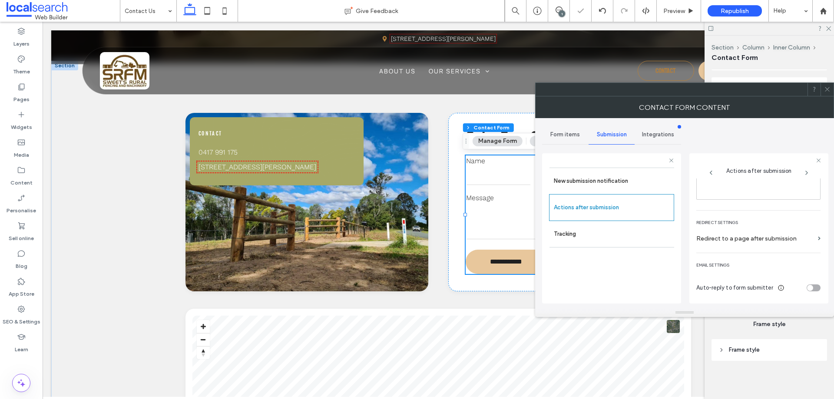
click at [825, 92] on icon at bounding box center [827, 89] width 7 height 7
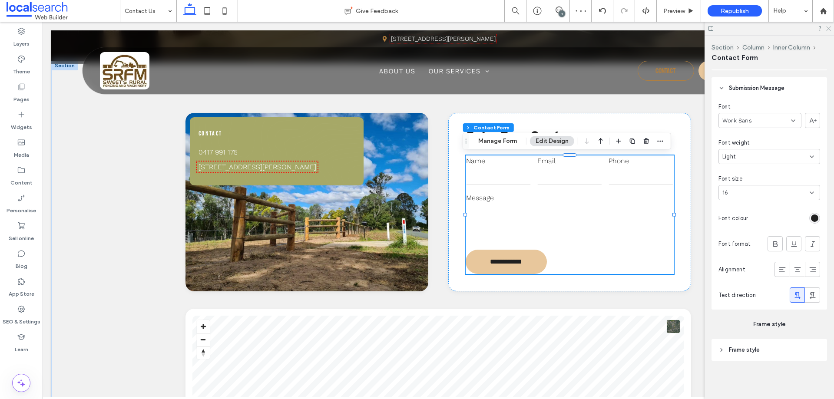
drag, startPoint x: 829, startPoint y: 30, endPoint x: 644, endPoint y: 9, distance: 186.1
click at [829, 30] on icon at bounding box center [828, 28] width 6 height 6
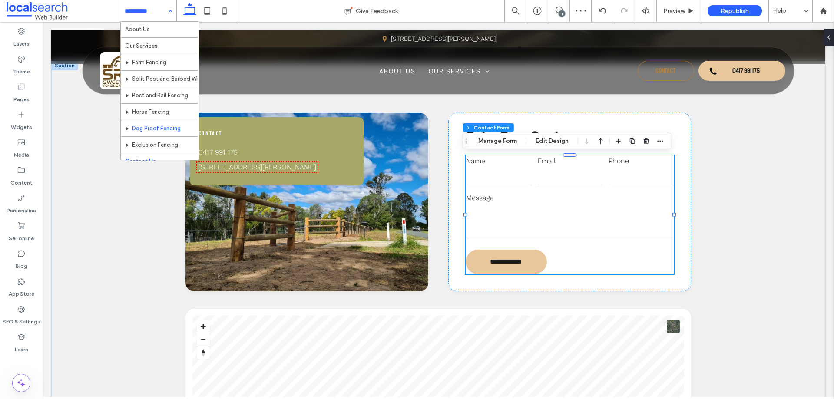
scroll to position [26, 0]
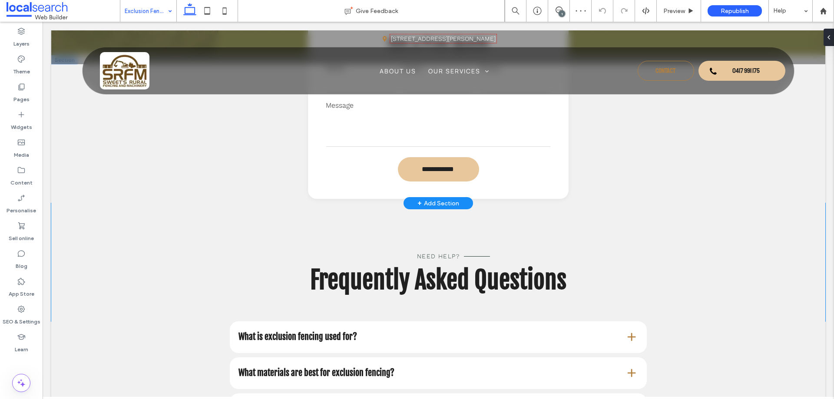
scroll to position [565, 0]
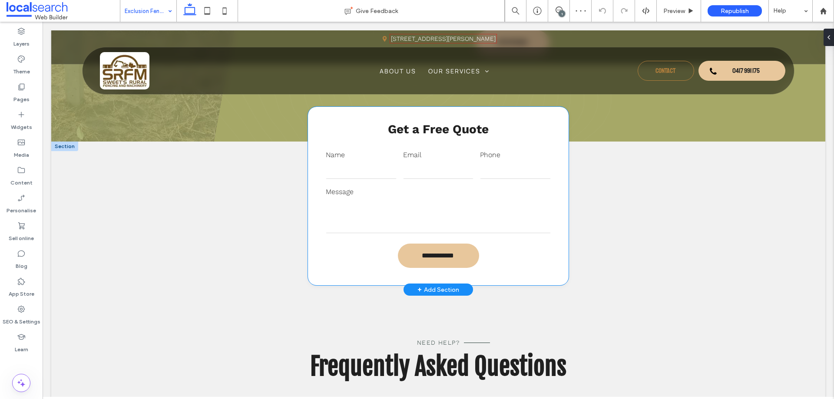
click at [472, 188] on label "Message" at bounding box center [438, 192] width 225 height 10
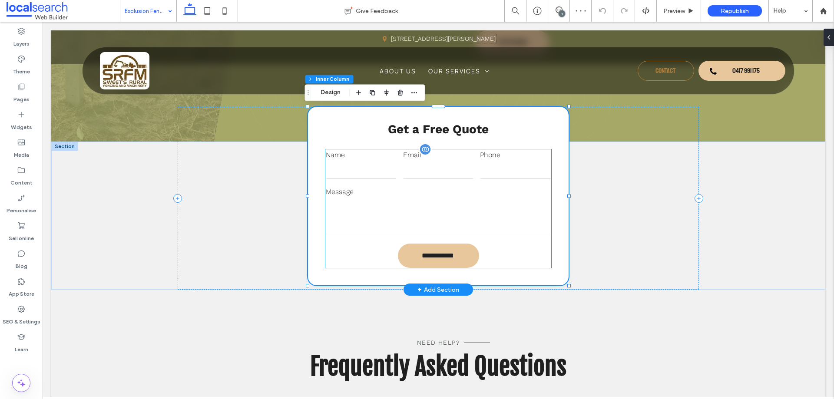
click at [480, 177] on input "tel" at bounding box center [515, 170] width 71 height 17
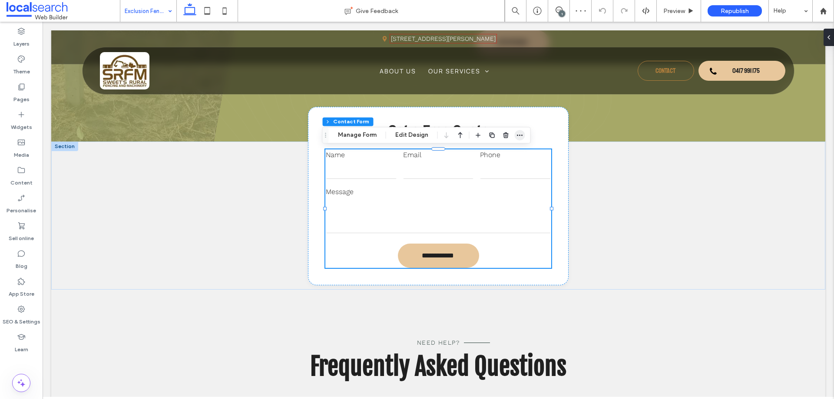
click at [515, 140] on span "button" at bounding box center [520, 135] width 10 height 10
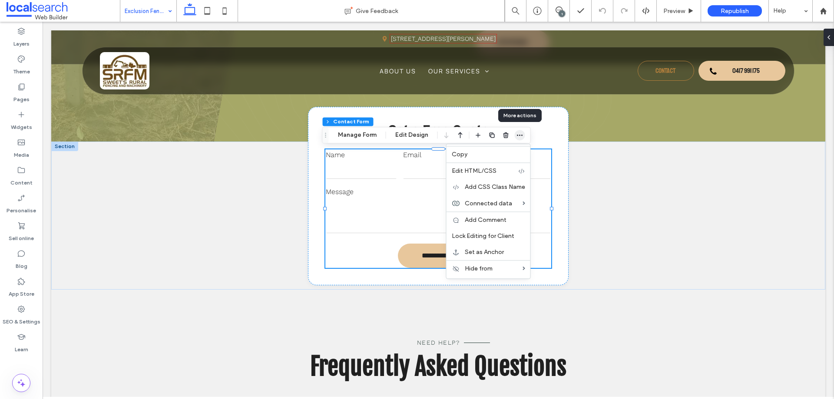
click at [516, 138] on icon "button" at bounding box center [519, 135] width 7 height 7
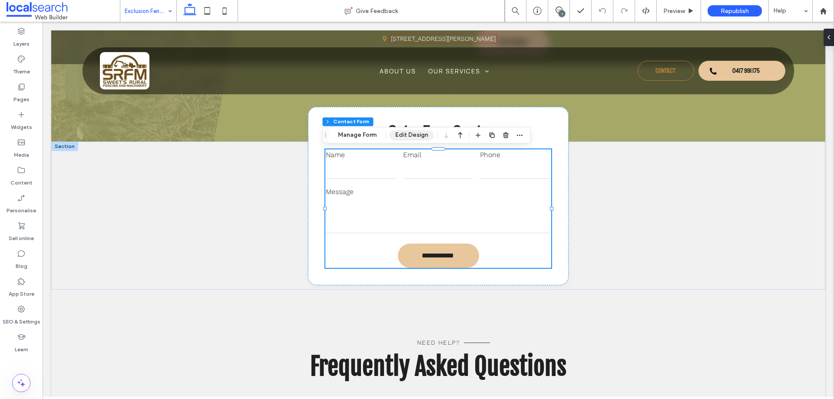
click at [418, 135] on button "Edit Design" at bounding box center [412, 135] width 44 height 10
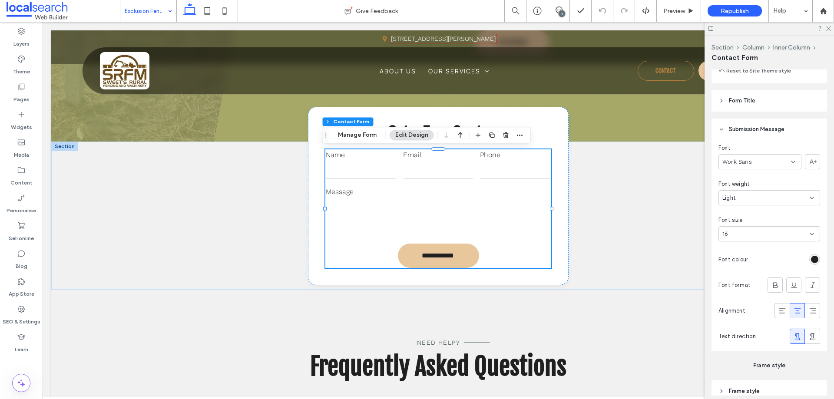
scroll to position [868, 0]
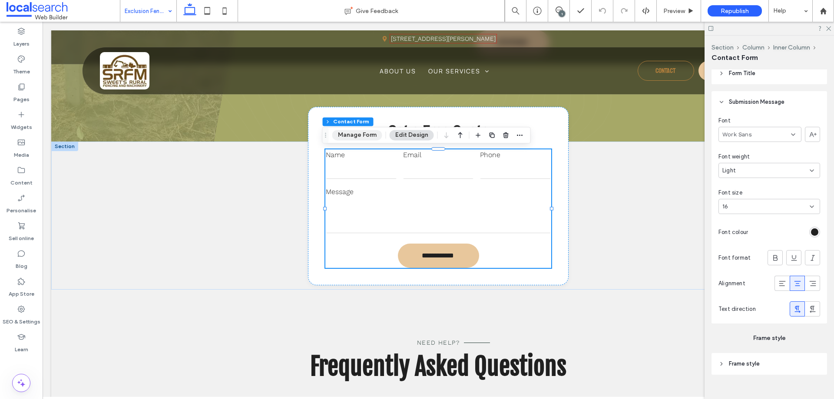
click at [368, 135] on button "Manage Form" at bounding box center [357, 135] width 50 height 10
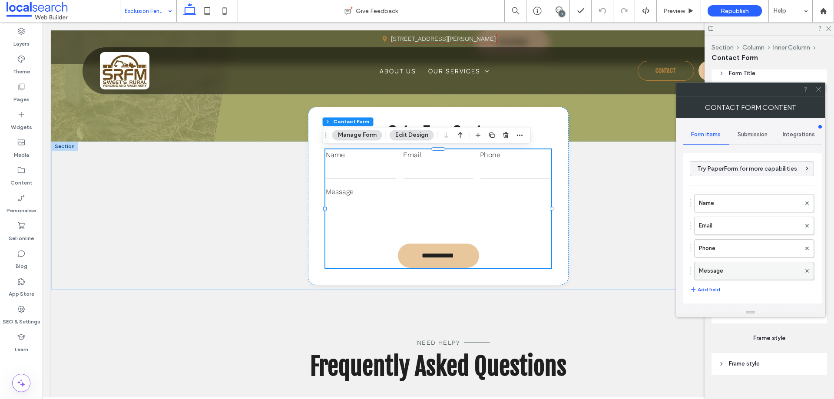
click at [737, 270] on label "Message" at bounding box center [750, 270] width 102 height 17
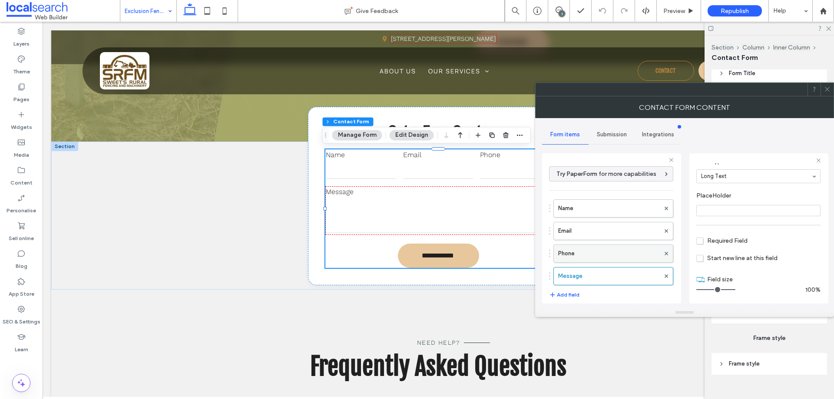
scroll to position [61, 0]
click at [604, 251] on label "Phone" at bounding box center [609, 253] width 102 height 17
type input "*"
click at [611, 233] on label "Email" at bounding box center [609, 230] width 102 height 17
click at [609, 210] on label "Name" at bounding box center [609, 208] width 102 height 17
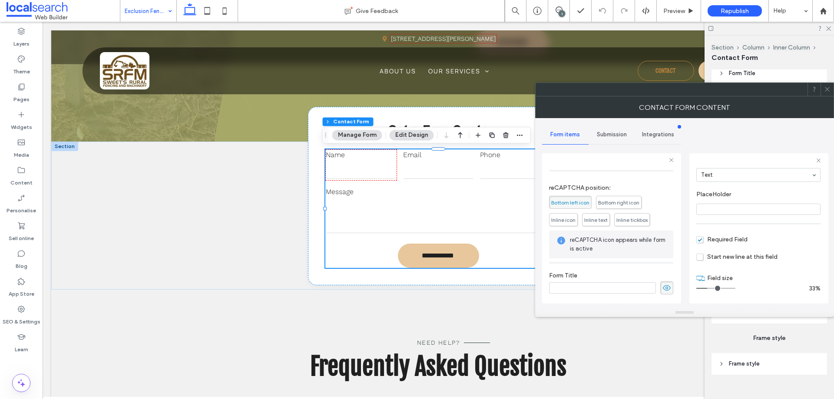
scroll to position [181, 0]
click at [611, 136] on span "Submission" at bounding box center [612, 134] width 30 height 7
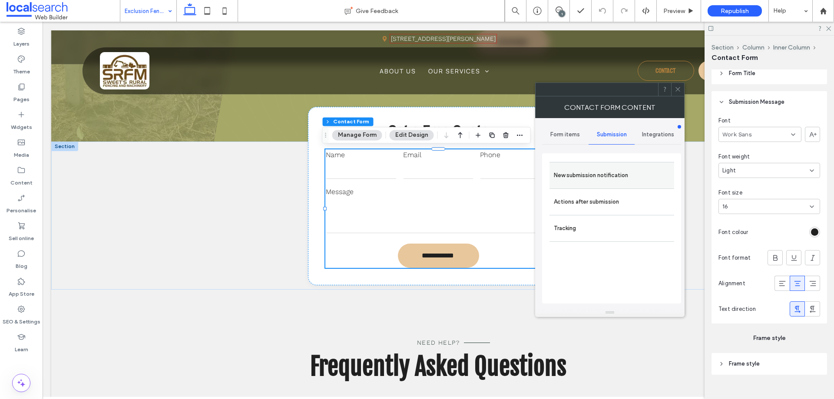
click at [627, 176] on label "New submission notification" at bounding box center [612, 175] width 116 height 17
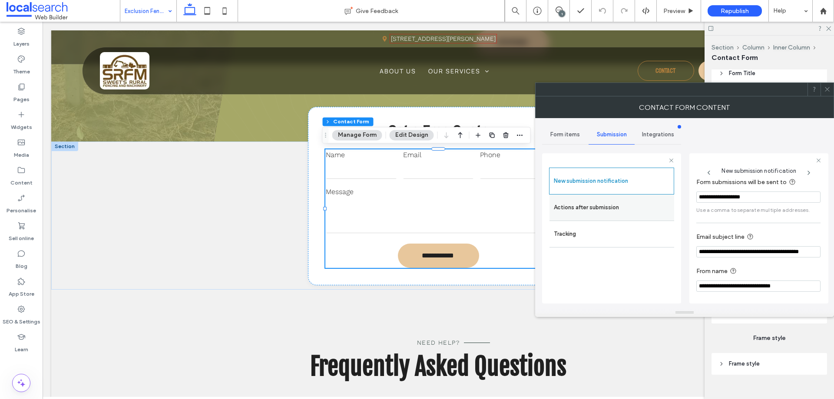
scroll to position [45, 0]
click at [615, 206] on label "Actions after submission" at bounding box center [612, 207] width 116 height 17
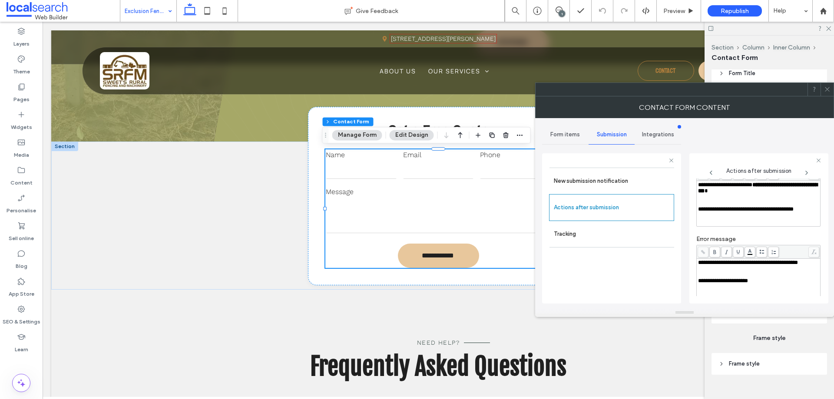
scroll to position [150, 0]
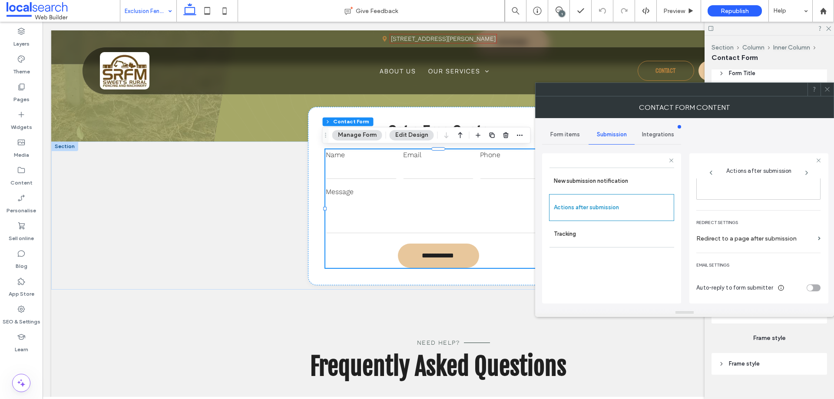
drag, startPoint x: 829, startPoint y: 92, endPoint x: 820, endPoint y: 96, distance: 9.8
click at [829, 92] on icon at bounding box center [827, 89] width 7 height 7
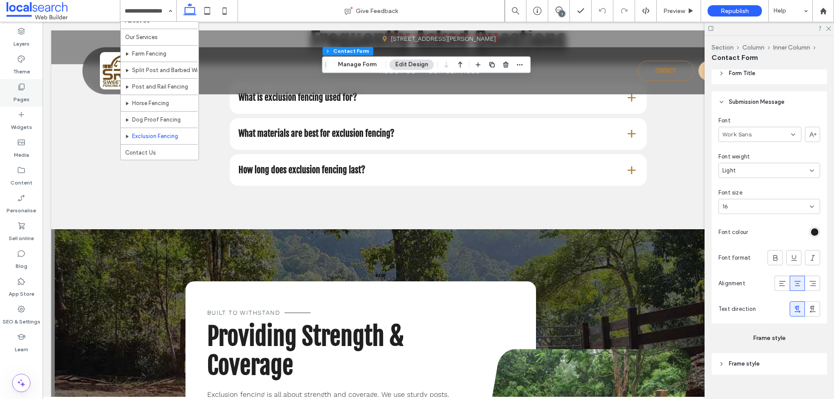
scroll to position [825, 0]
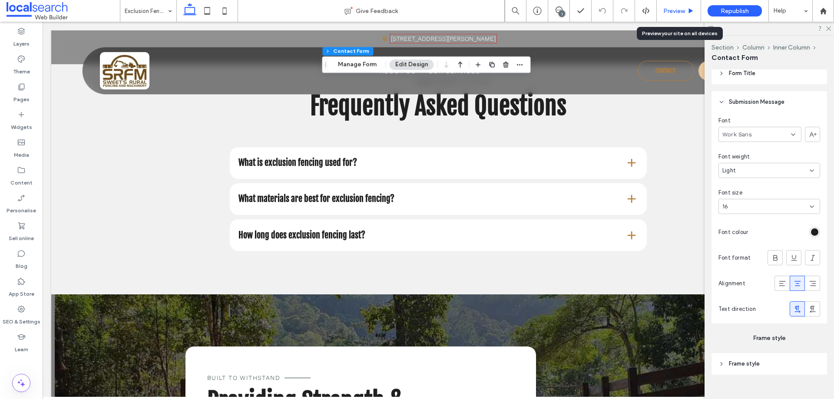
drag, startPoint x: 676, startPoint y: 10, endPoint x: 246, endPoint y: 60, distance: 432.7
click at [676, 10] on span "Preview" at bounding box center [674, 10] width 22 height 7
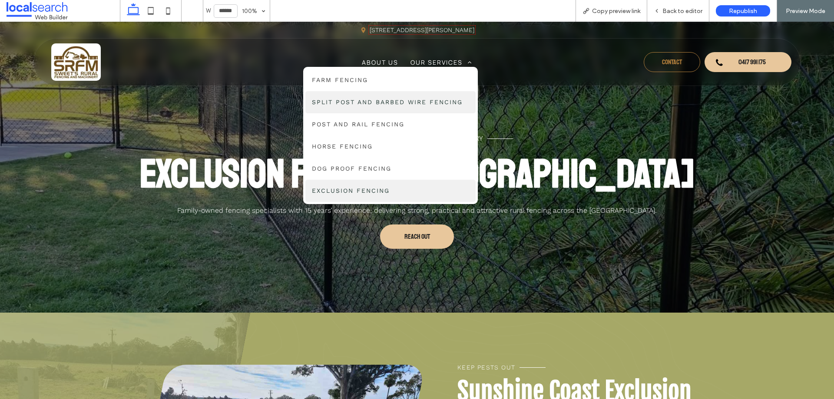
click at [420, 105] on span "Split Post and Barbed Wire Fencing" at bounding box center [387, 102] width 151 height 9
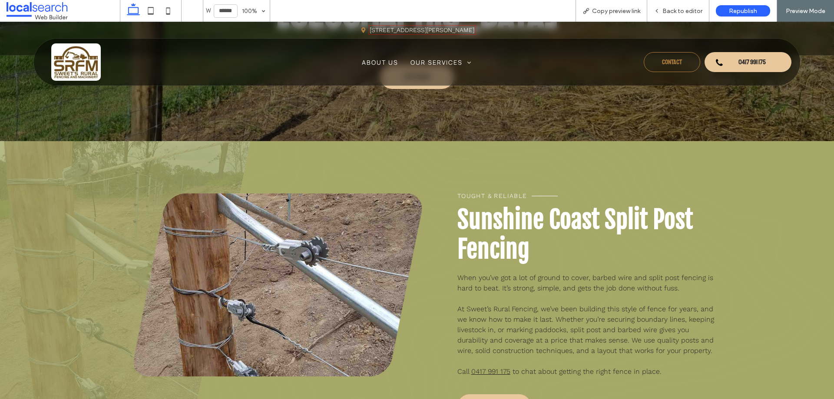
scroll to position [217, 0]
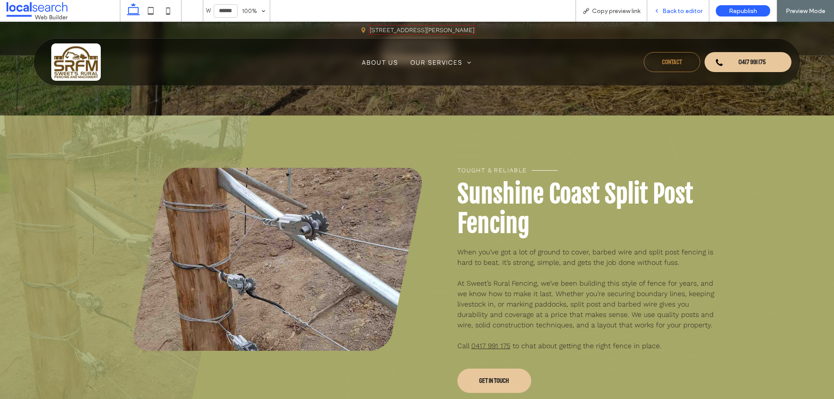
click at [676, 9] on span "Back to editor" at bounding box center [682, 10] width 40 height 7
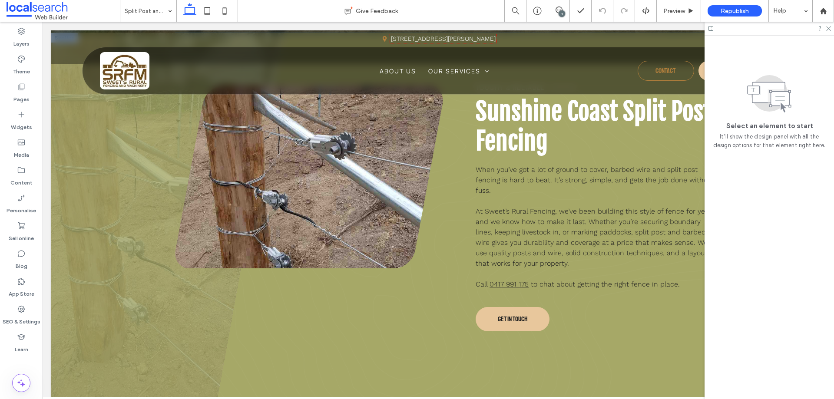
scroll to position [304, 0]
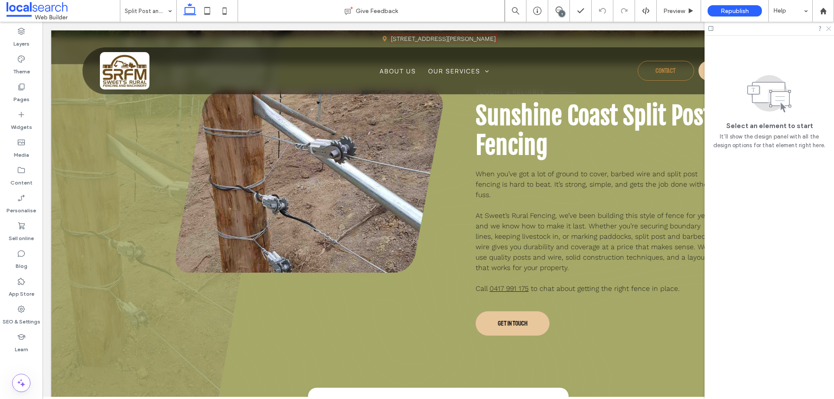
click at [829, 29] on icon at bounding box center [828, 28] width 6 height 6
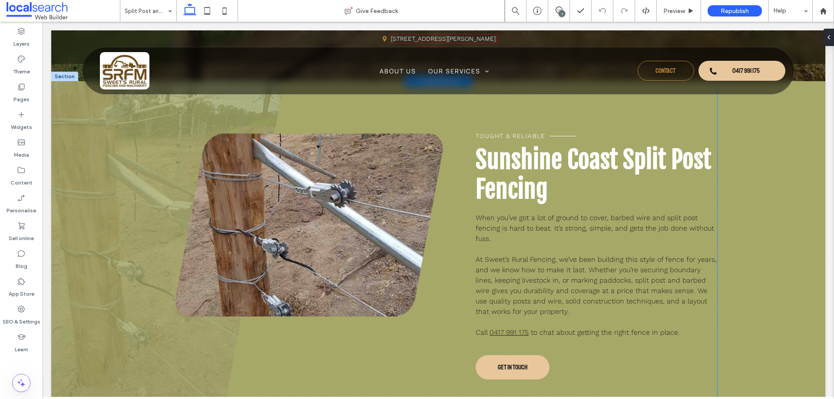
scroll to position [174, 0]
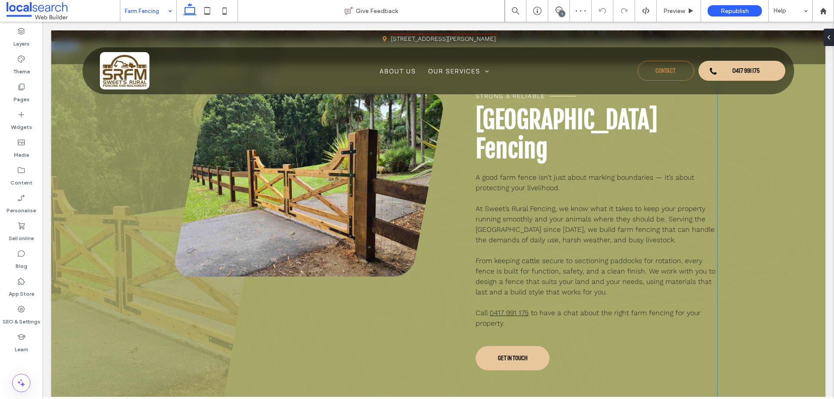
scroll to position [217, 0]
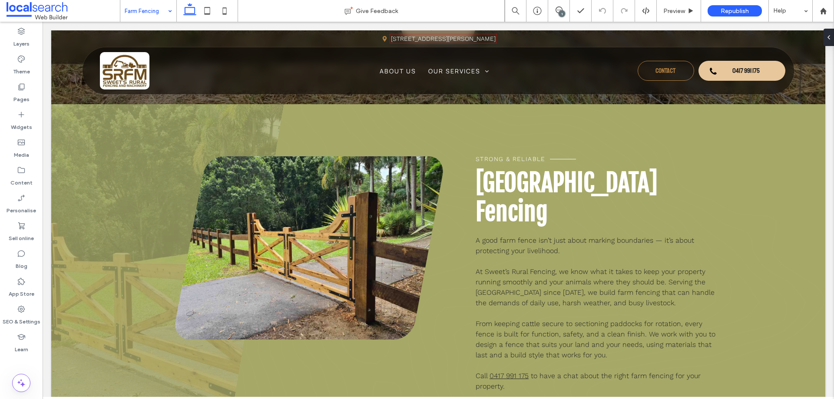
click at [162, 17] on input at bounding box center [146, 11] width 43 height 22
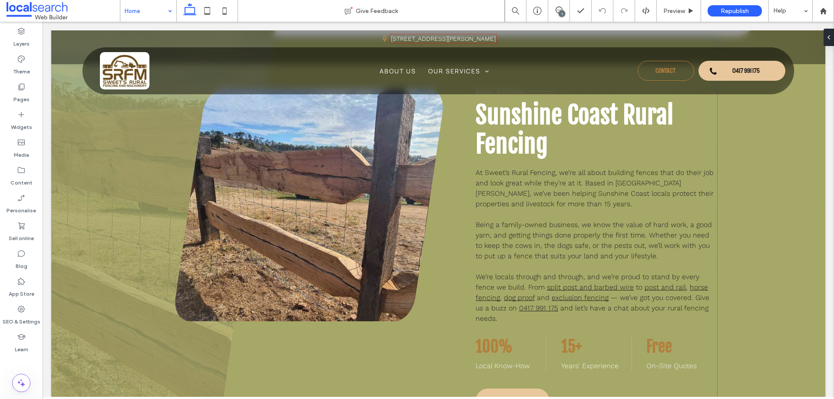
scroll to position [391, 0]
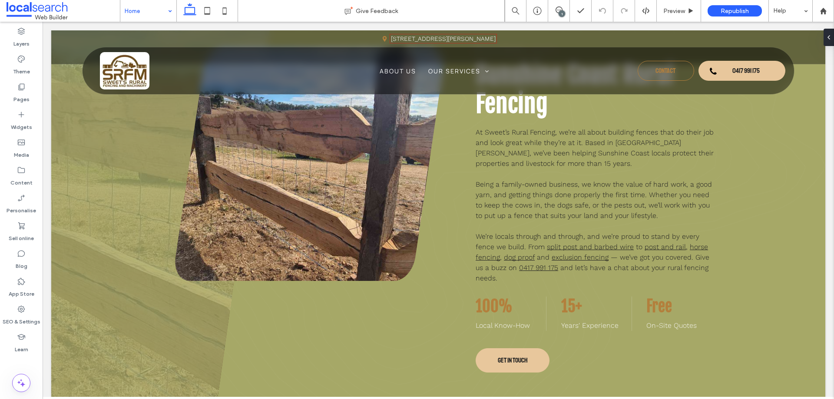
drag, startPoint x: 163, startPoint y: 10, endPoint x: 157, endPoint y: 20, distance: 11.9
click at [163, 10] on input at bounding box center [146, 11] width 43 height 22
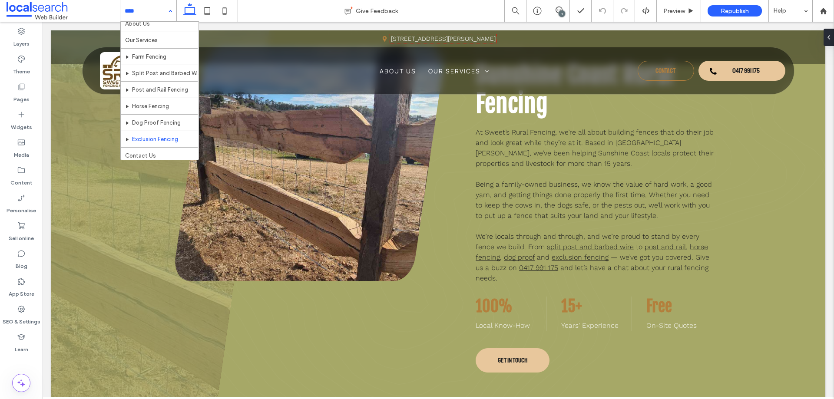
scroll to position [26, 0]
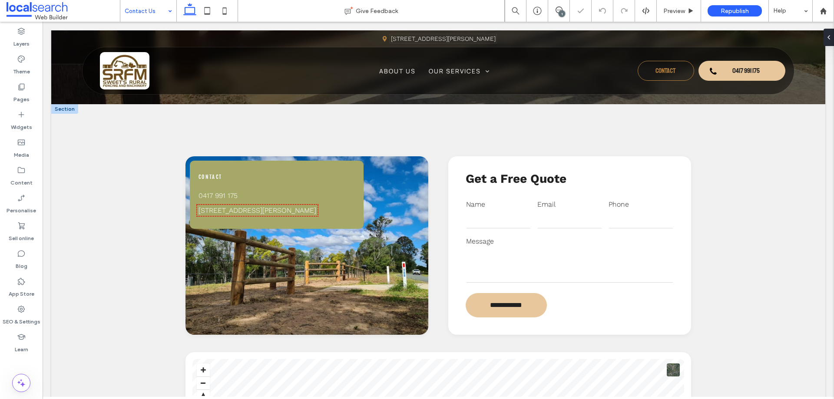
scroll to position [217, 0]
click at [144, 10] on input at bounding box center [146, 11] width 43 height 22
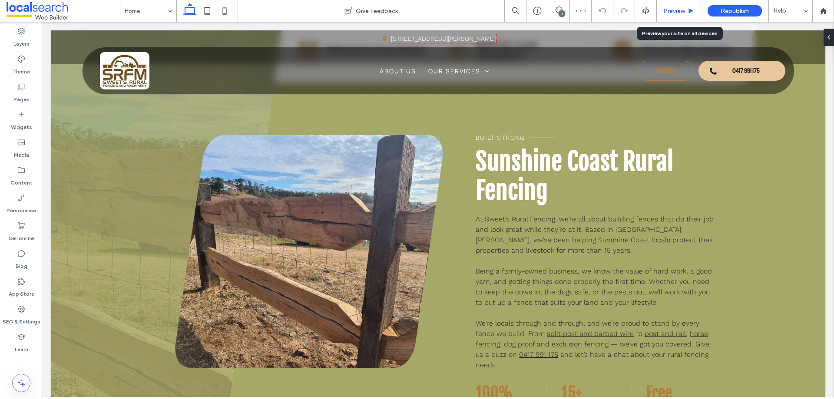
drag, startPoint x: 680, startPoint y: 12, endPoint x: 583, endPoint y: 143, distance: 162.9
click at [680, 12] on span "Preview" at bounding box center [674, 10] width 22 height 7
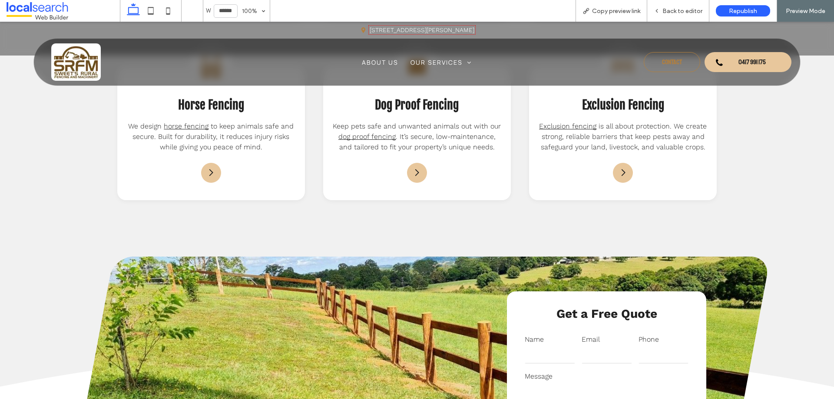
scroll to position [955, 0]
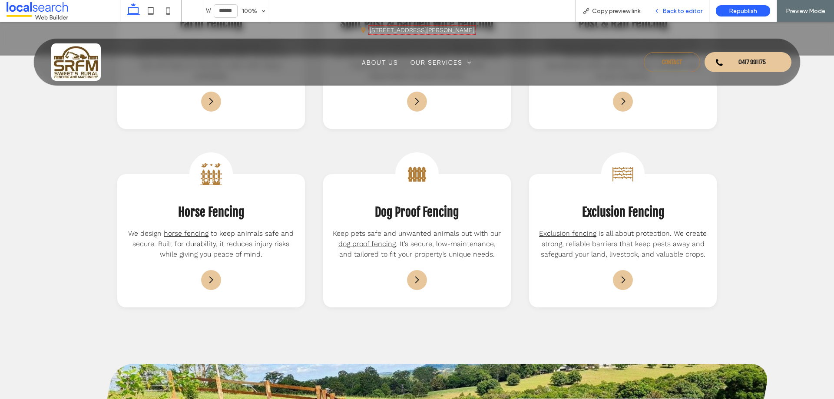
click at [686, 5] on div "Back to editor" at bounding box center [678, 11] width 62 height 22
click at [673, 8] on span "Back to editor" at bounding box center [682, 10] width 40 height 7
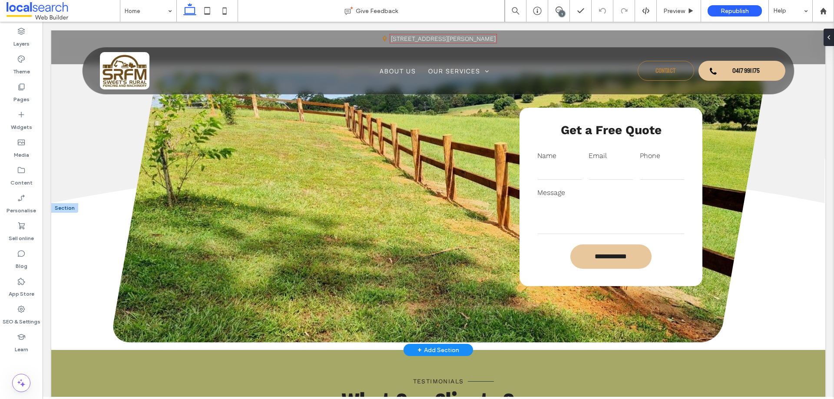
scroll to position [1270, 0]
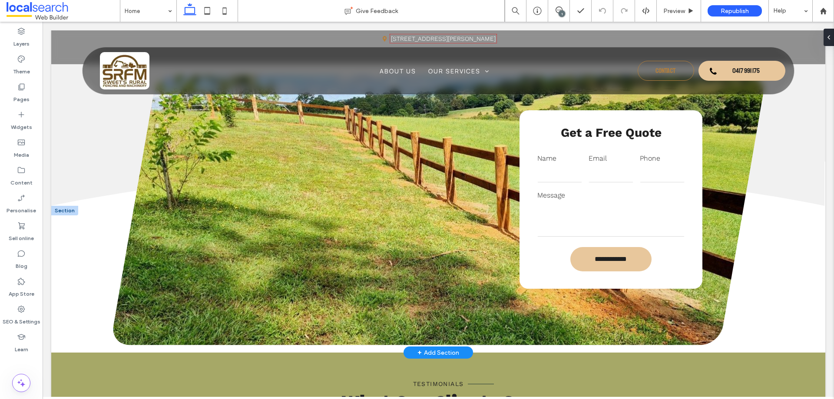
click at [647, 180] on input "tel" at bounding box center [662, 173] width 45 height 17
click at [621, 160] on label "Email" at bounding box center [610, 158] width 45 height 10
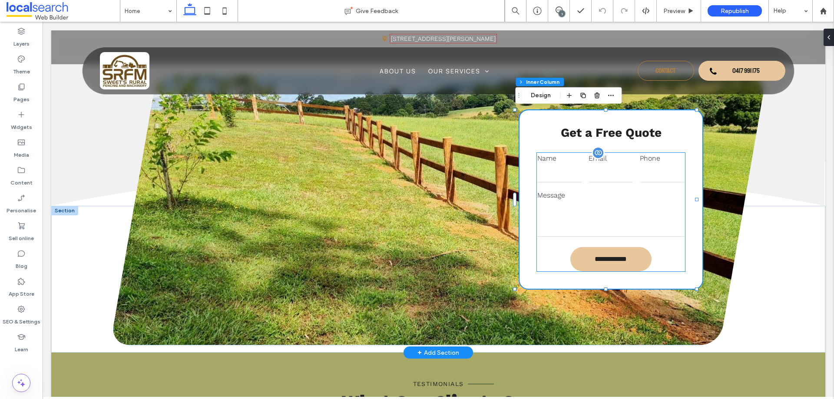
click at [612, 172] on input "email" at bounding box center [610, 173] width 45 height 17
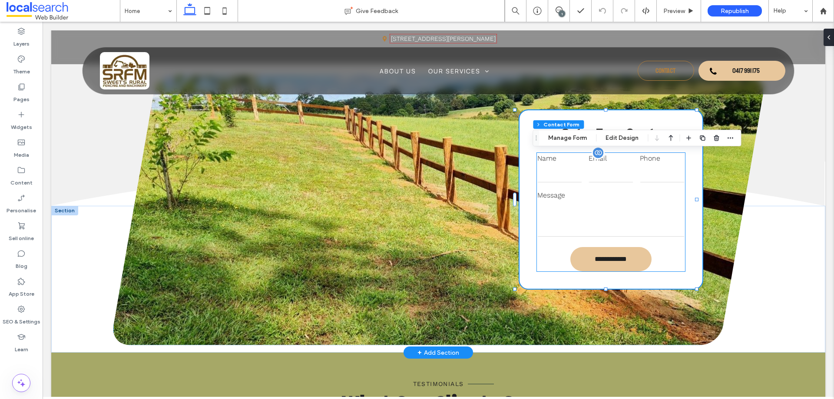
type input "*"
type input "***"
type input "*"
type input "***"
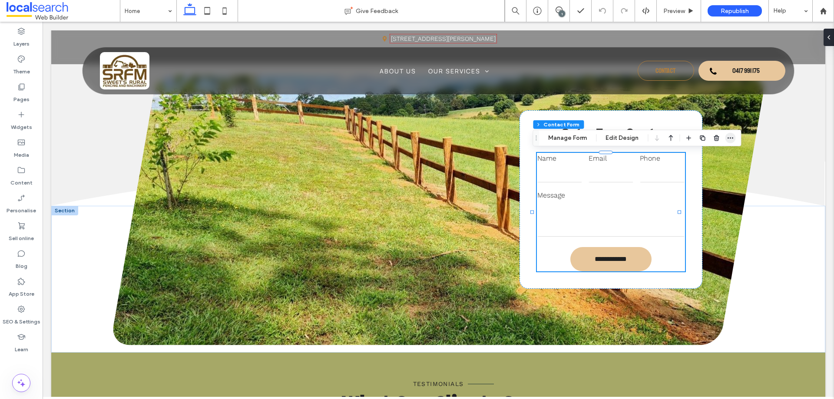
click at [732, 135] on icon "button" at bounding box center [729, 138] width 7 height 7
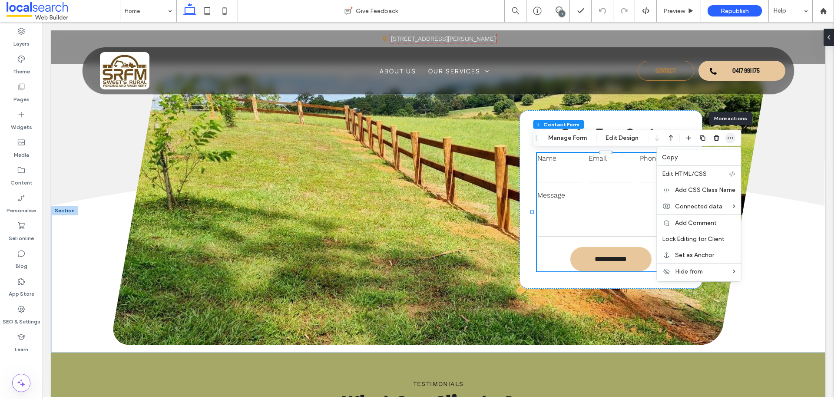
drag, startPoint x: 732, startPoint y: 135, endPoint x: 589, endPoint y: 152, distance: 143.9
click at [732, 135] on icon "button" at bounding box center [729, 138] width 7 height 7
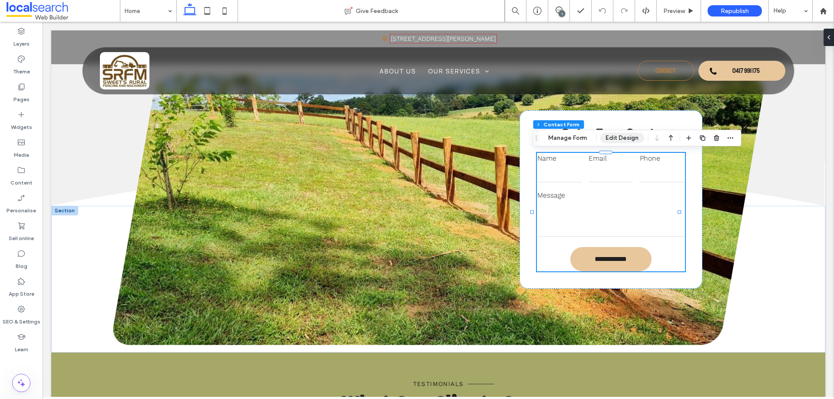
click at [621, 135] on button "Edit Design" at bounding box center [622, 138] width 44 height 10
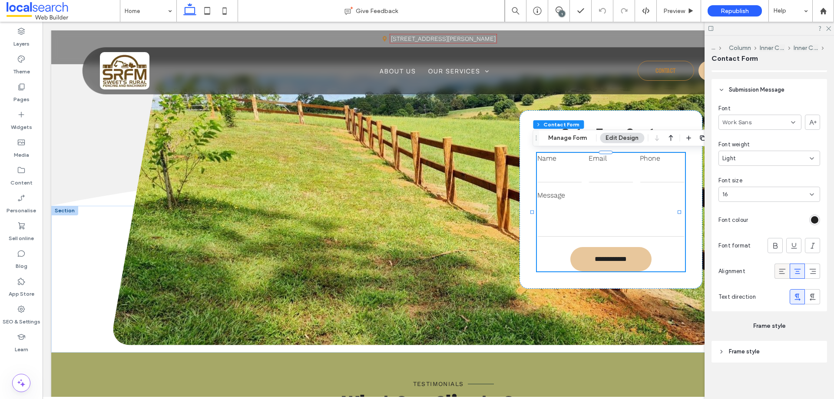
scroll to position [883, 0]
drag, startPoint x: 573, startPoint y: 140, endPoint x: 561, endPoint y: 128, distance: 16.9
click at [573, 140] on button "Manage Form" at bounding box center [567, 138] width 50 height 10
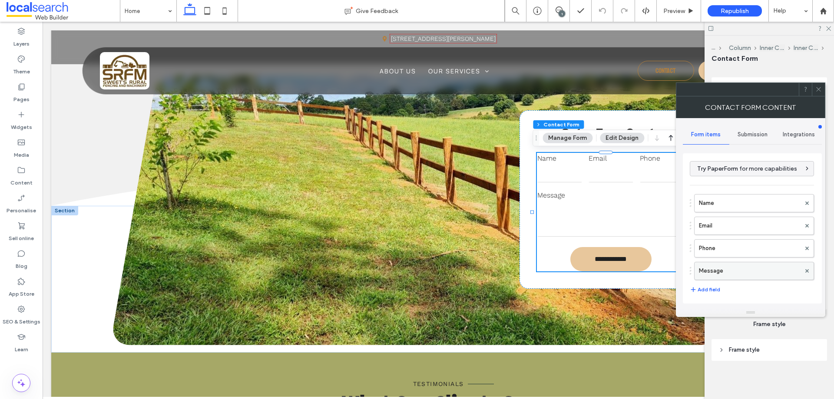
click at [739, 266] on label "Message" at bounding box center [750, 270] width 102 height 17
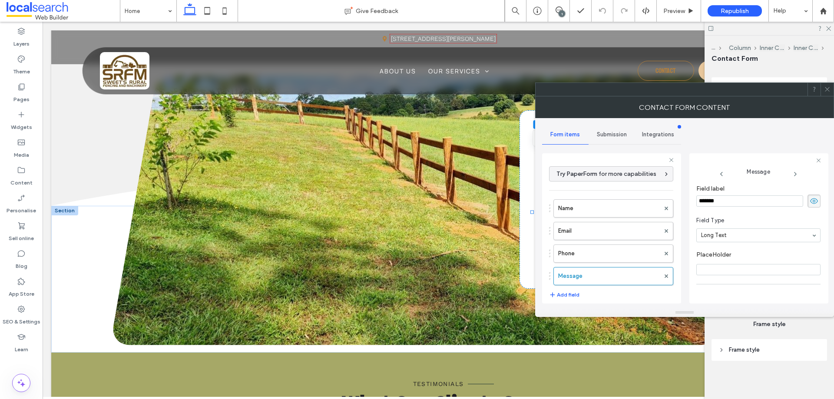
scroll to position [61, 0]
click at [607, 255] on label "Phone" at bounding box center [609, 253] width 102 height 17
type input "*"
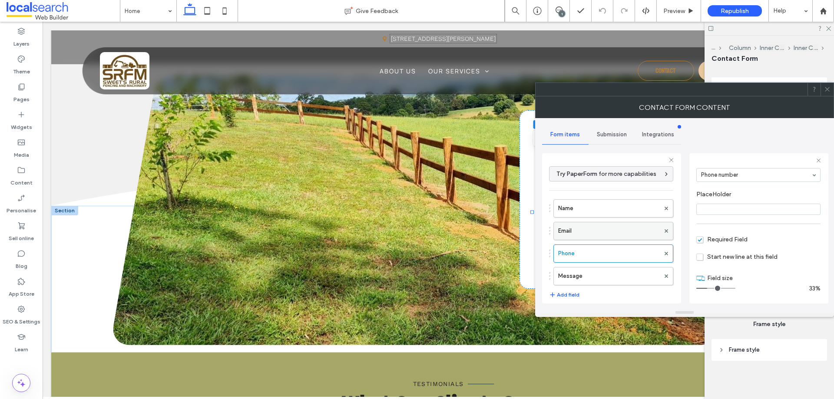
click at [605, 234] on label "Email" at bounding box center [609, 230] width 102 height 17
click at [609, 208] on label "Name" at bounding box center [609, 208] width 102 height 17
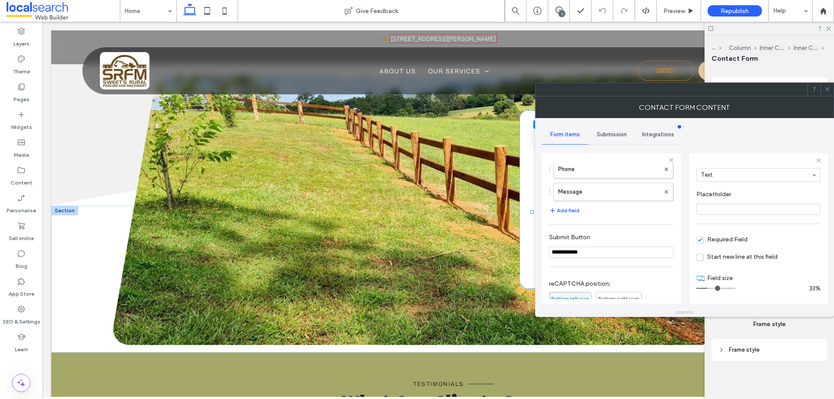
scroll to position [181, 0]
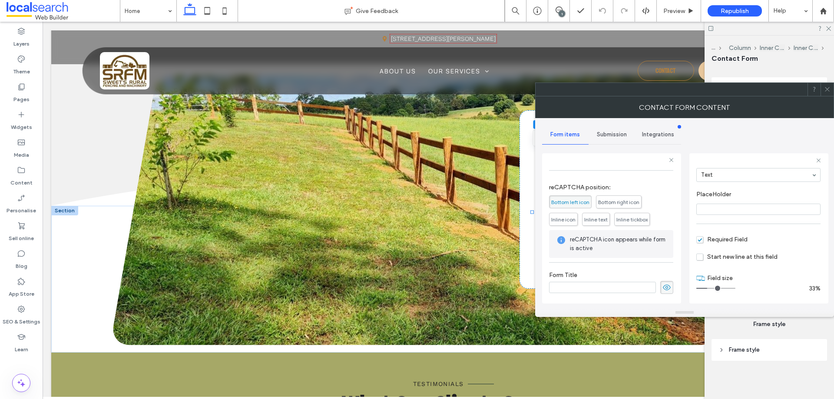
click at [620, 141] on div "Submission" at bounding box center [611, 134] width 46 height 19
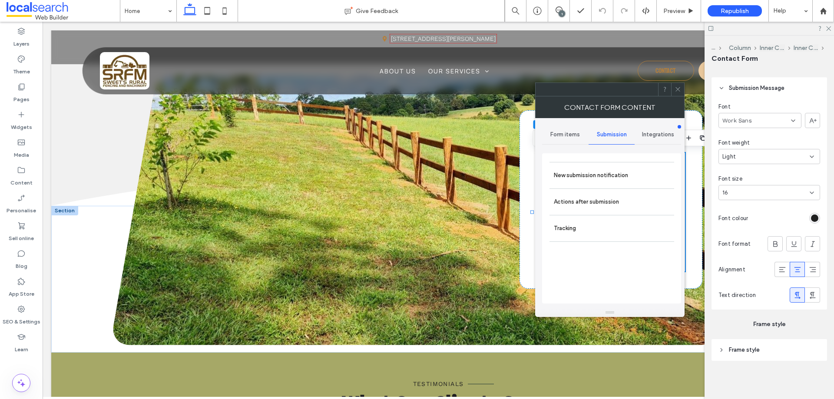
click at [631, 178] on label "New submission notification" at bounding box center [612, 175] width 116 height 17
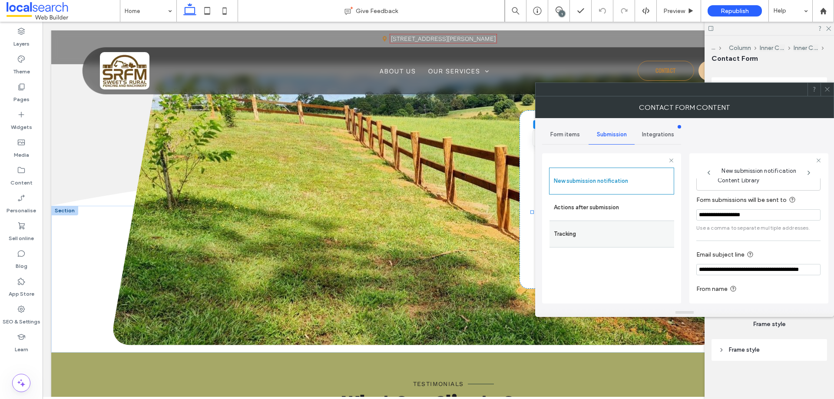
scroll to position [45, 0]
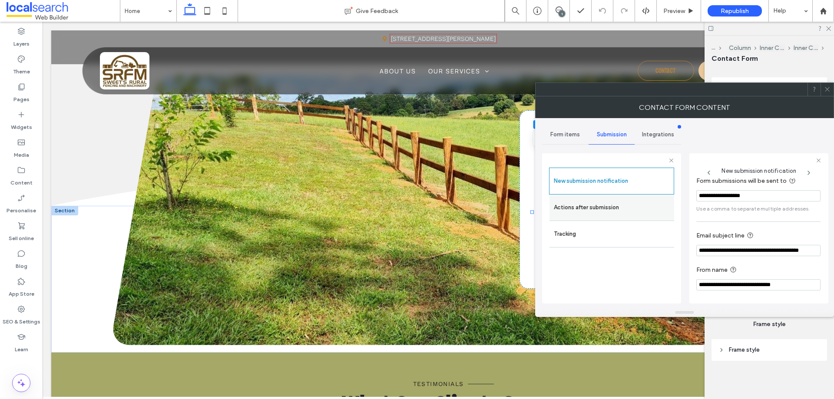
click at [647, 211] on label "Actions after submission" at bounding box center [612, 207] width 116 height 17
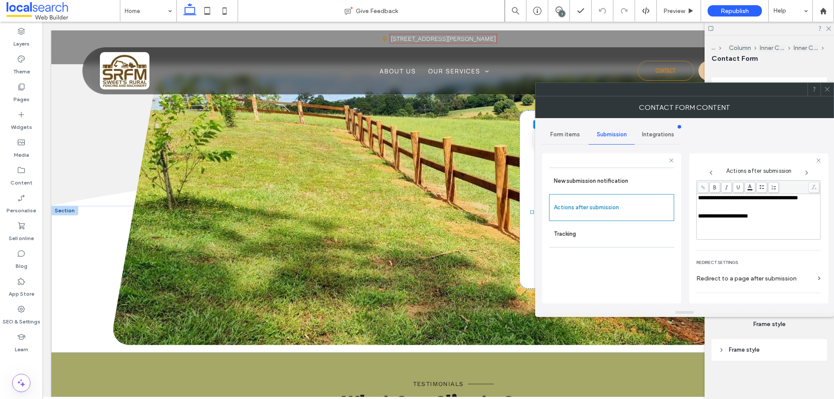
scroll to position [150, 0]
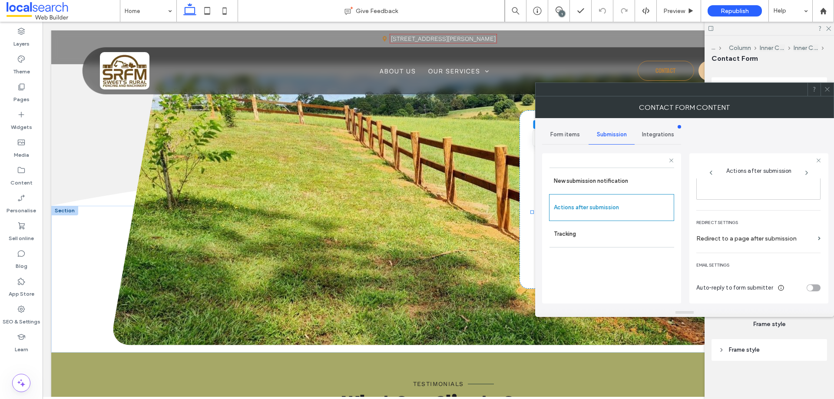
click at [829, 89] on icon at bounding box center [827, 89] width 7 height 7
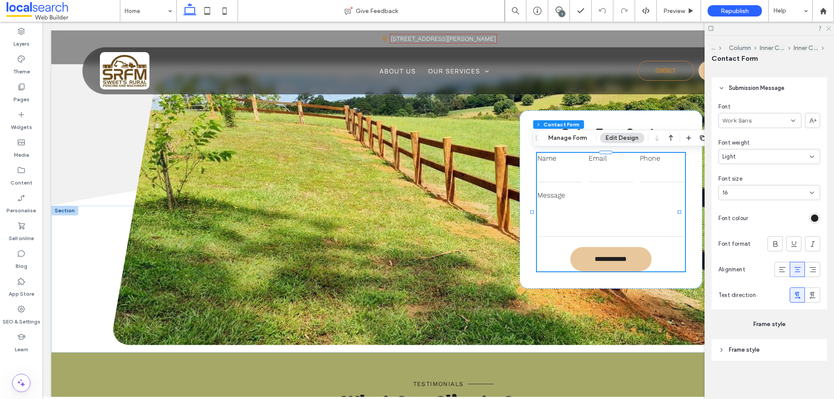
click at [830, 27] on icon at bounding box center [828, 28] width 6 height 6
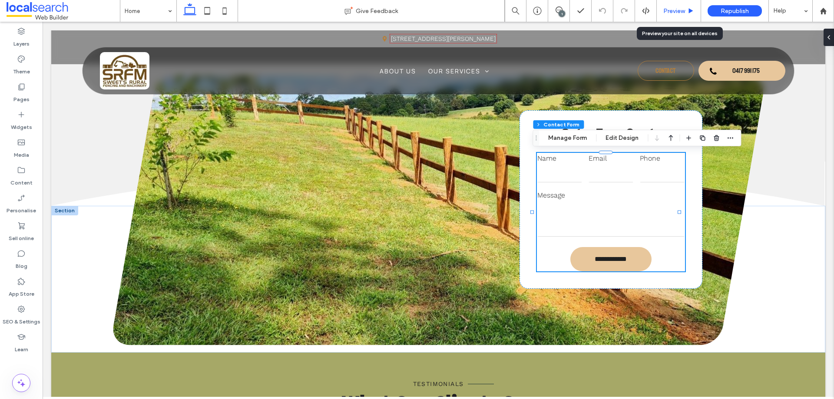
drag, startPoint x: 674, startPoint y: 14, endPoint x: 568, endPoint y: 1, distance: 106.3
click at [674, 14] on span "Preview" at bounding box center [674, 10] width 22 height 7
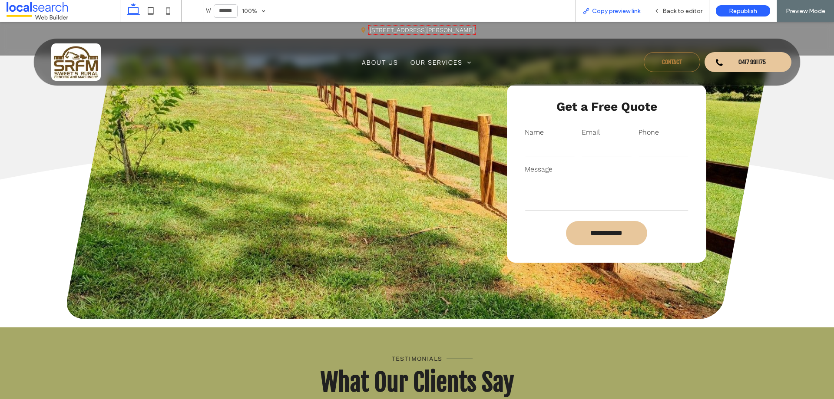
click at [614, 10] on span "Copy preview link" at bounding box center [616, 10] width 48 height 7
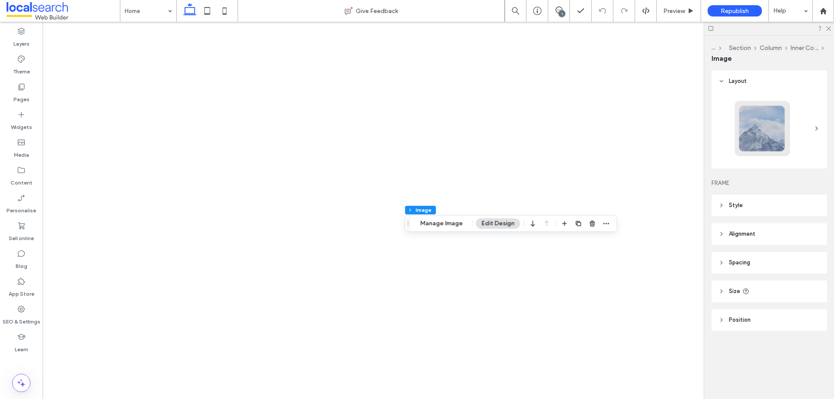
click at [447, 224] on button "Manage Image" at bounding box center [442, 223] width 54 height 10
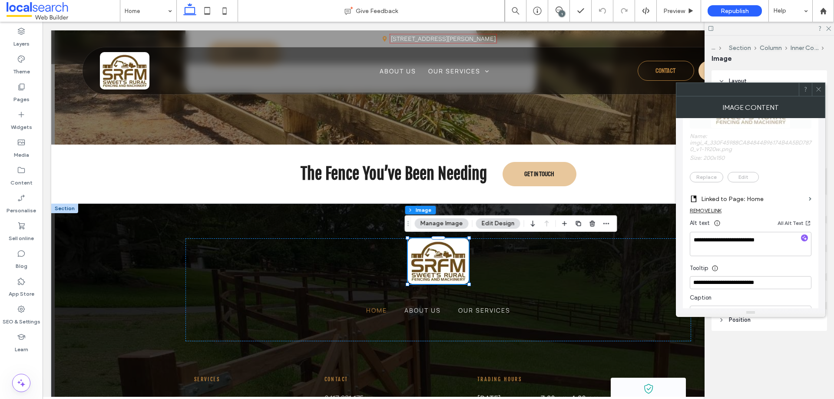
scroll to position [217, 0]
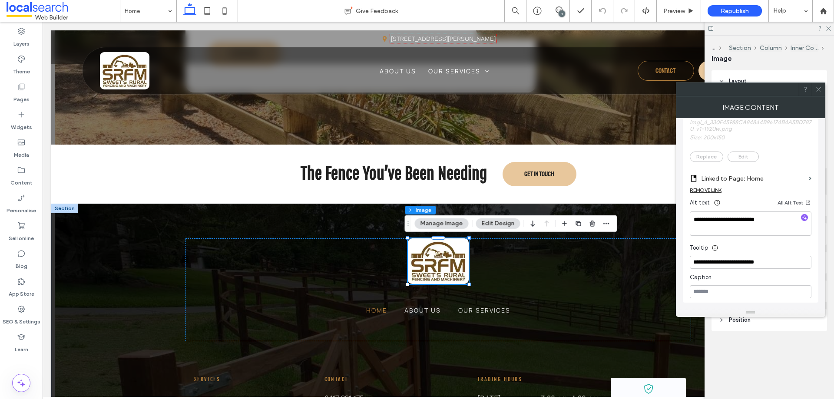
click at [818, 89] on use at bounding box center [818, 89] width 4 height 4
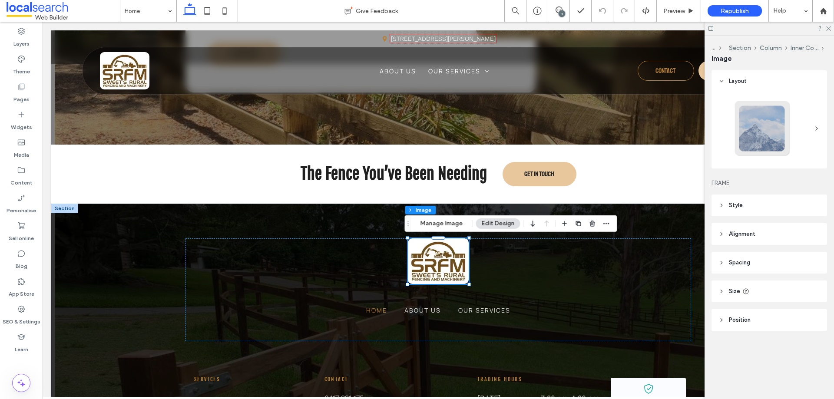
click at [829, 26] on icon at bounding box center [828, 28] width 6 height 6
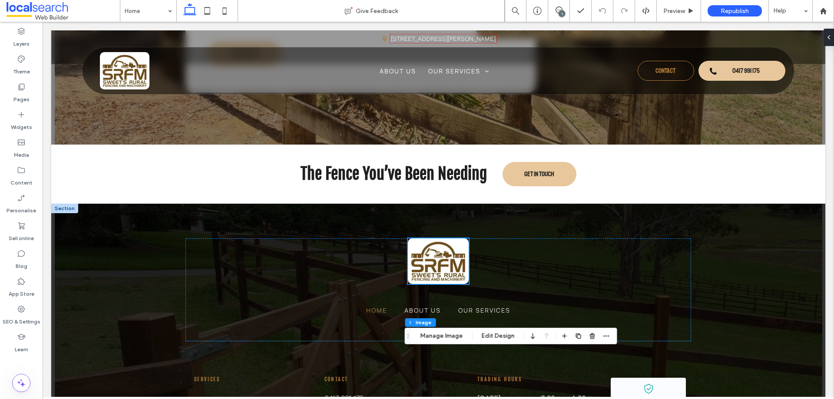
scroll to position [0, 0]
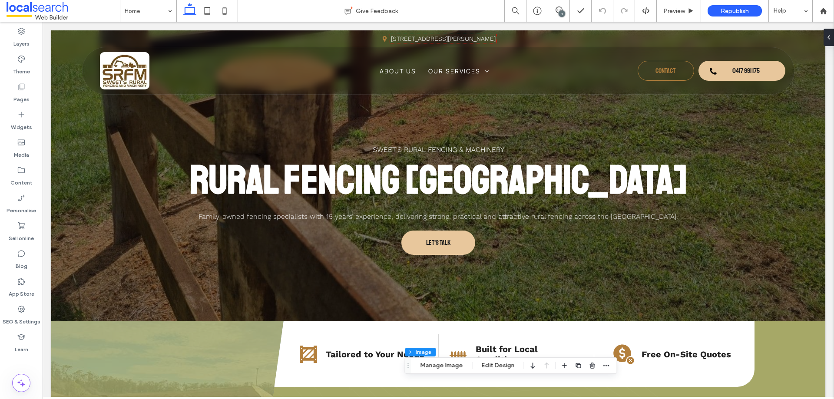
drag, startPoint x: 831, startPoint y: 324, endPoint x: 673, endPoint y: 36, distance: 328.1
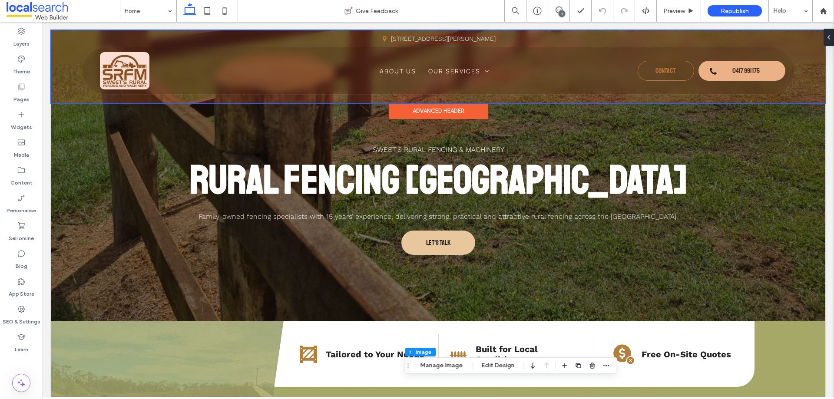
click at [130, 61] on div at bounding box center [438, 66] width 774 height 73
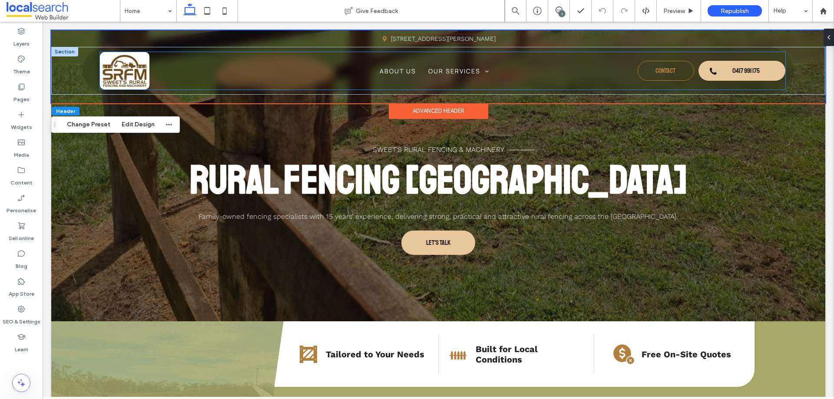
click at [141, 72] on img at bounding box center [125, 70] width 50 height 37
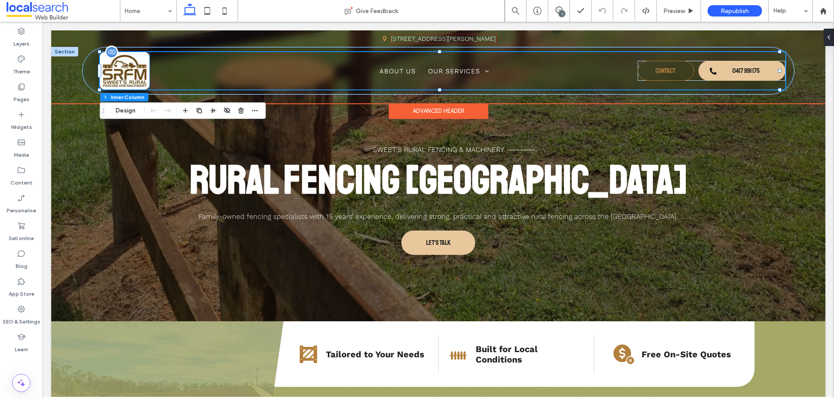
click at [131, 75] on img at bounding box center [125, 70] width 50 height 37
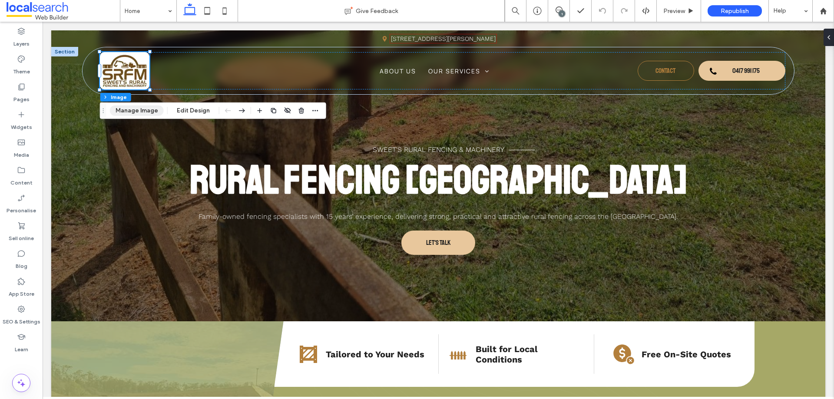
click at [133, 107] on button "Manage Image" at bounding box center [137, 111] width 54 height 10
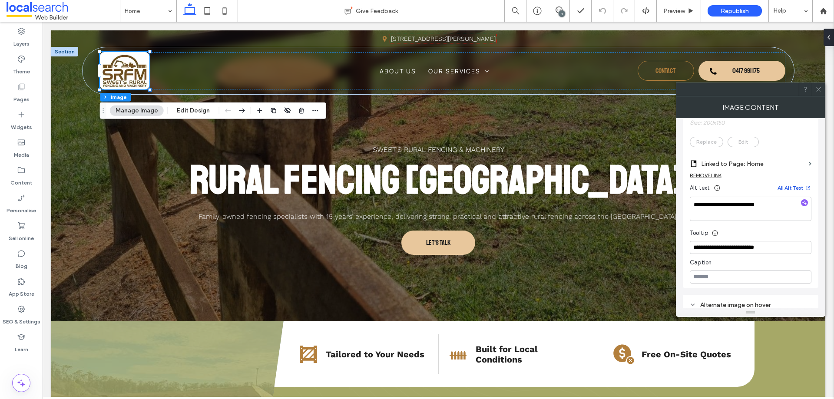
scroll to position [217, 0]
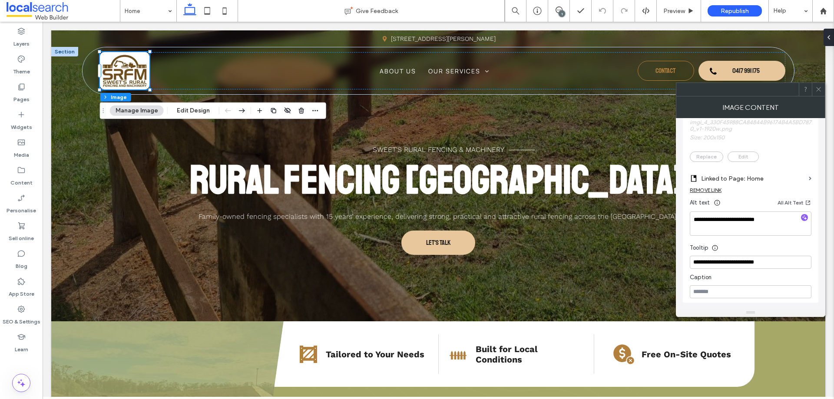
click at [819, 88] on icon at bounding box center [818, 89] width 7 height 7
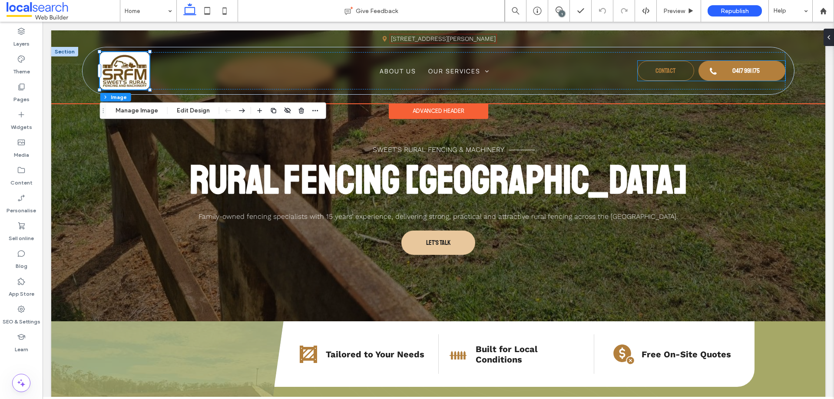
click at [715, 70] on link "0417 991 175" at bounding box center [741, 71] width 87 height 20
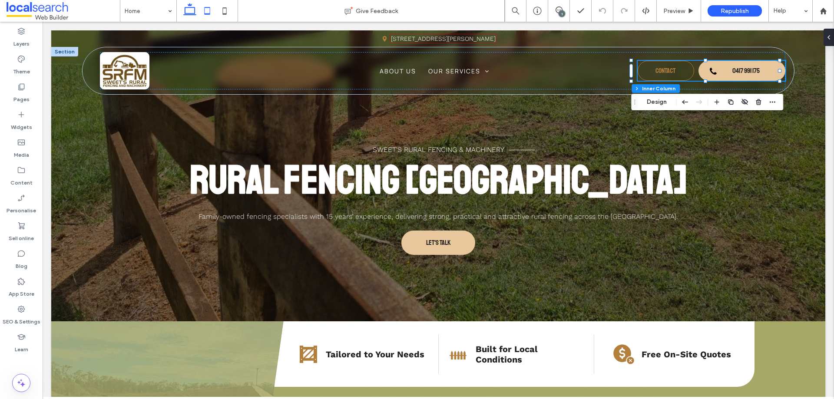
click at [206, 10] on icon at bounding box center [206, 10] width 17 height 17
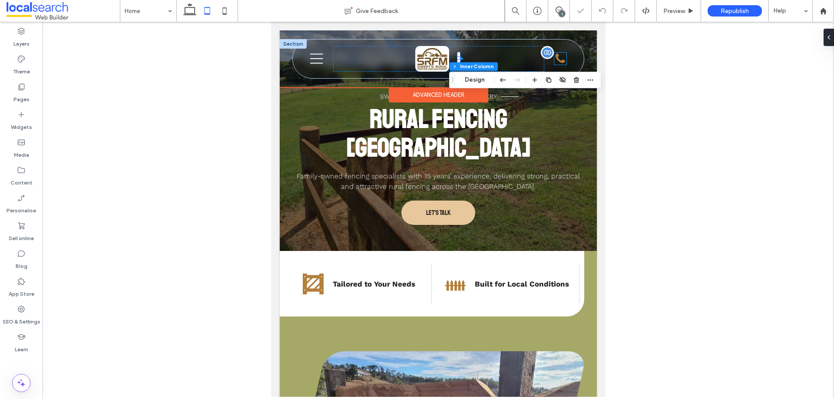
click at [555, 61] on div "Phone Icon" at bounding box center [560, 59] width 12 height 12
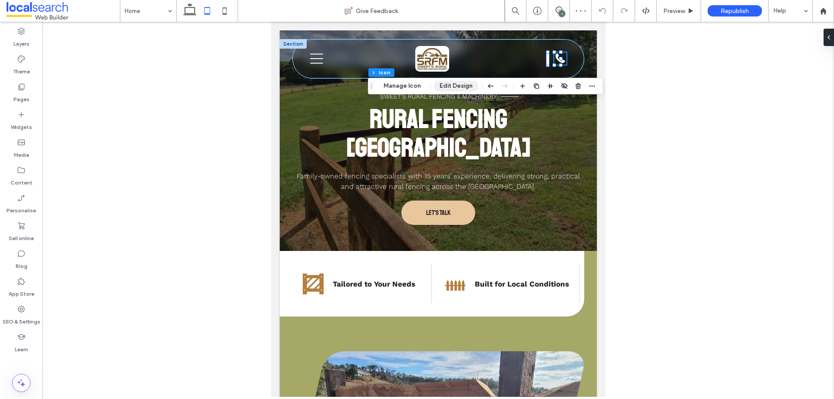
click at [459, 84] on button "Edit Design" at bounding box center [456, 86] width 44 height 10
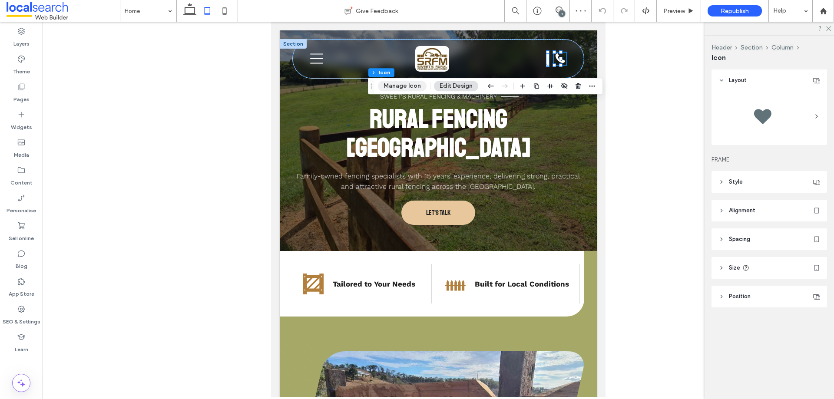
click at [408, 84] on button "Manage Icon" at bounding box center [402, 86] width 49 height 10
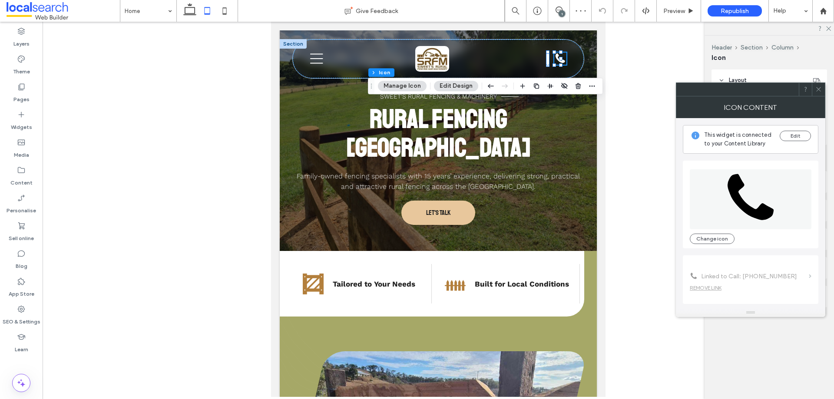
click at [458, 86] on button "Edit Design" at bounding box center [456, 86] width 44 height 10
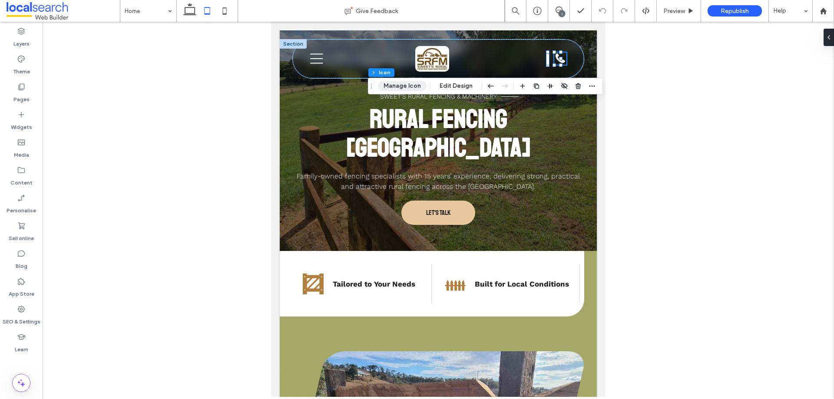
click at [403, 86] on button "Manage Icon" at bounding box center [402, 86] width 49 height 10
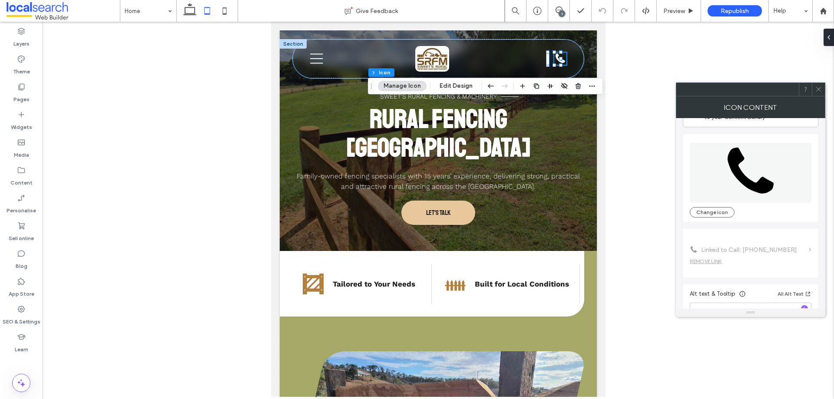
scroll to position [53, 0]
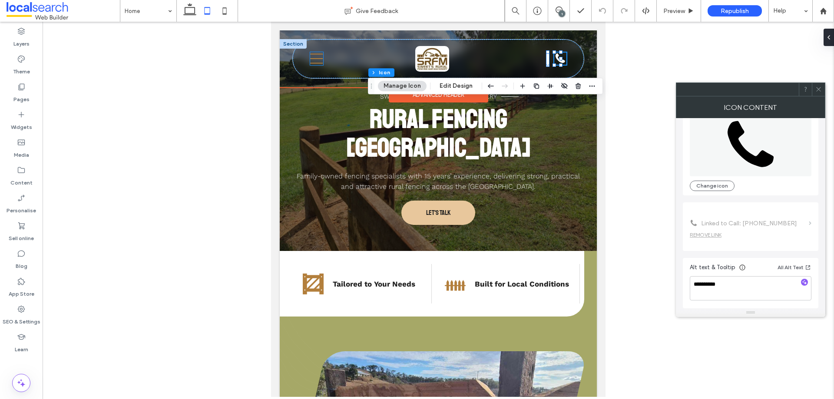
click at [316, 59] on icon at bounding box center [316, 59] width 13 height 10
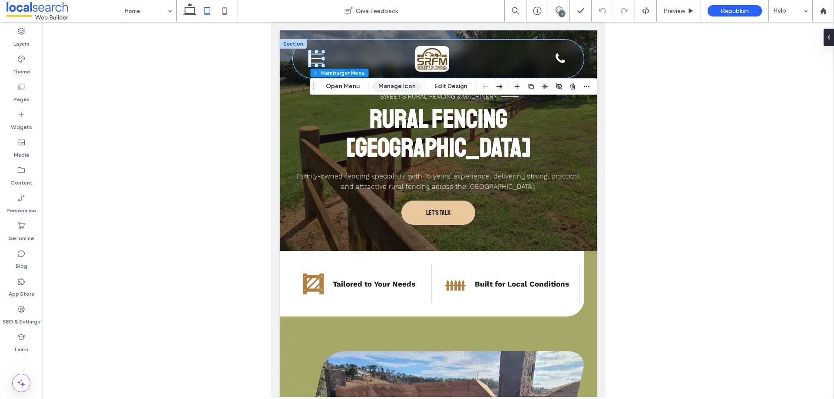
click at [387, 87] on button "Manage Icon" at bounding box center [397, 86] width 49 height 10
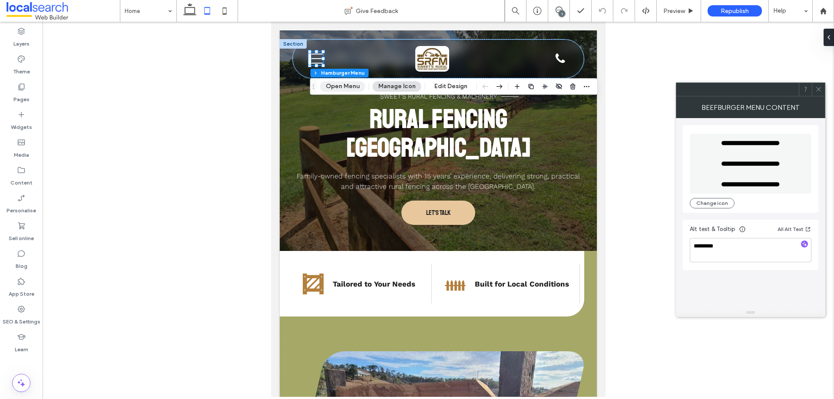
click at [334, 88] on button "Open Menu" at bounding box center [342, 86] width 45 height 10
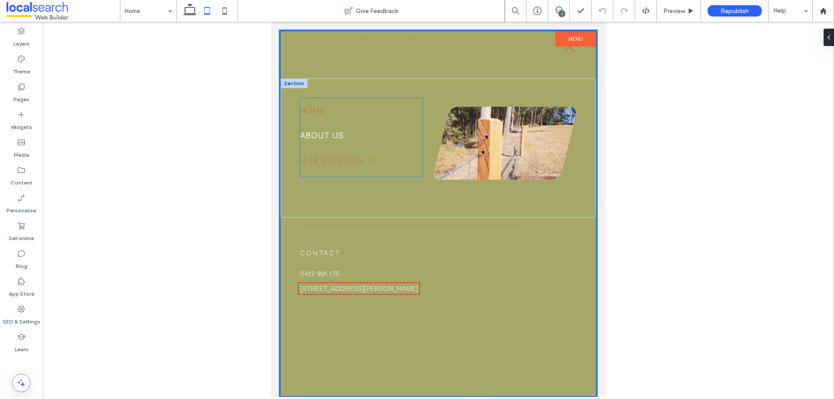
click at [362, 154] on span "Our Services" at bounding box center [338, 160] width 76 height 12
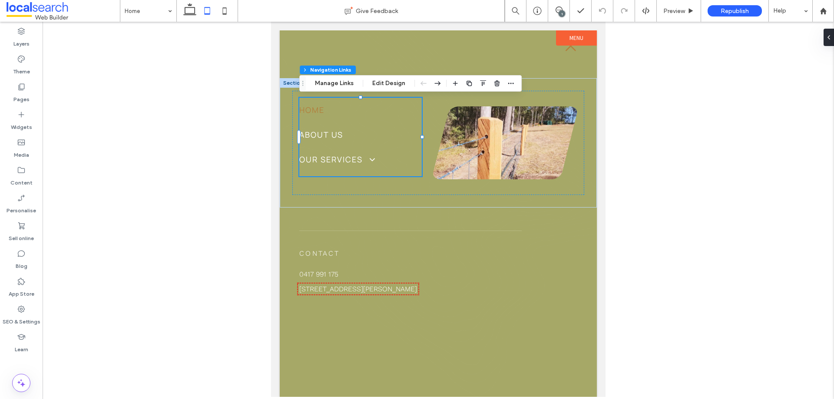
type input "***"
type input "****"
click at [380, 81] on button "Edit Design" at bounding box center [388, 83] width 44 height 10
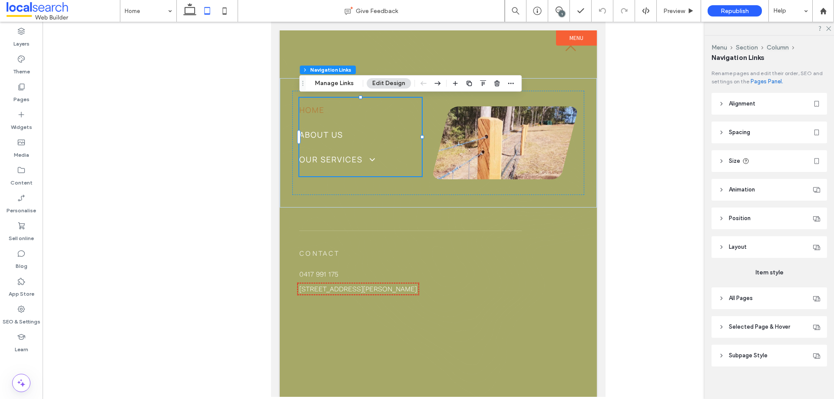
scroll to position [6, 0]
click at [759, 345] on header "Subpage Style" at bounding box center [769, 350] width 116 height 22
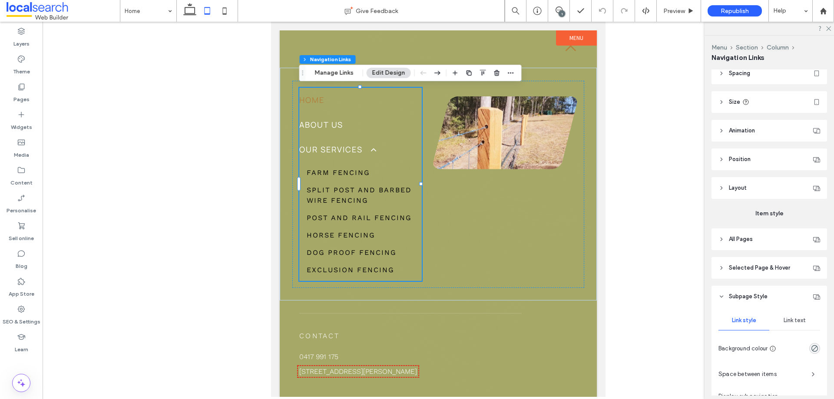
scroll to position [136, 0]
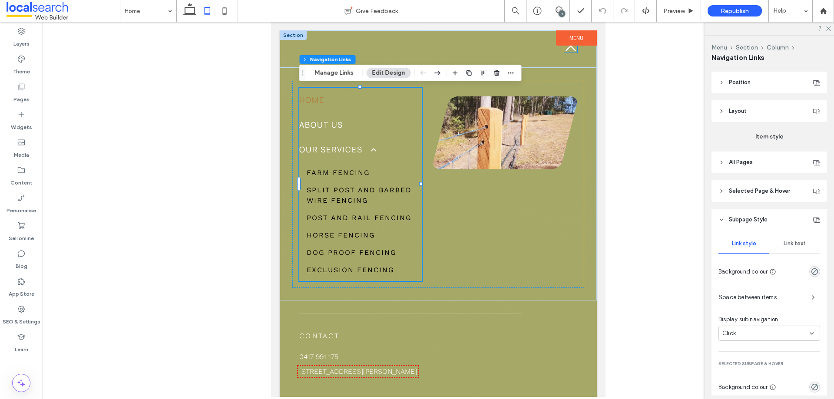
click at [565, 49] on icon "Close Icon" at bounding box center [570, 46] width 13 height 13
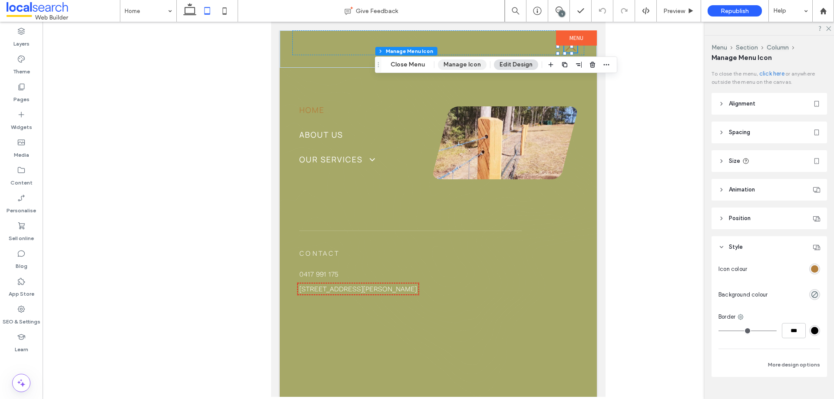
click at [469, 63] on button "Manage Icon" at bounding box center [462, 64] width 49 height 10
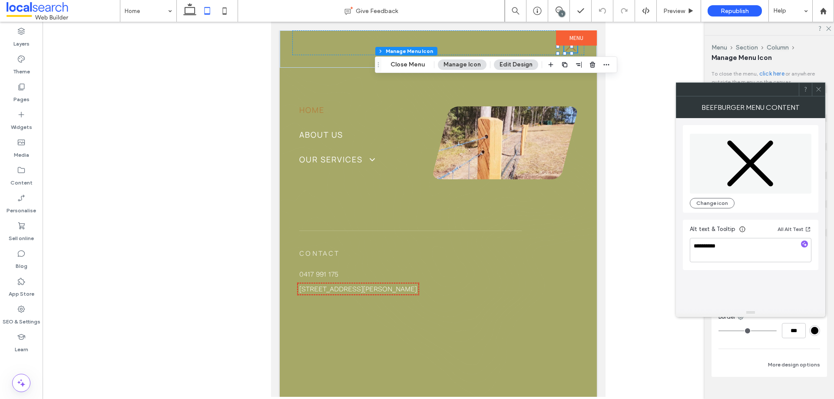
click at [818, 93] on span at bounding box center [818, 89] width 7 height 13
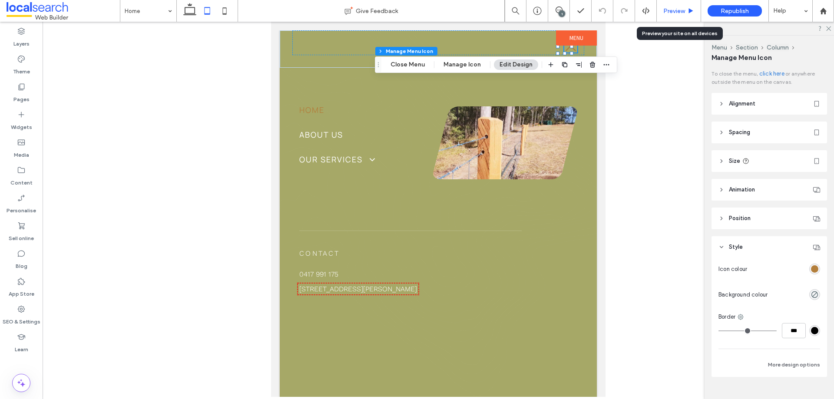
click at [668, 11] on span "Preview" at bounding box center [674, 10] width 22 height 7
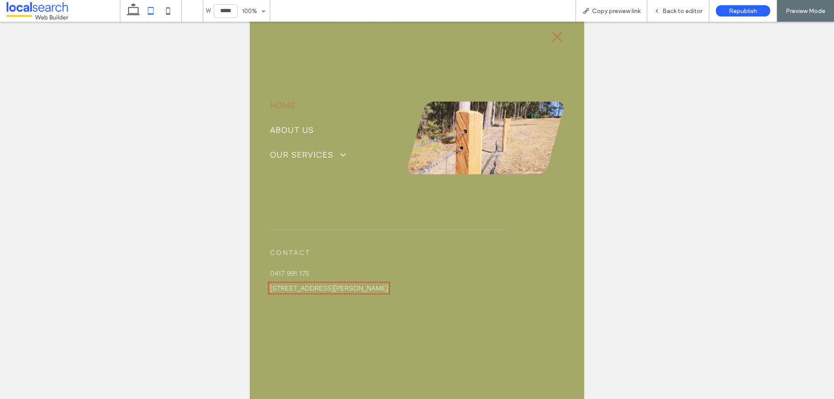
click at [310, 287] on link "[STREET_ADDRESS][PERSON_NAME]" at bounding box center [329, 288] width 118 height 8
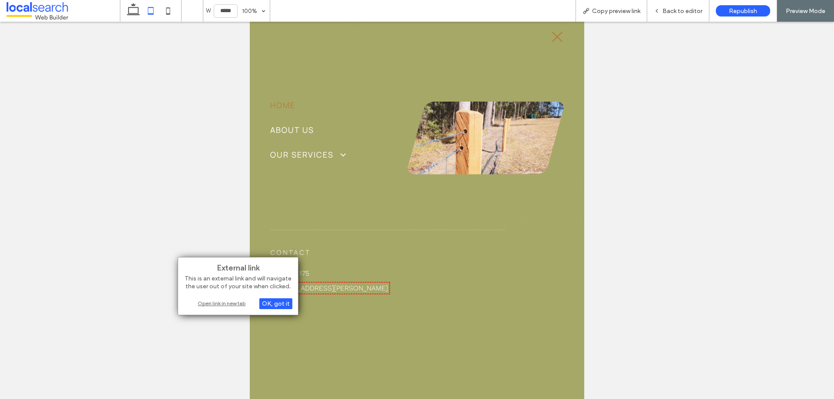
click at [230, 304] on div "Open link in new tab" at bounding box center [238, 303] width 109 height 9
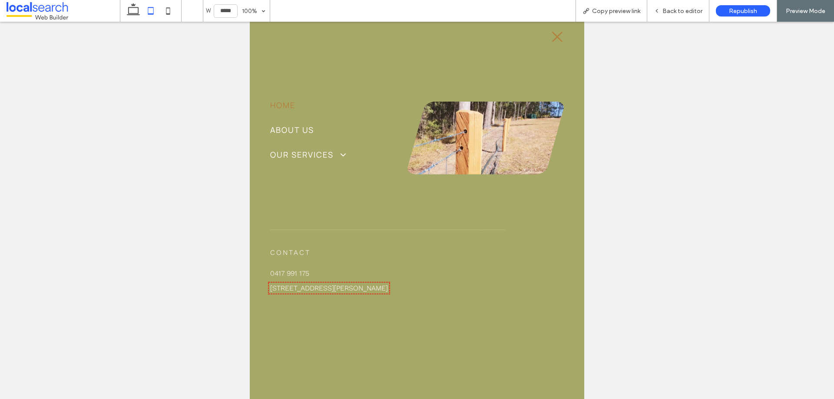
click at [552, 36] on icon at bounding box center [557, 37] width 10 height 10
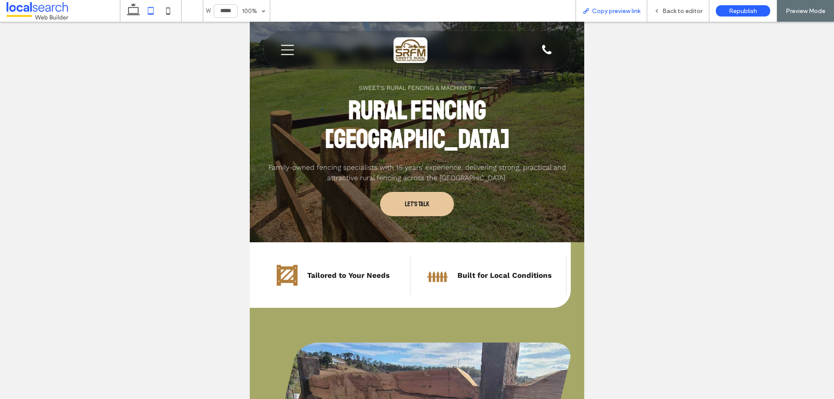
click at [624, 12] on span "Copy preview link" at bounding box center [616, 10] width 48 height 7
click at [670, 51] on div at bounding box center [417, 210] width 834 height 377
click at [172, 13] on icon at bounding box center [167, 10] width 17 height 17
type input "*****"
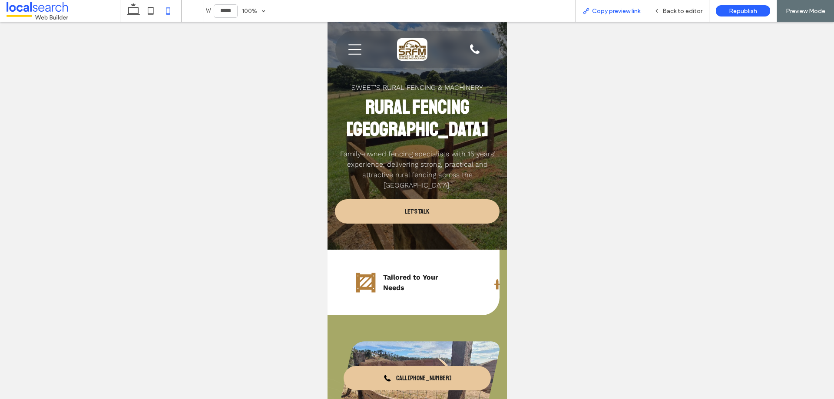
scroll to position [0, 9]
click at [685, 10] on span "Back to editor" at bounding box center [682, 10] width 40 height 7
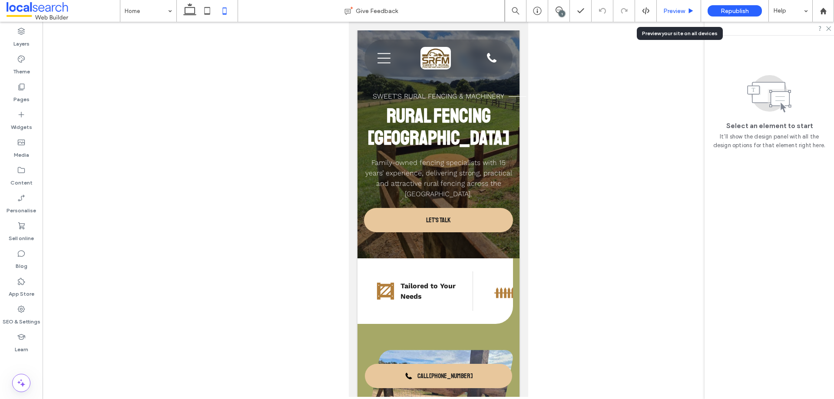
click at [668, 10] on span "Preview" at bounding box center [674, 10] width 22 height 7
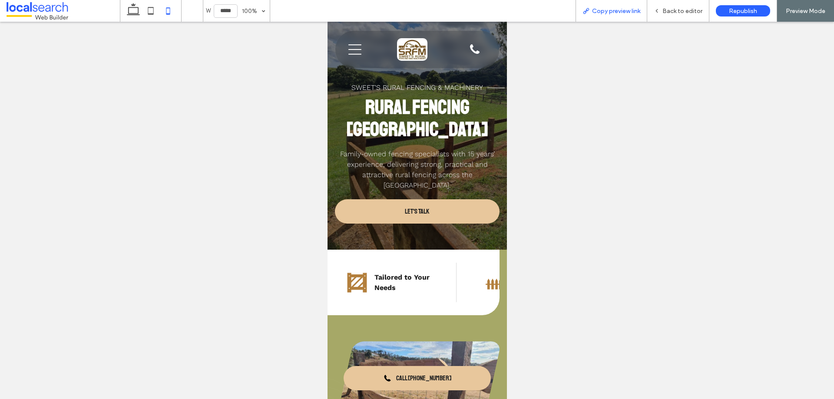
click at [616, 10] on span "Copy preview link" at bounding box center [616, 10] width 48 height 7
